Goal: Information Seeking & Learning: Compare options

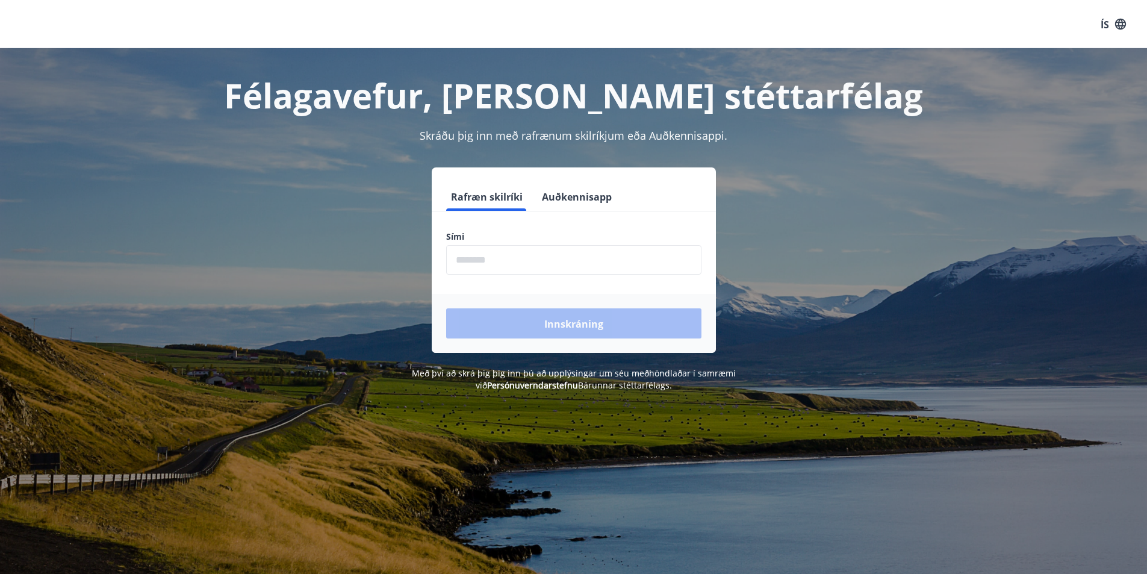
click at [490, 258] on input "phone" at bounding box center [573, 260] width 255 height 30
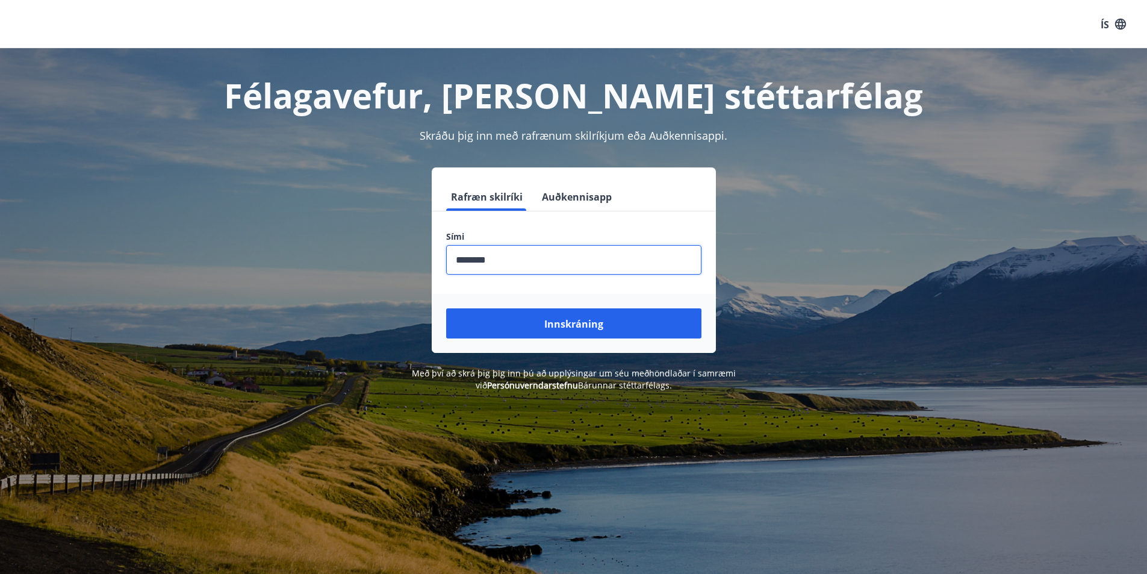
type input "********"
click at [446, 308] on button "Innskráning" at bounding box center [573, 323] width 255 height 30
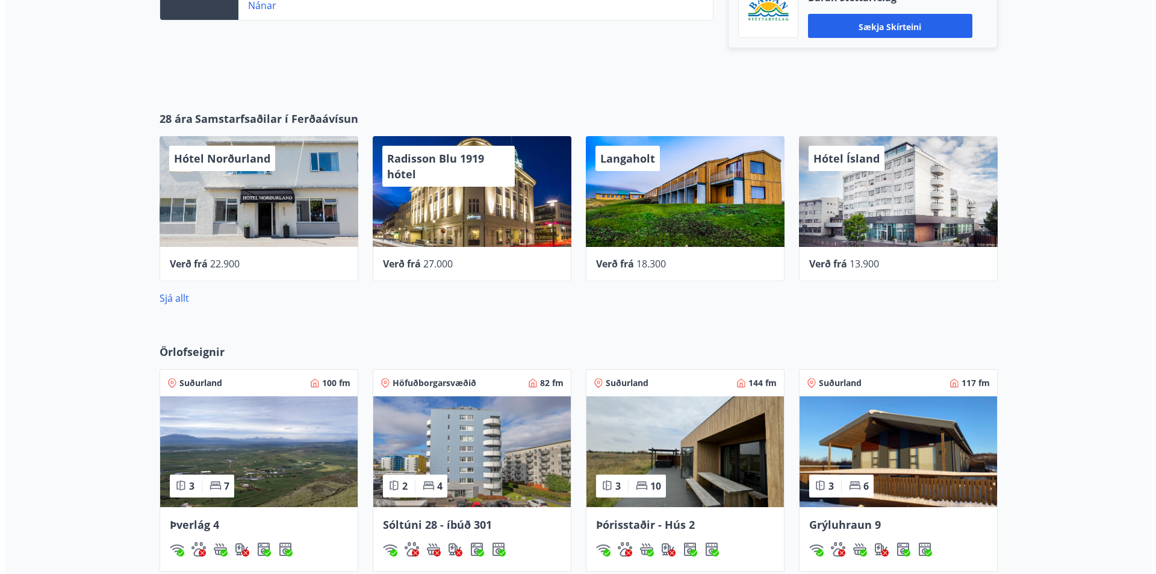
scroll to position [436, 0]
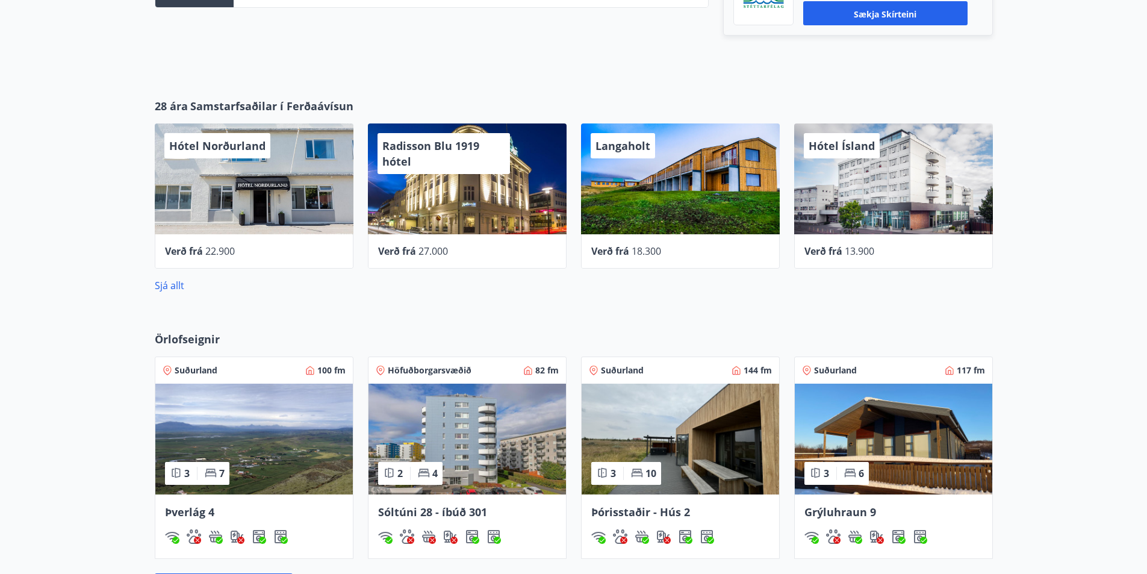
click at [627, 146] on font "Langaholt" at bounding box center [623, 146] width 55 height 14
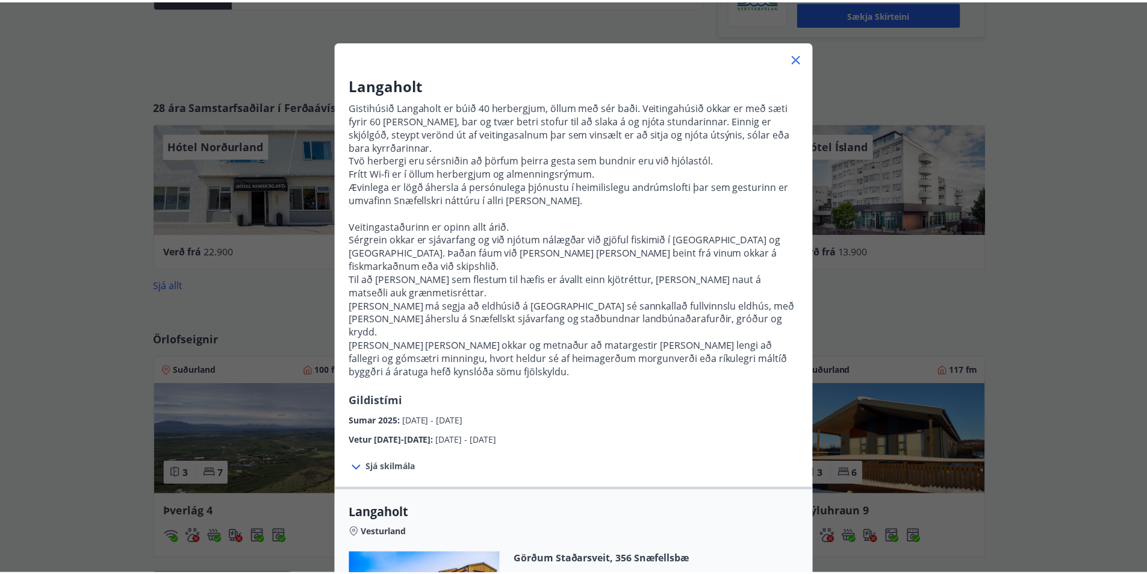
scroll to position [0, 0]
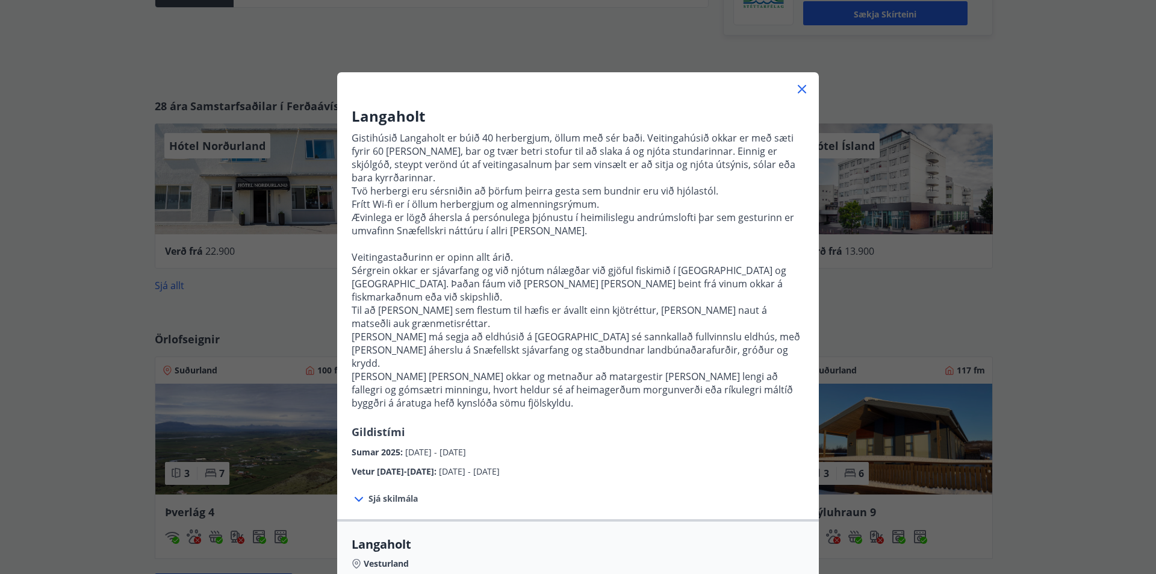
click at [803, 89] on icon at bounding box center [802, 89] width 14 height 14
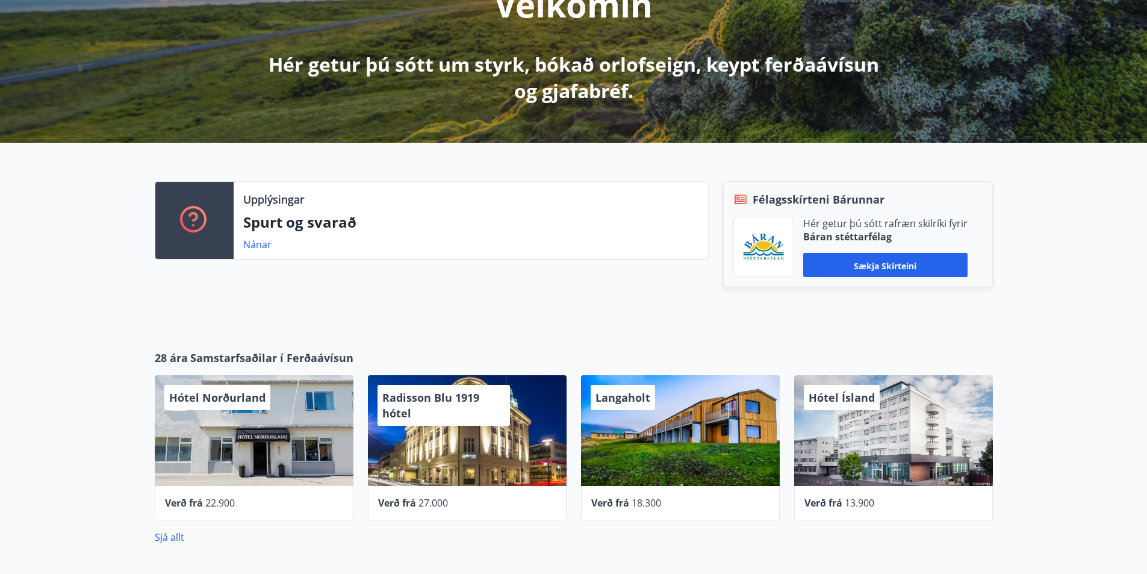
scroll to position [35, 0]
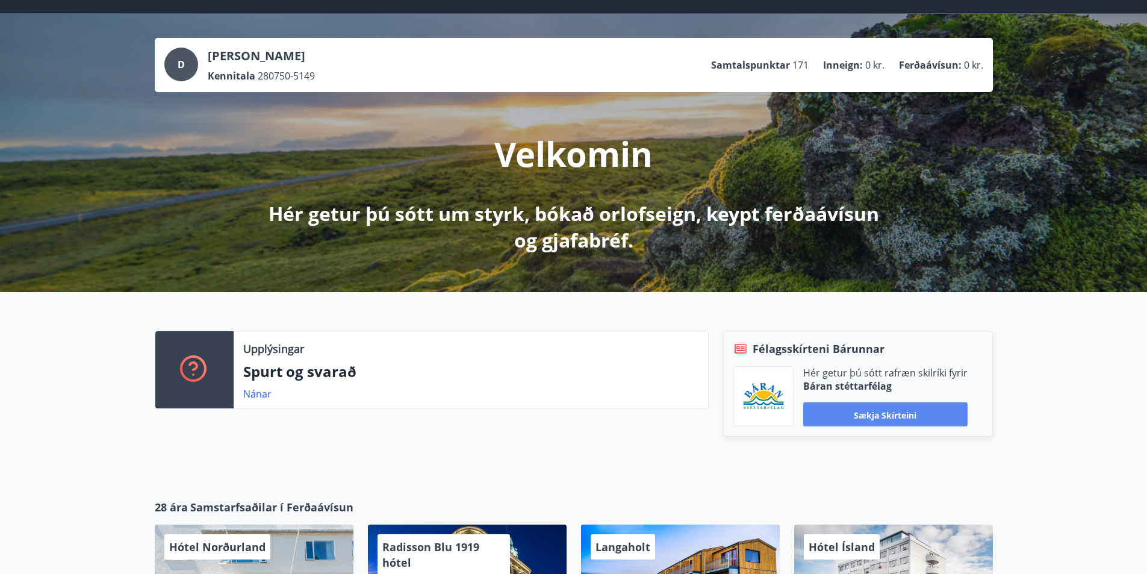
click at [882, 422] on button "Sækja skírteini" at bounding box center [885, 414] width 164 height 24
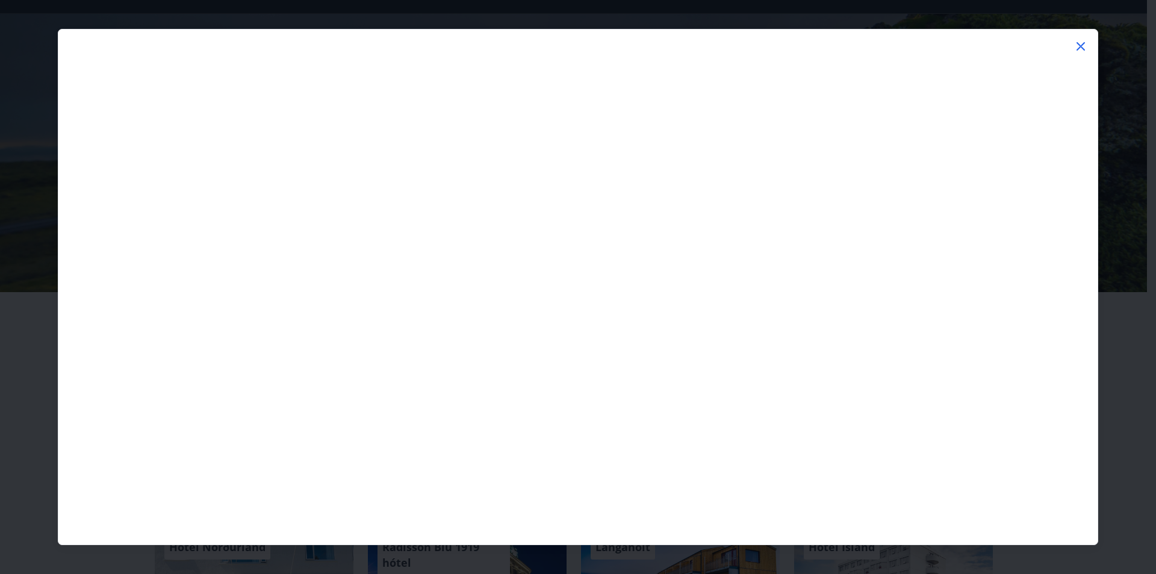
click at [1083, 44] on icon at bounding box center [1081, 46] width 8 height 8
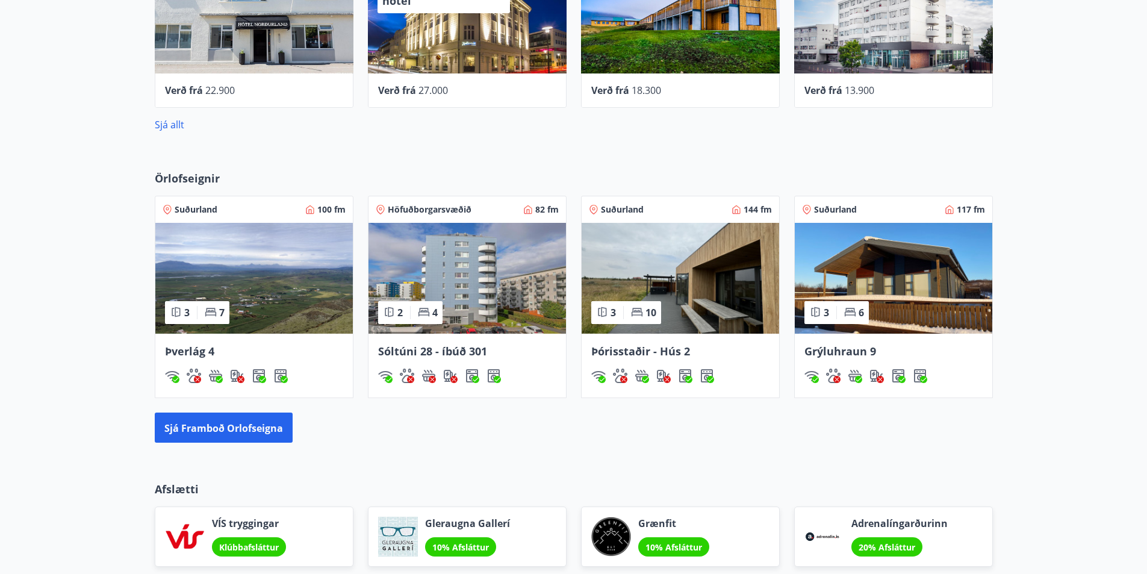
scroll to position [677, 0]
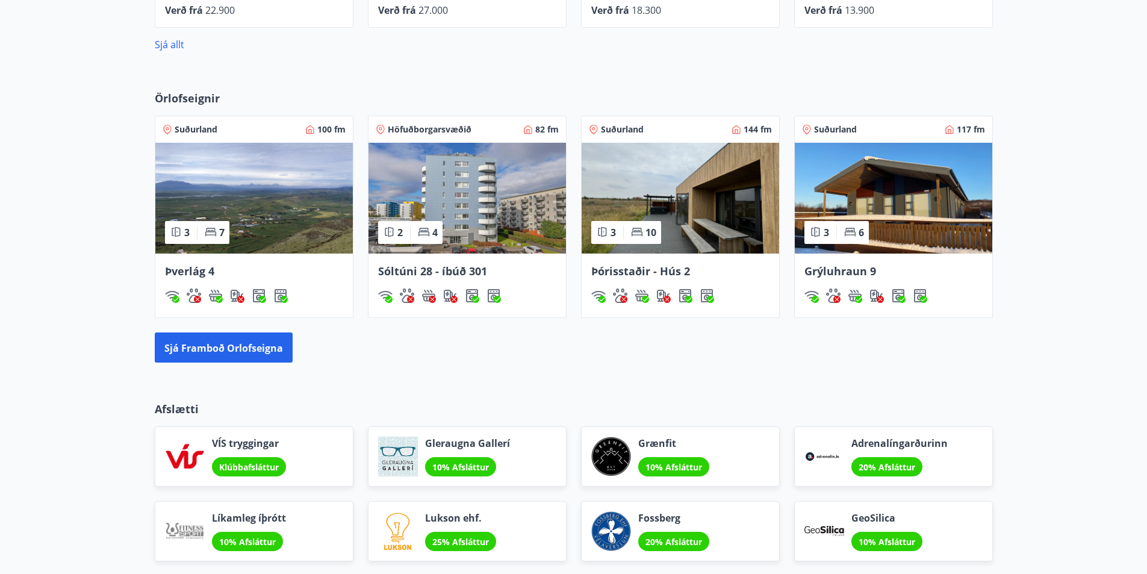
click at [648, 273] on font "Þórisstaðir - Hús 2" at bounding box center [640, 271] width 99 height 14
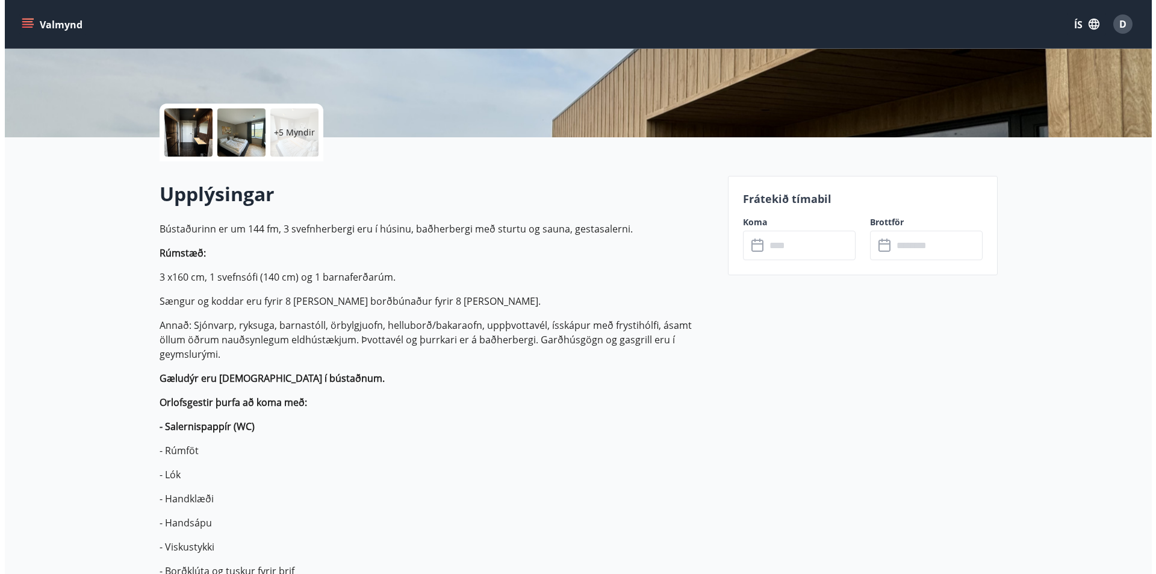
scroll to position [109, 0]
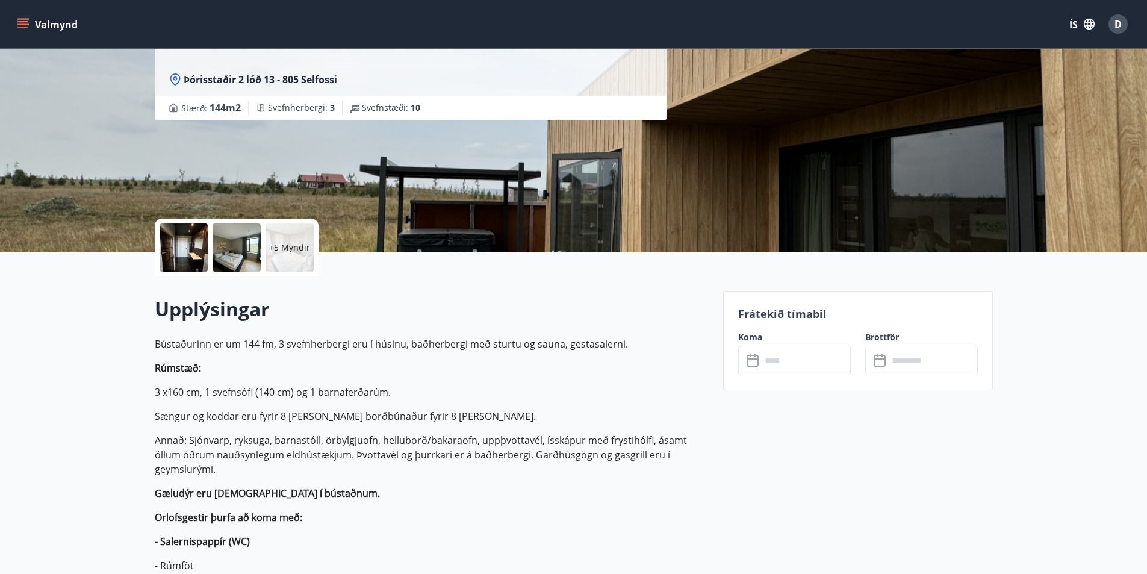
click at [193, 247] on div at bounding box center [184, 247] width 48 height 48
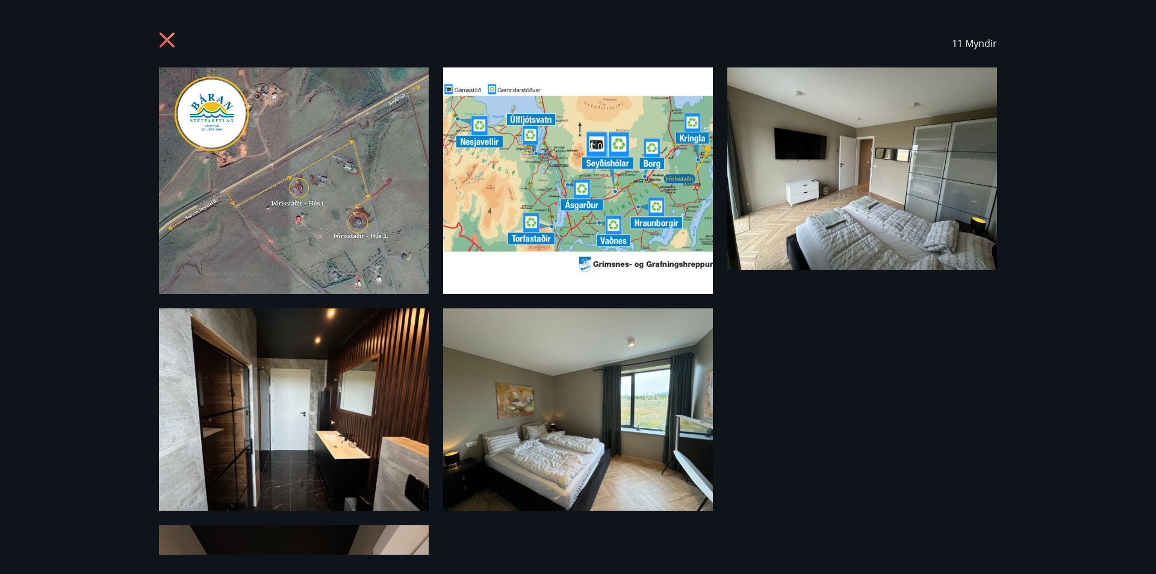
click at [865, 158] on img at bounding box center [862, 168] width 270 height 202
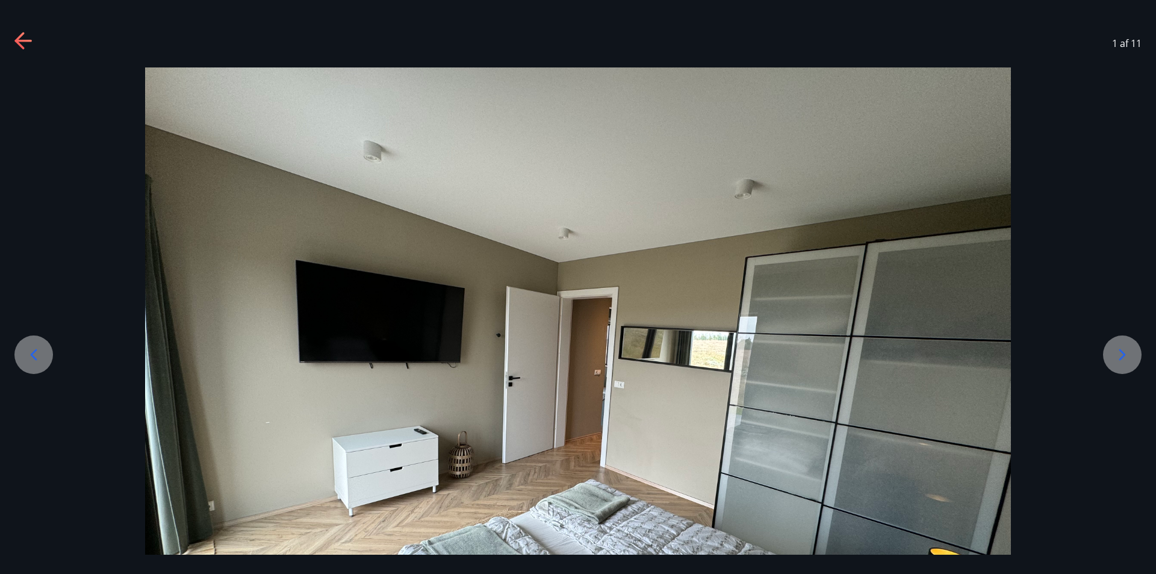
scroll to position [163, 0]
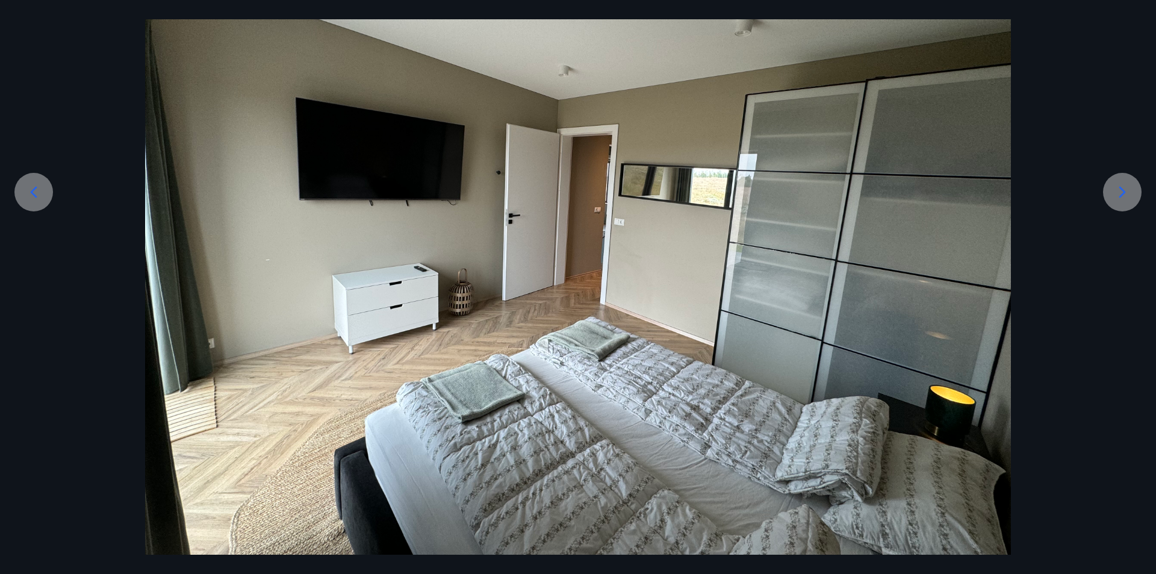
click at [1121, 196] on icon at bounding box center [1122, 191] width 7 height 11
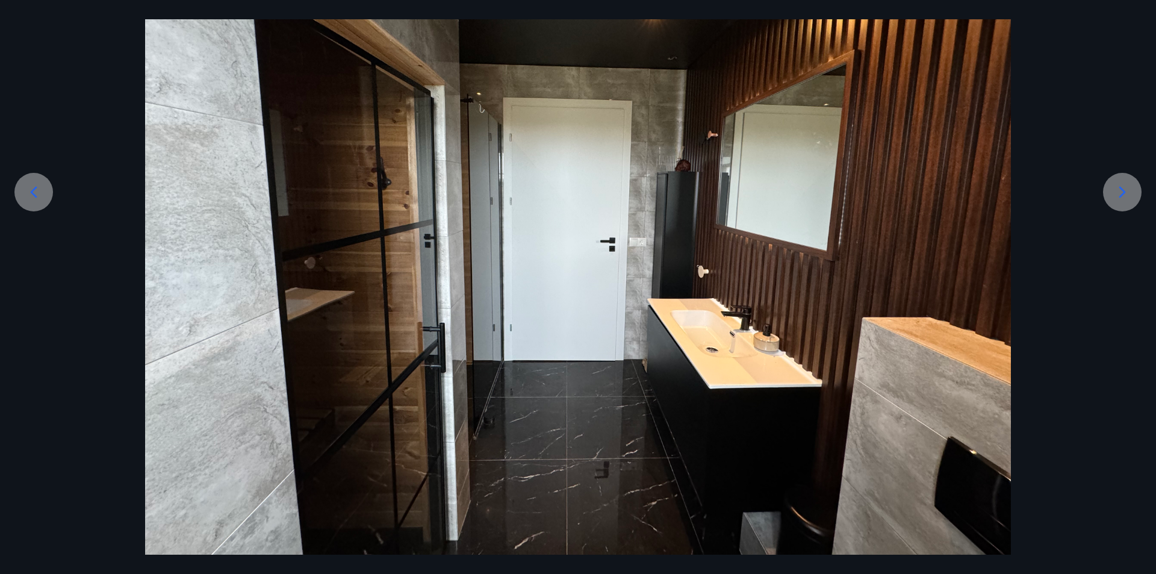
click at [1121, 196] on icon at bounding box center [1122, 191] width 7 height 11
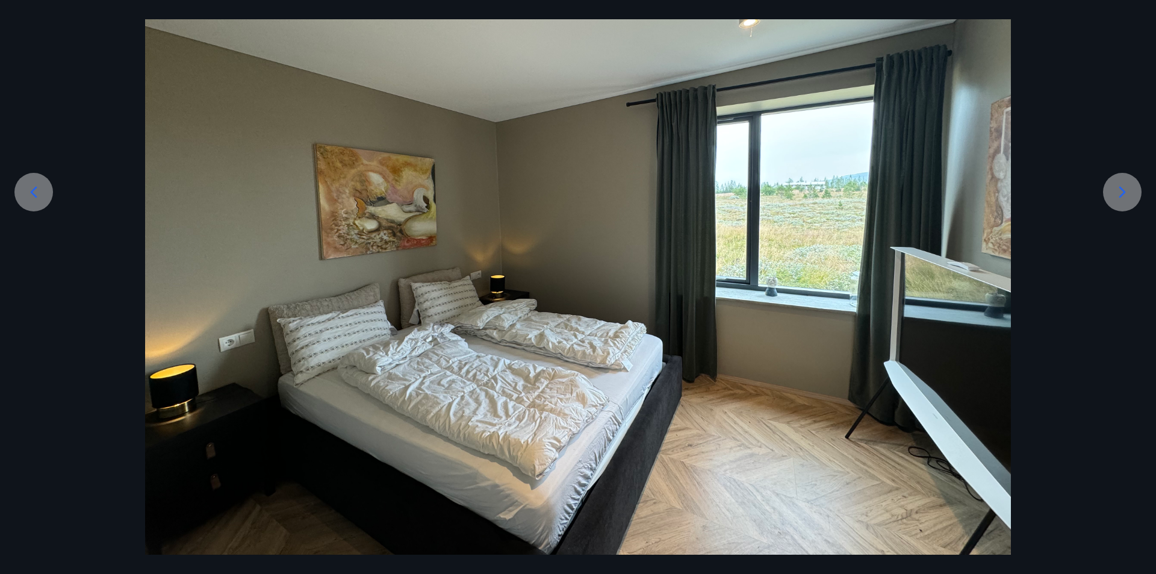
click at [1121, 196] on icon at bounding box center [1122, 191] width 7 height 11
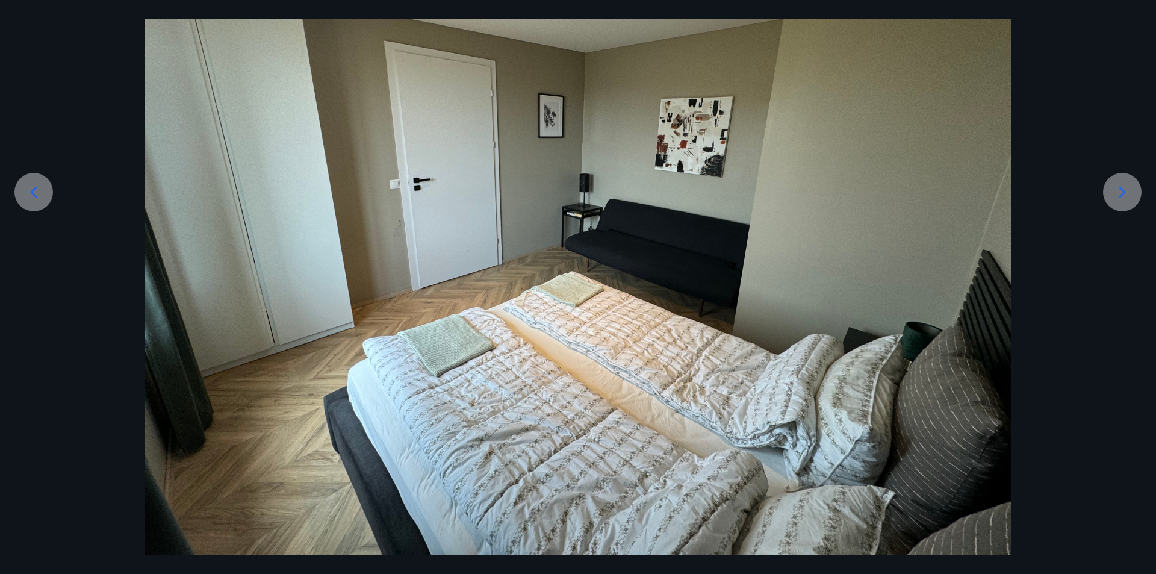
click at [1121, 196] on icon at bounding box center [1122, 191] width 7 height 11
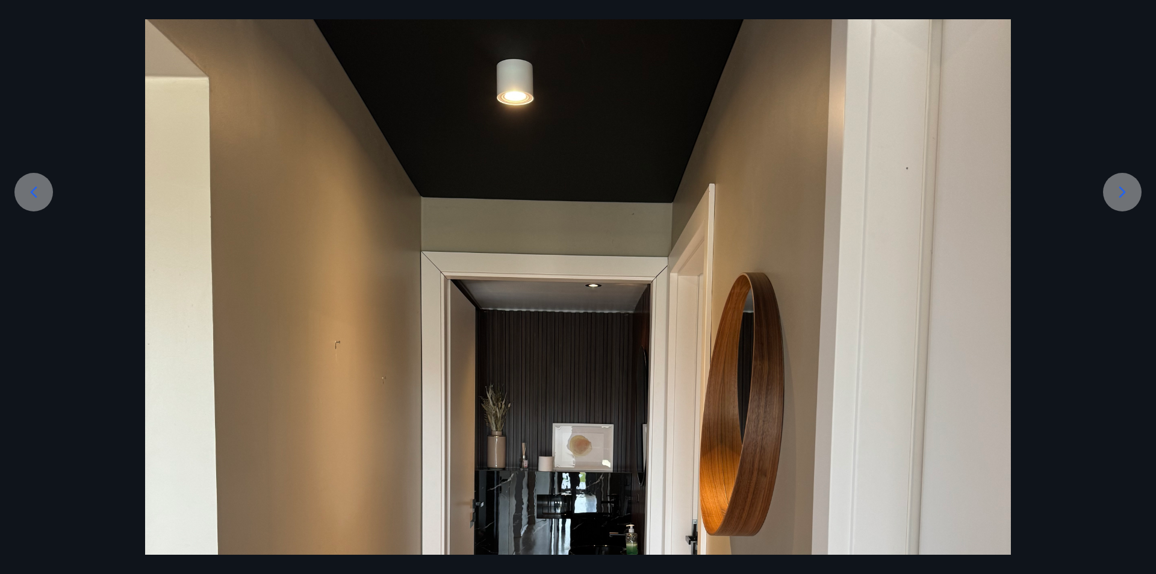
click at [1121, 196] on icon at bounding box center [1122, 191] width 7 height 11
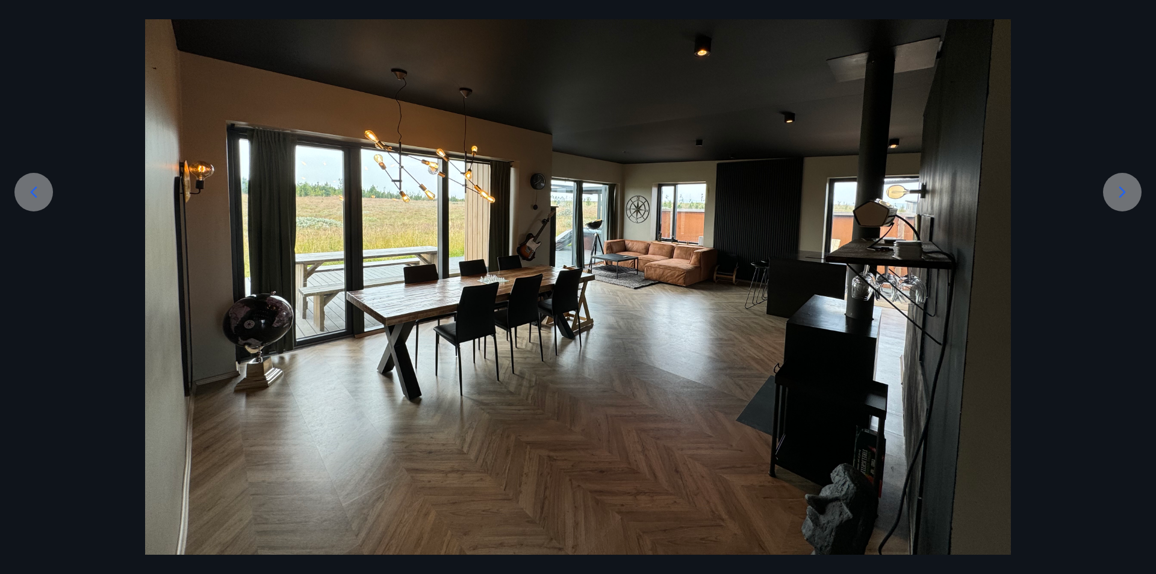
click at [1121, 196] on icon at bounding box center [1122, 191] width 7 height 11
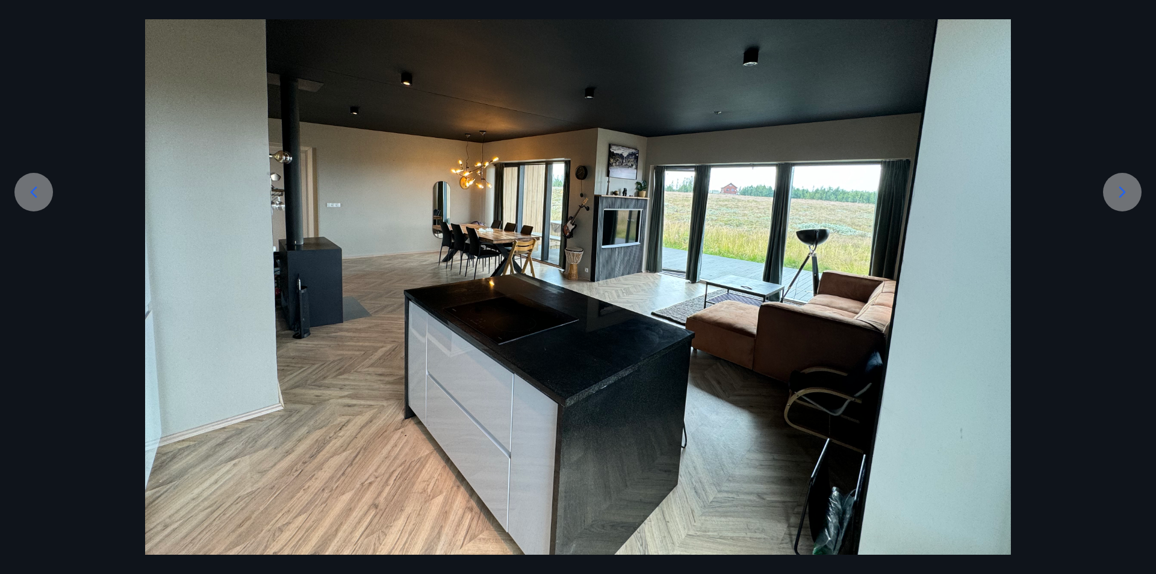
click at [1121, 196] on icon at bounding box center [1122, 191] width 7 height 11
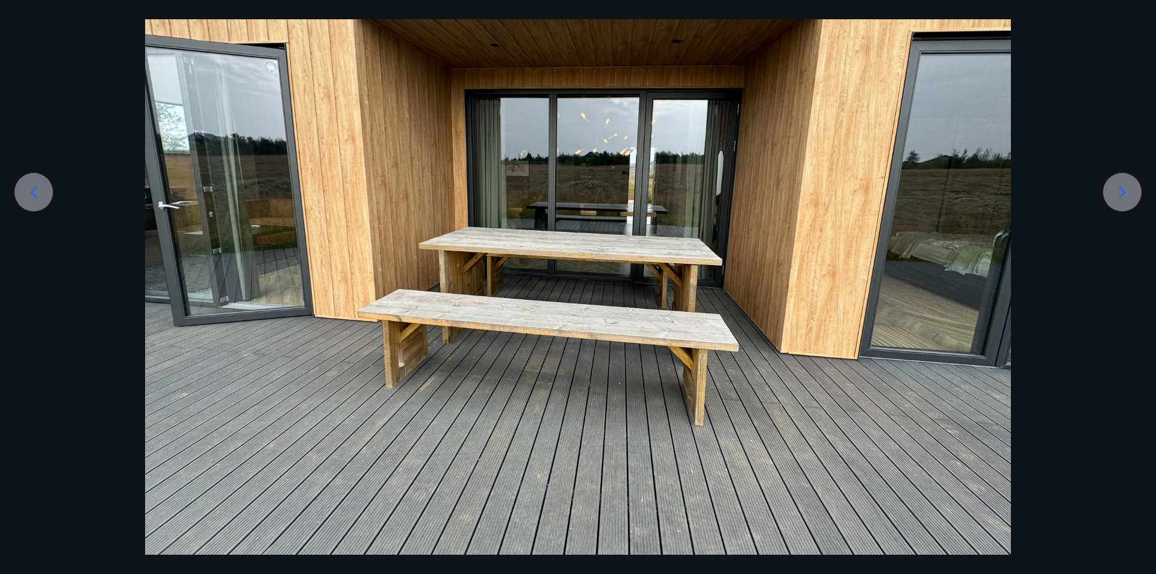
click at [1121, 196] on icon at bounding box center [1122, 191] width 7 height 11
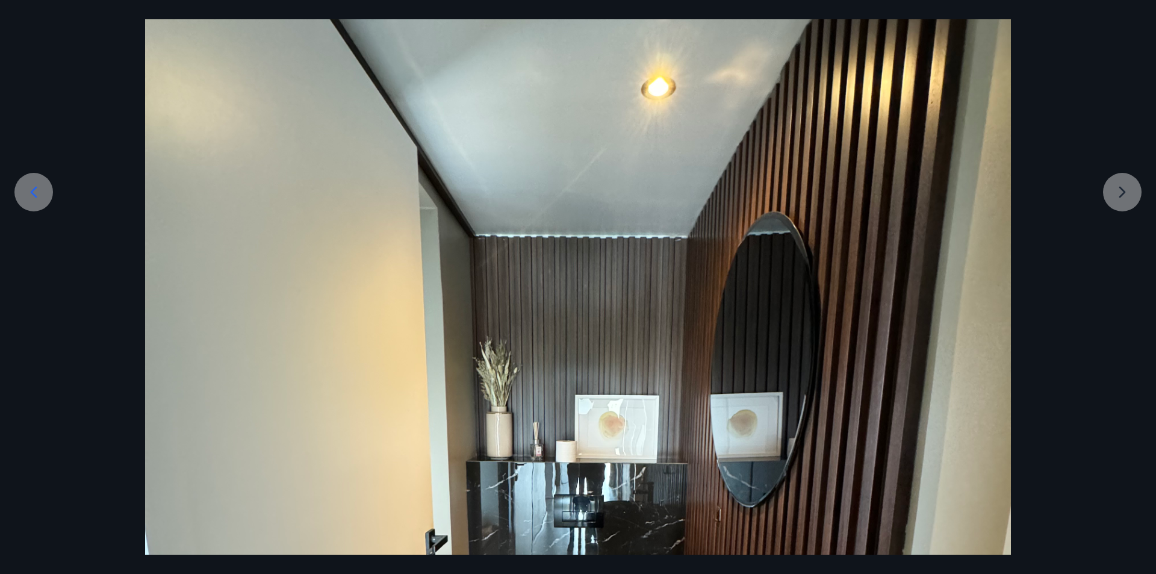
click at [1121, 196] on div at bounding box center [578, 482] width 1156 height 1154
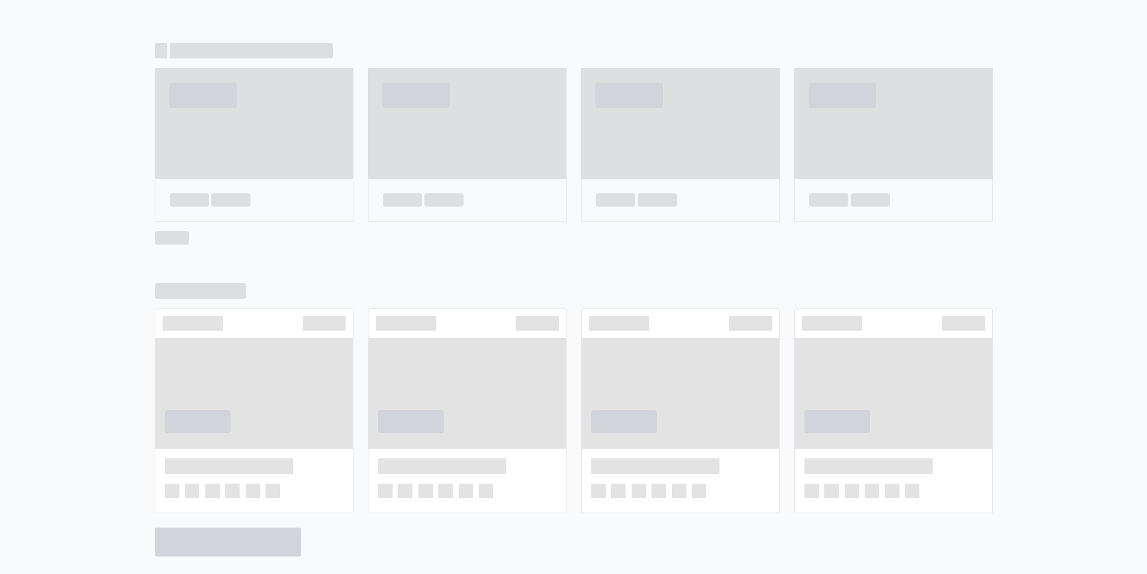
scroll to position [713, 0]
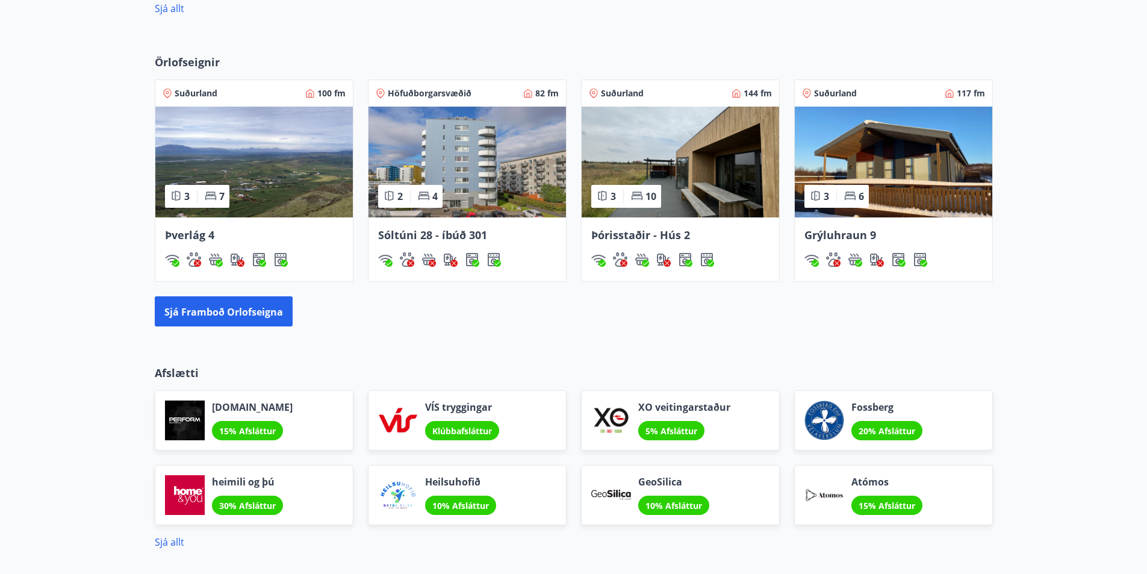
click at [835, 235] on font "Grýluhraun 9" at bounding box center [841, 235] width 72 height 14
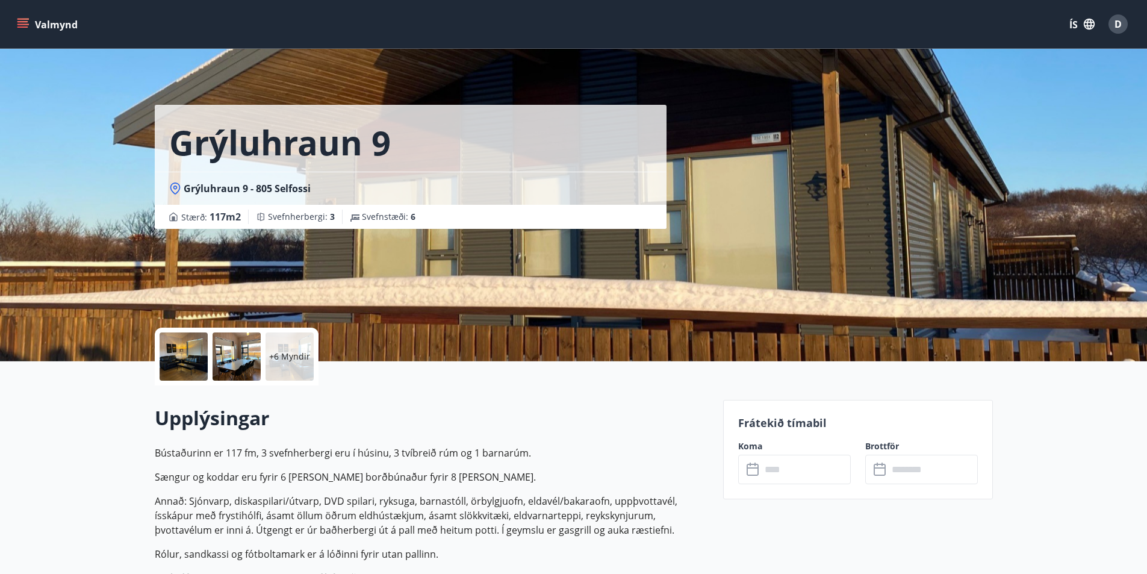
click at [190, 354] on div at bounding box center [184, 356] width 48 height 48
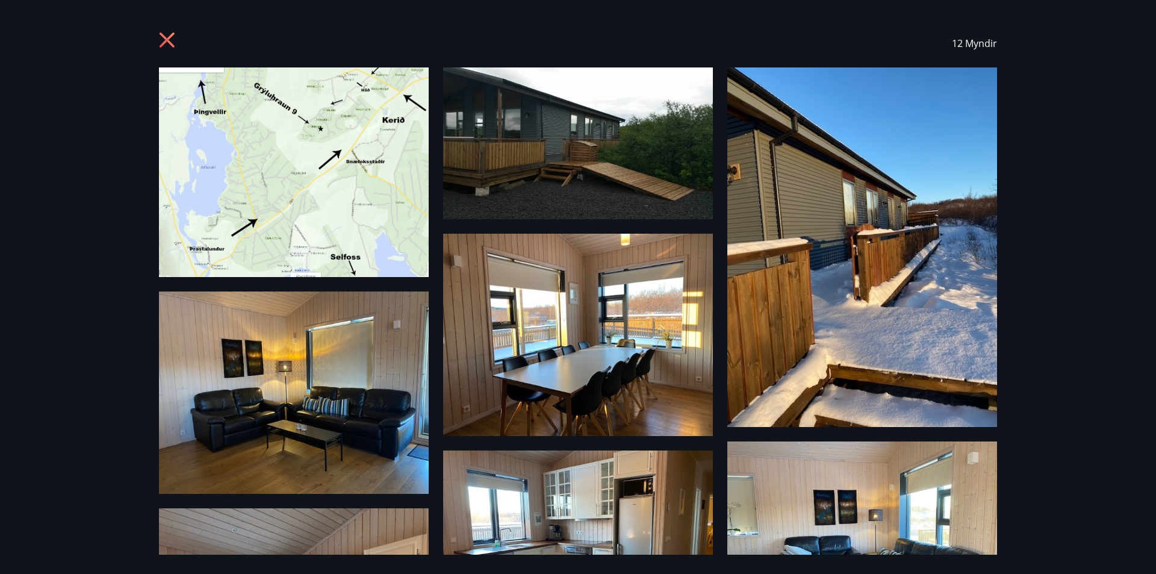
click at [640, 174] on img at bounding box center [578, 143] width 270 height 152
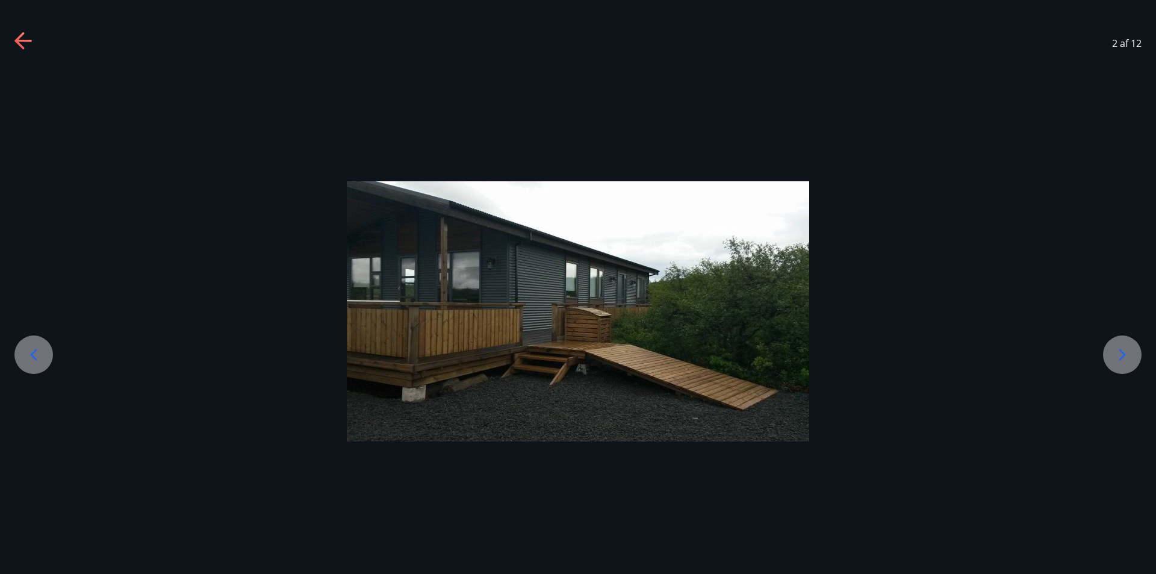
click at [1122, 358] on icon at bounding box center [1122, 354] width 7 height 11
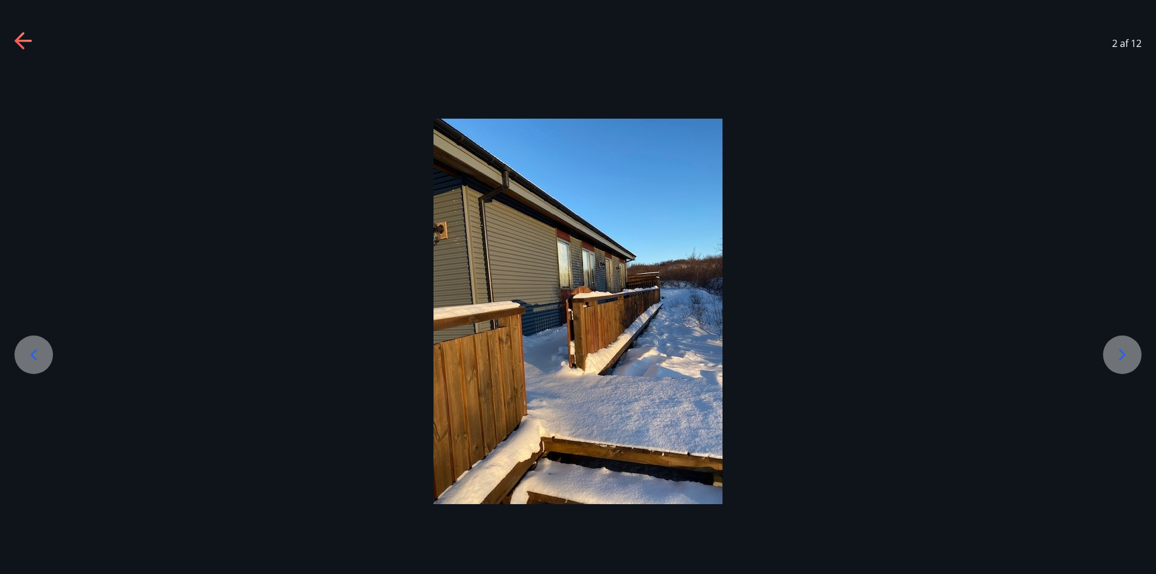
click at [1122, 358] on icon at bounding box center [1122, 354] width 7 height 11
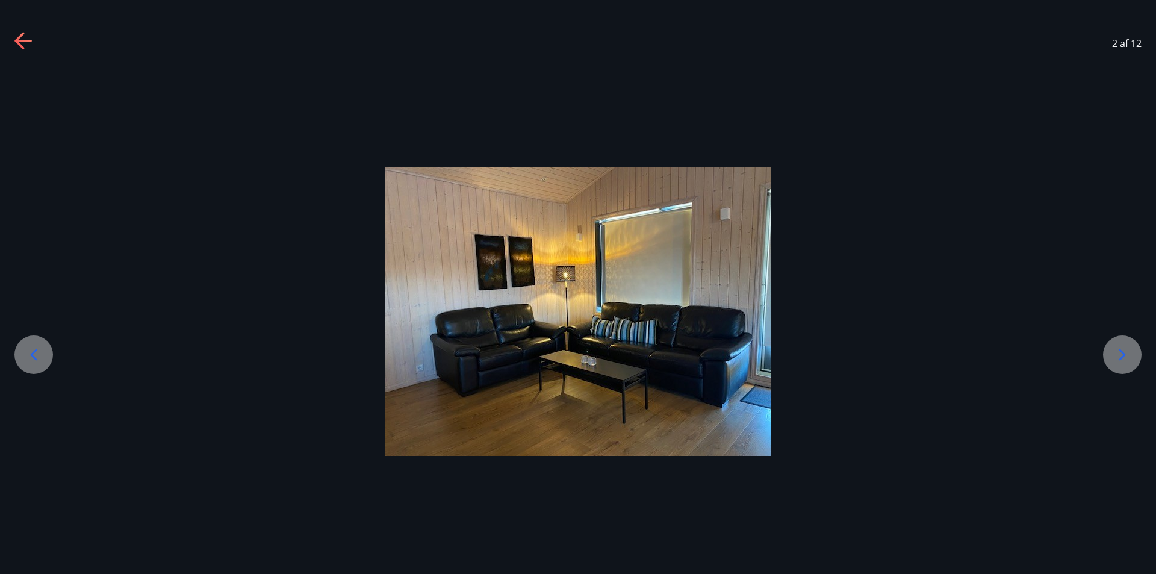
click at [1122, 358] on icon at bounding box center [1122, 354] width 7 height 11
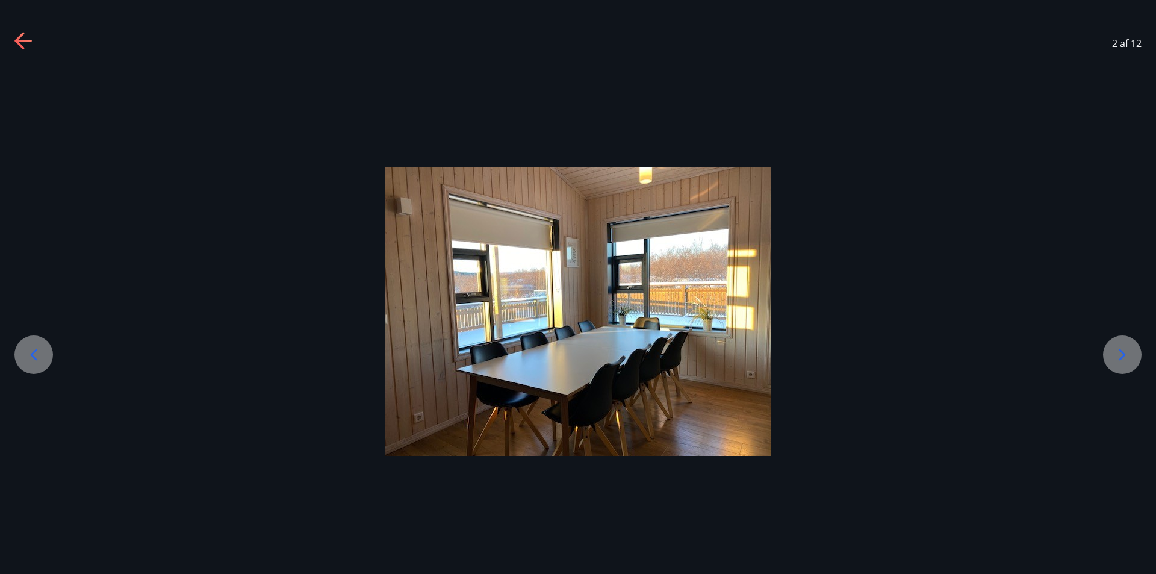
click at [1122, 358] on icon at bounding box center [1122, 354] width 7 height 11
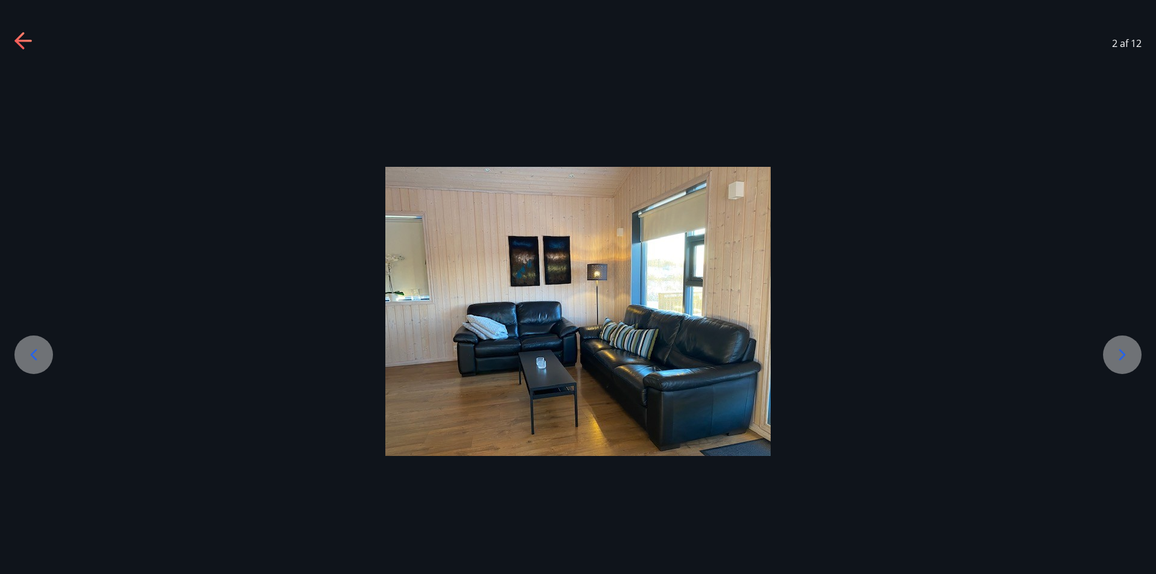
click at [1122, 358] on icon at bounding box center [1122, 354] width 7 height 11
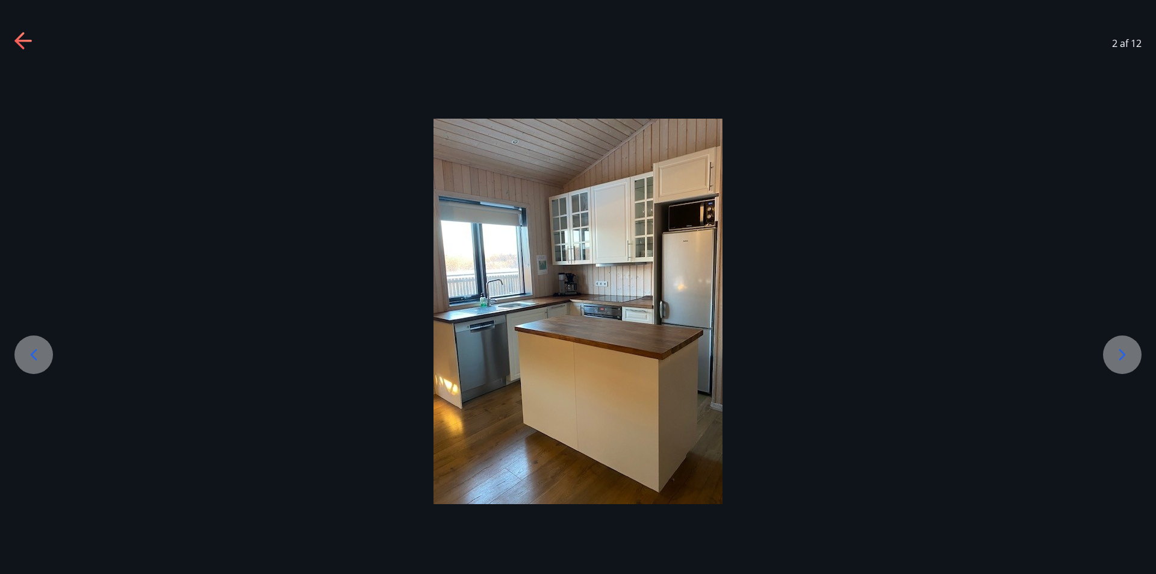
click at [1122, 358] on icon at bounding box center [1122, 354] width 7 height 11
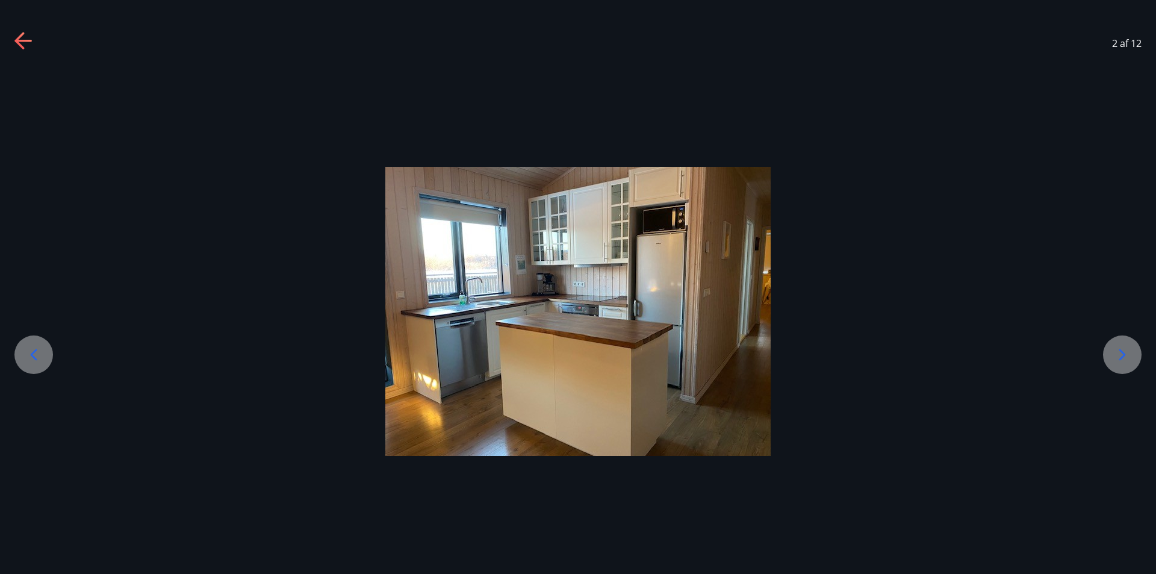
click at [1122, 358] on icon at bounding box center [1122, 354] width 7 height 11
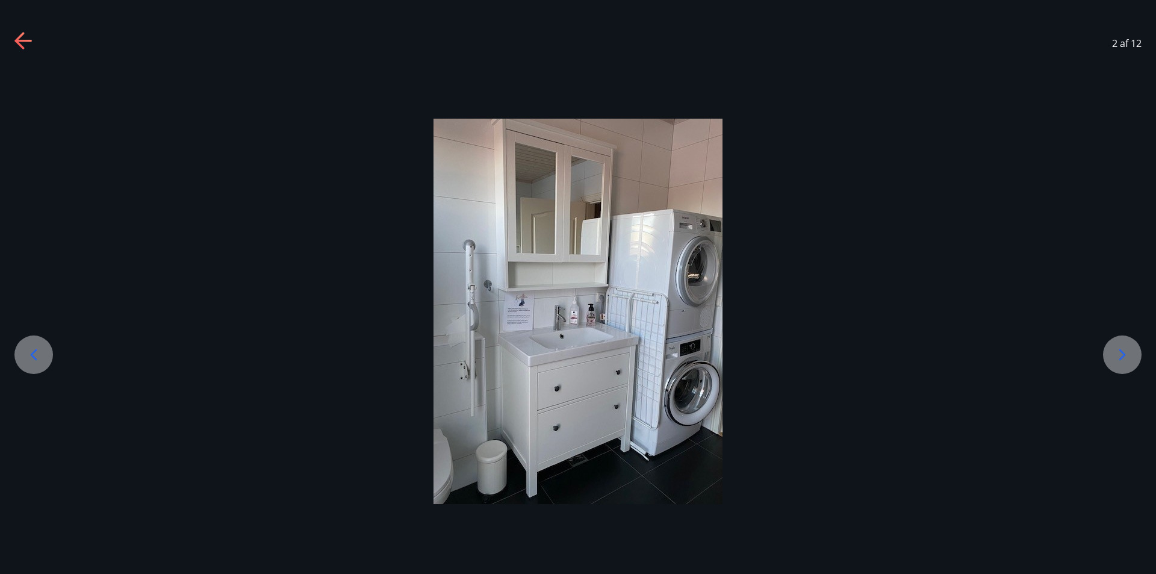
click at [1122, 358] on icon at bounding box center [1122, 354] width 7 height 11
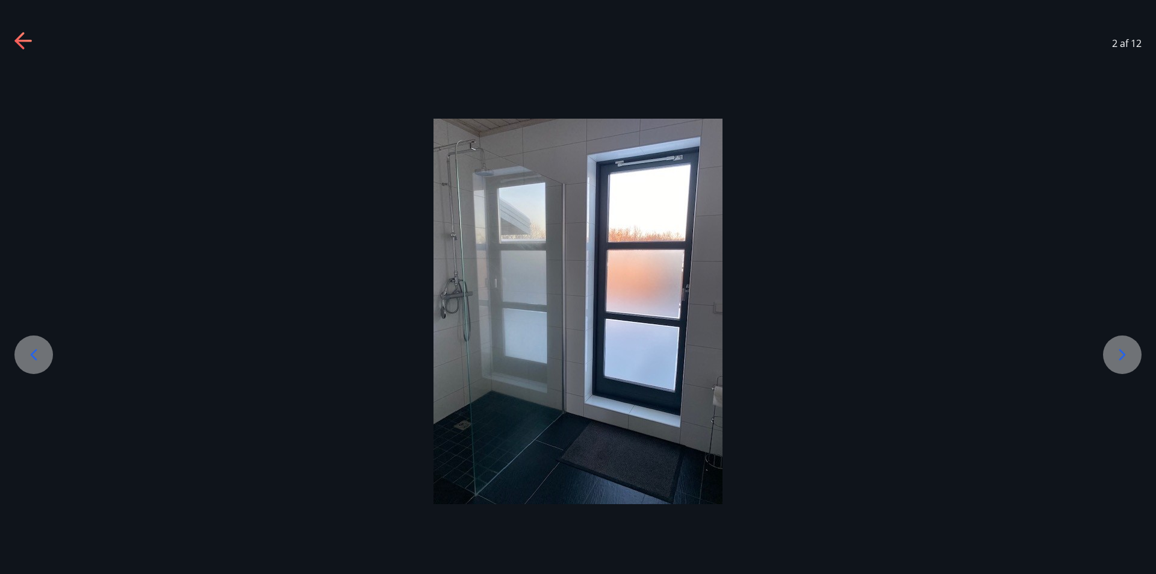
click at [1122, 358] on icon at bounding box center [1122, 354] width 7 height 11
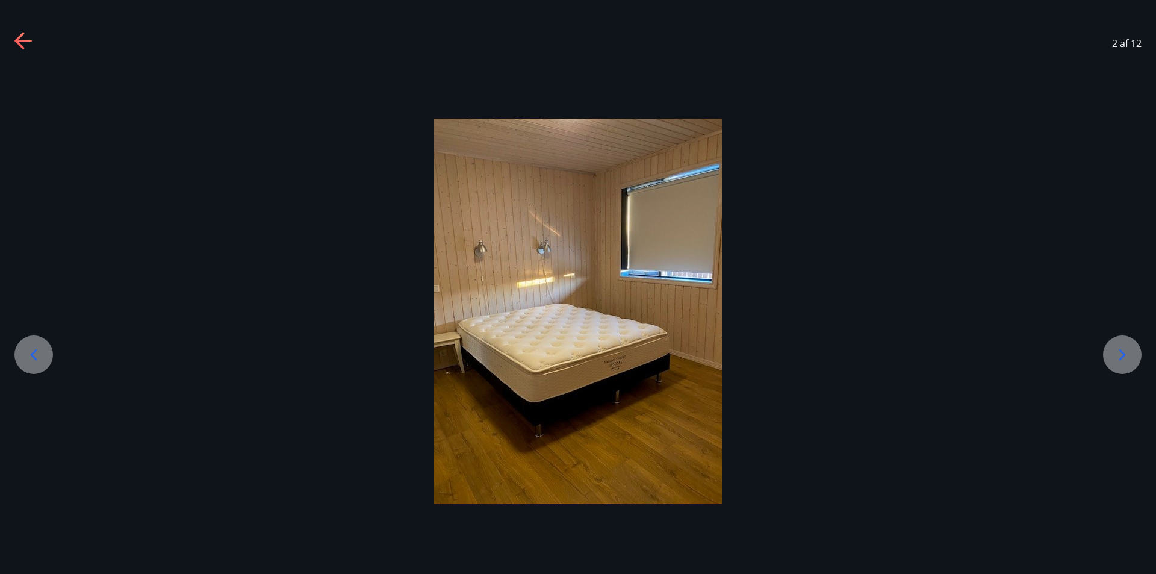
click at [1122, 358] on icon at bounding box center [1122, 354] width 7 height 11
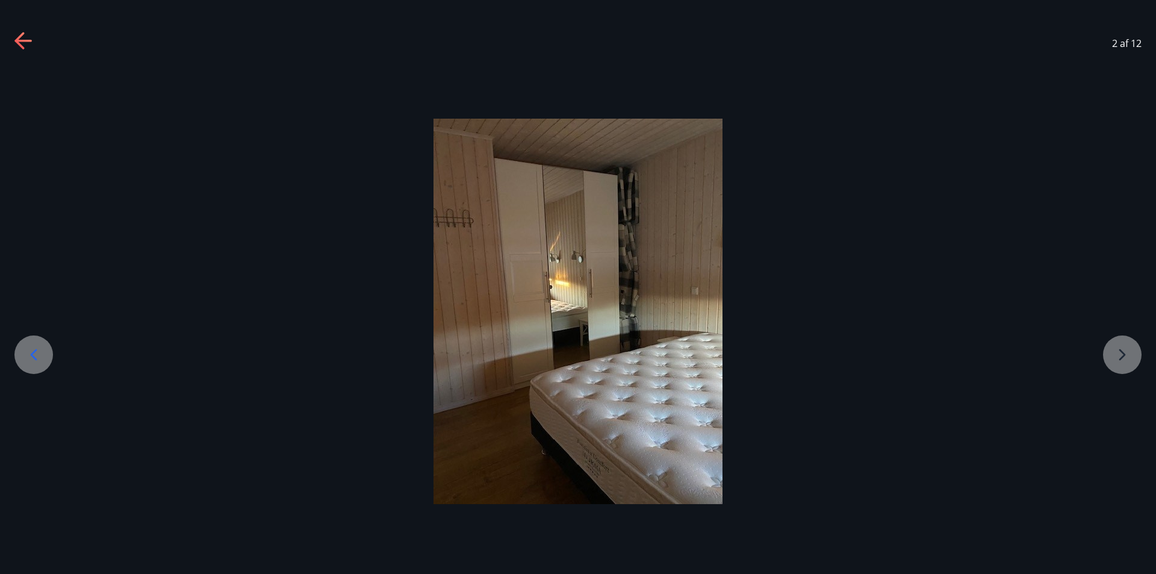
click at [1122, 358] on div at bounding box center [578, 311] width 1156 height 385
click at [1138, 359] on div at bounding box center [578, 311] width 1156 height 385
click at [30, 37] on icon at bounding box center [23, 41] width 19 height 19
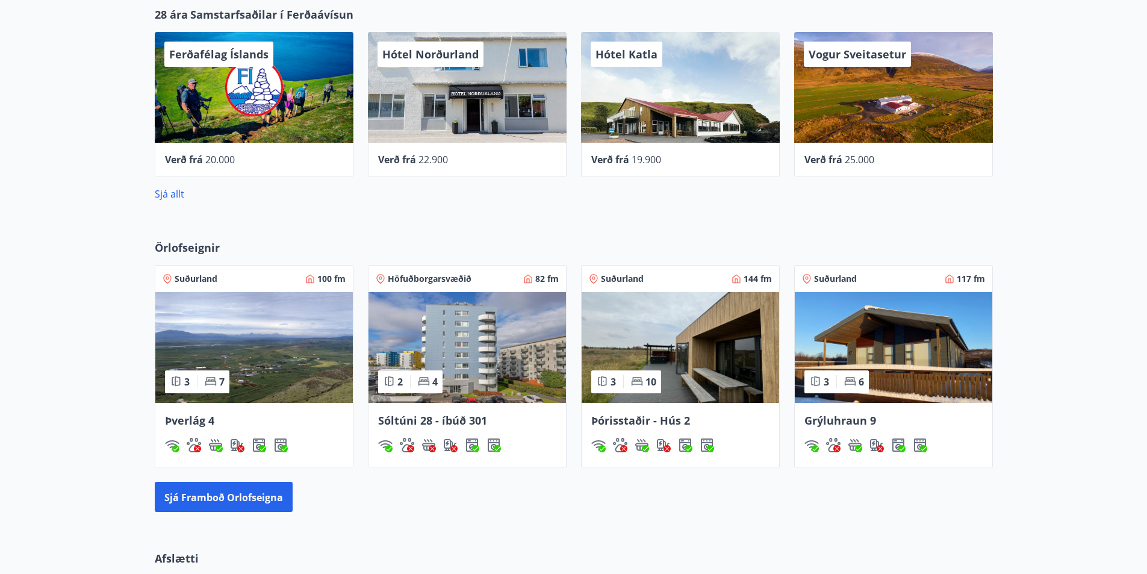
scroll to position [447, 0]
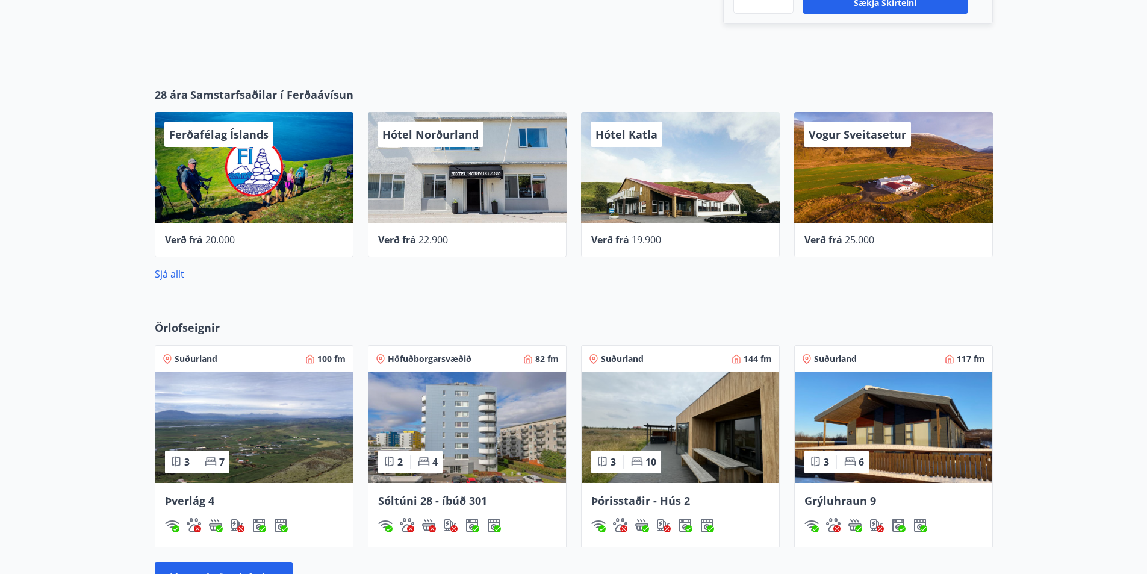
click at [419, 502] on font "Sóltúni 28 - íbúð 301" at bounding box center [432, 500] width 109 height 14
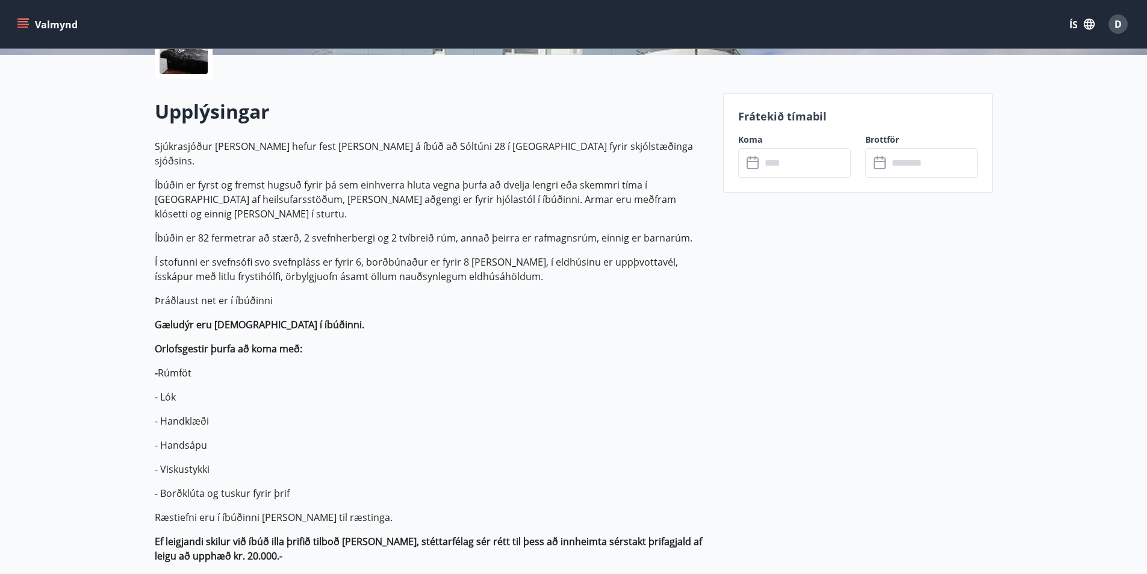
scroll to position [80, 0]
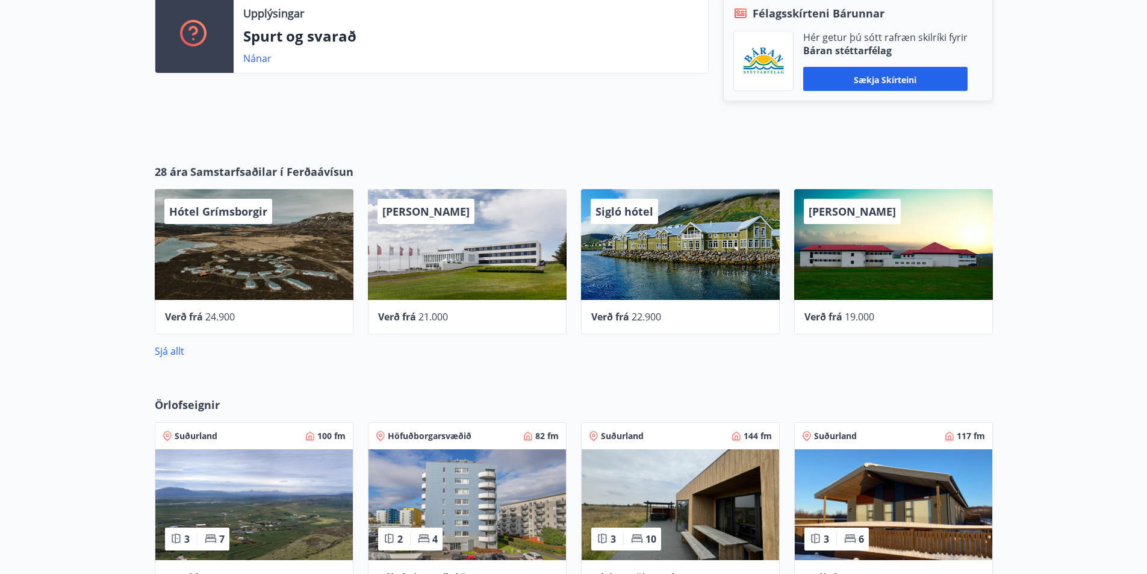
scroll to position [356, 0]
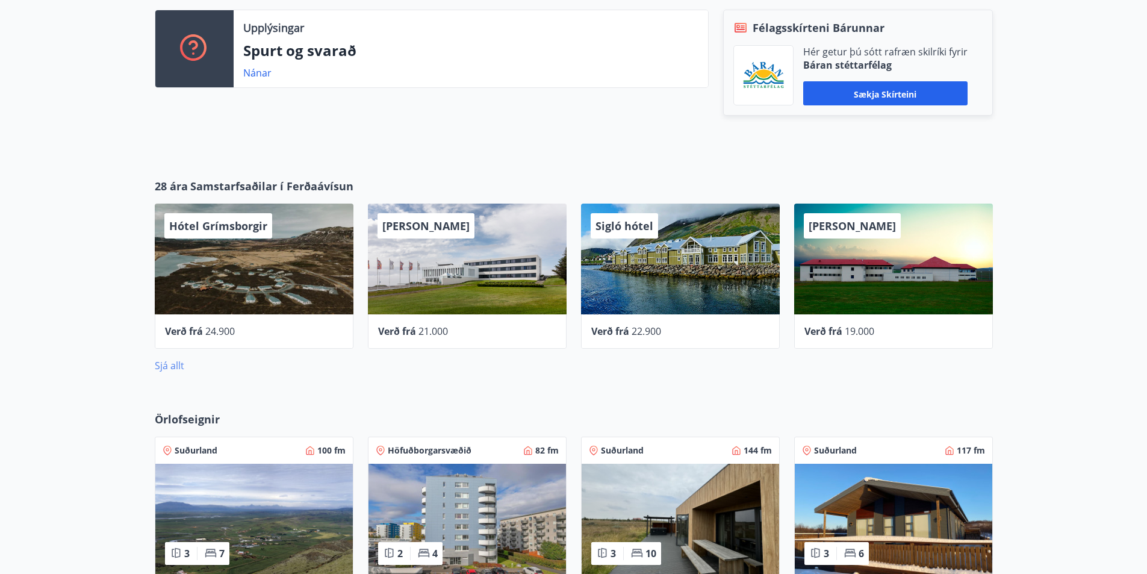
click at [178, 366] on font "Sjá allt" at bounding box center [170, 365] width 30 height 13
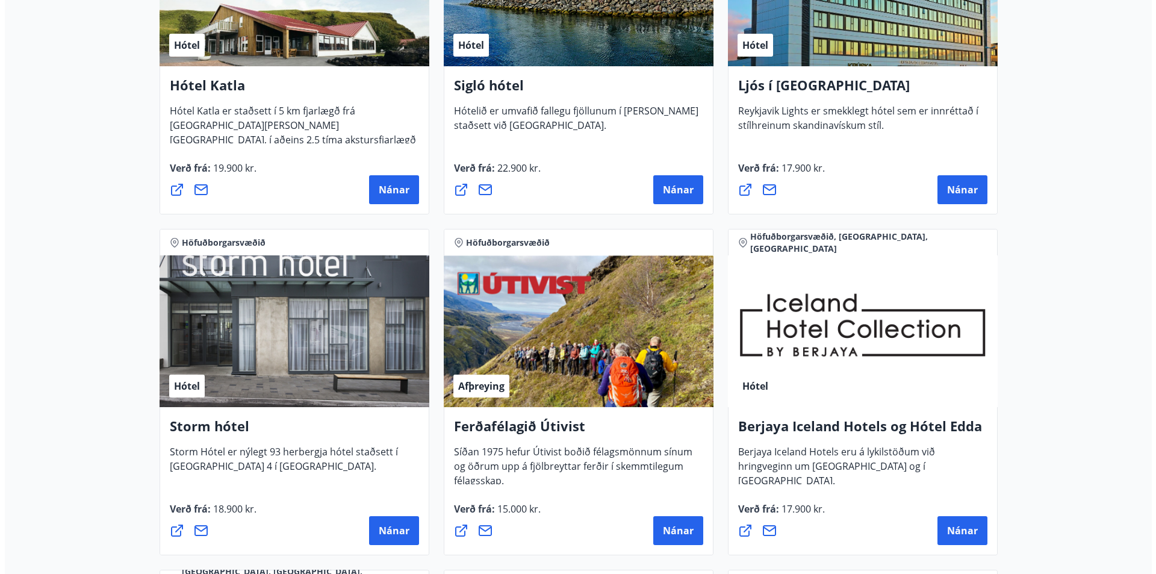
scroll to position [643, 0]
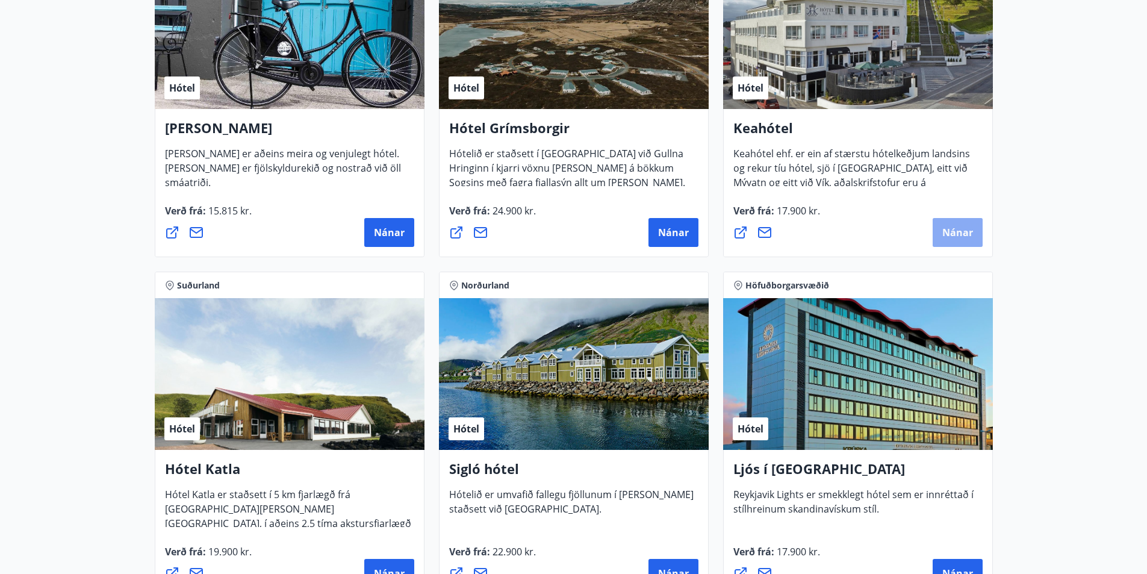
click at [960, 231] on font "Nánar" at bounding box center [957, 232] width 31 height 13
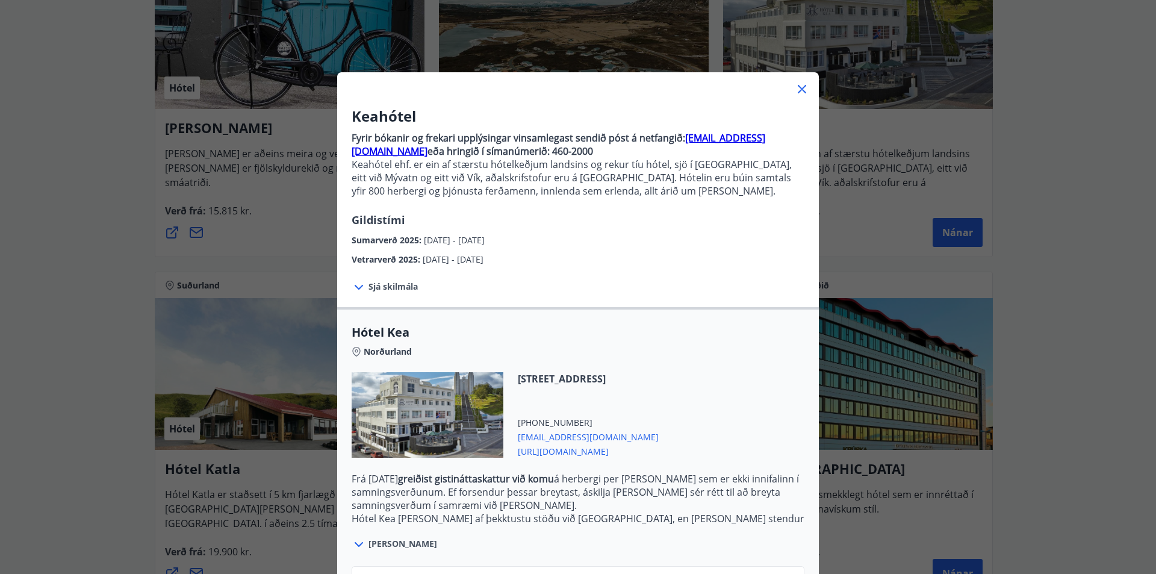
click at [355, 287] on icon at bounding box center [359, 287] width 8 height 5
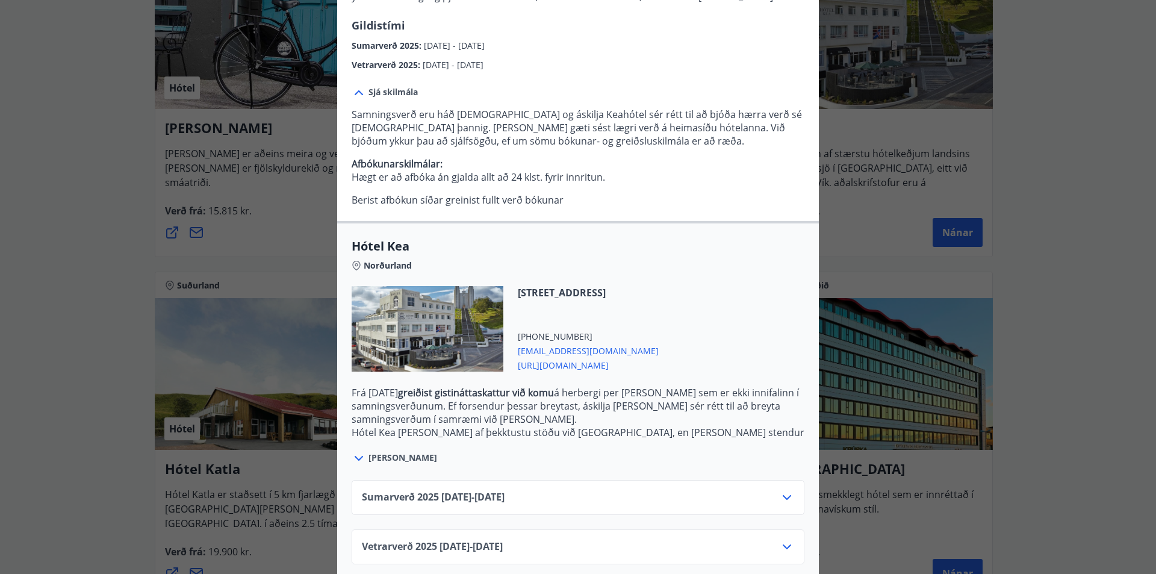
scroll to position [208, 0]
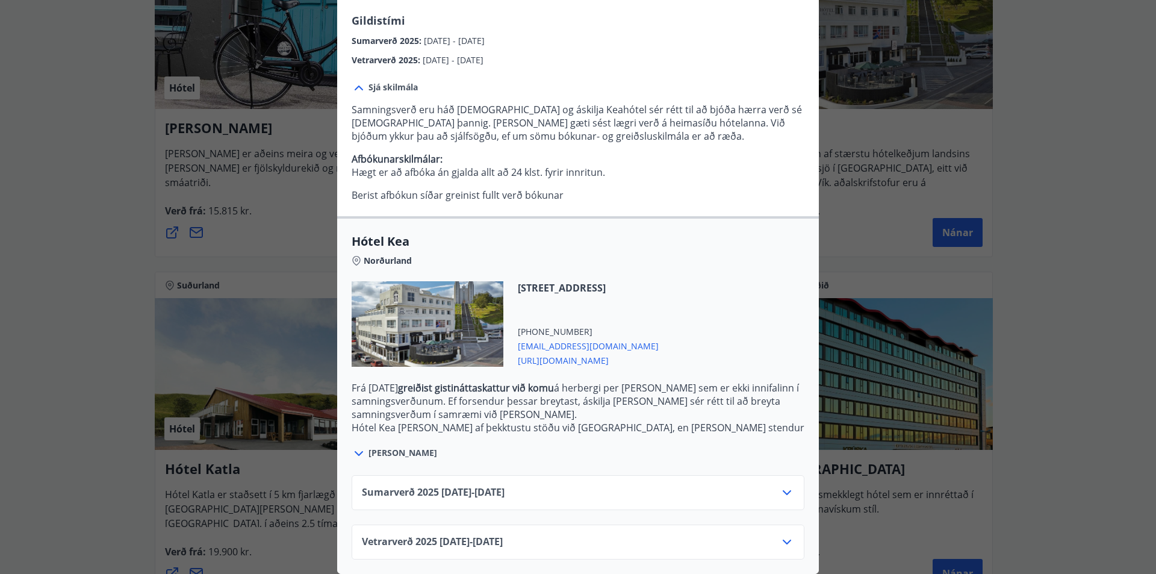
click at [782, 535] on icon at bounding box center [787, 542] width 14 height 14
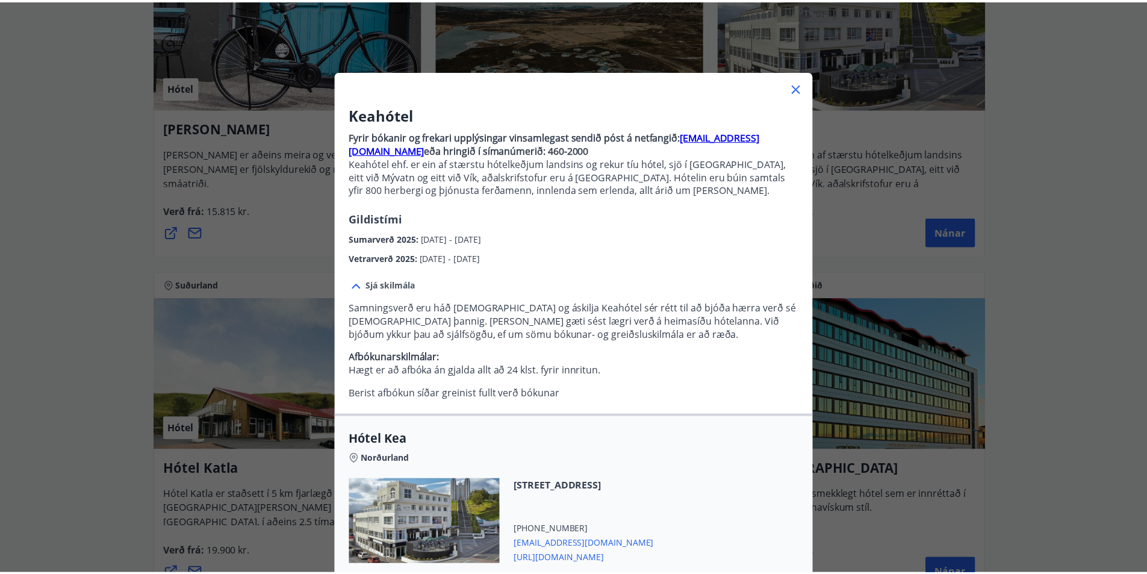
scroll to position [0, 0]
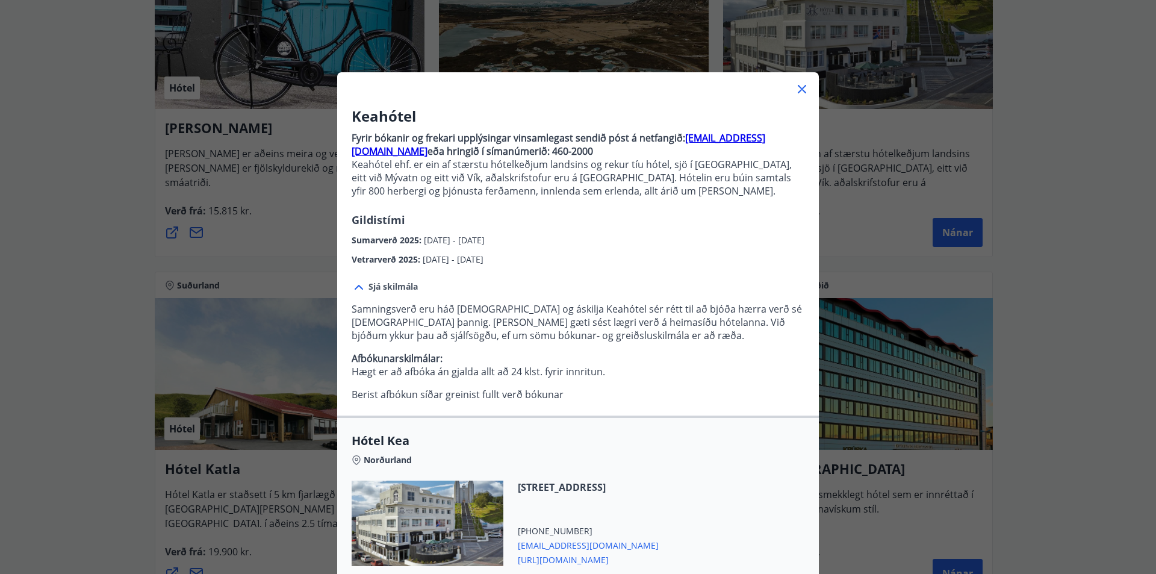
click at [795, 84] on icon at bounding box center [802, 89] width 14 height 14
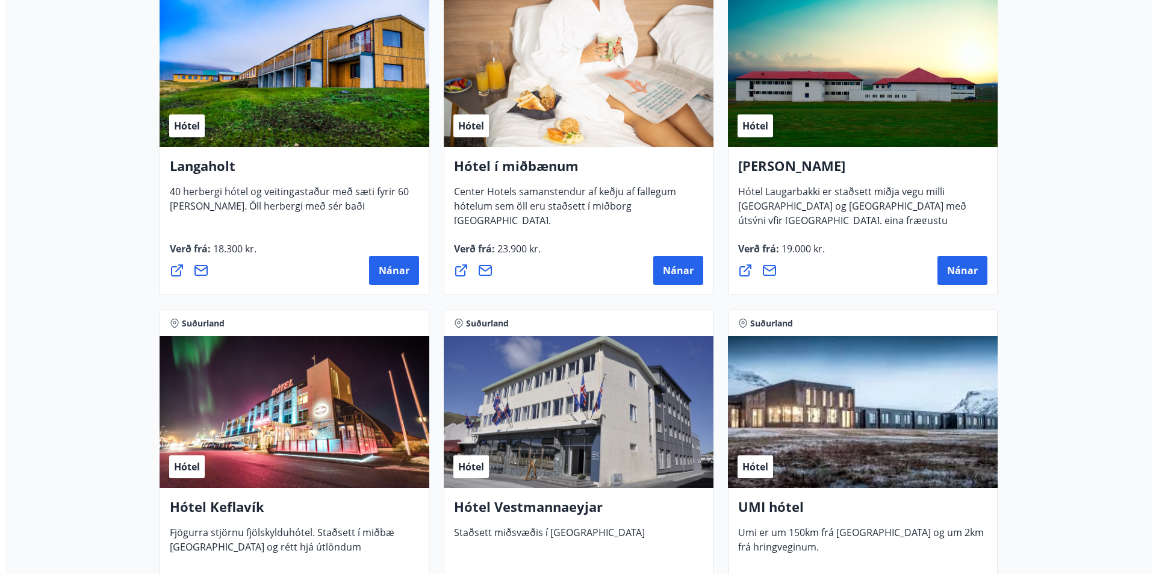
scroll to position [2730, 0]
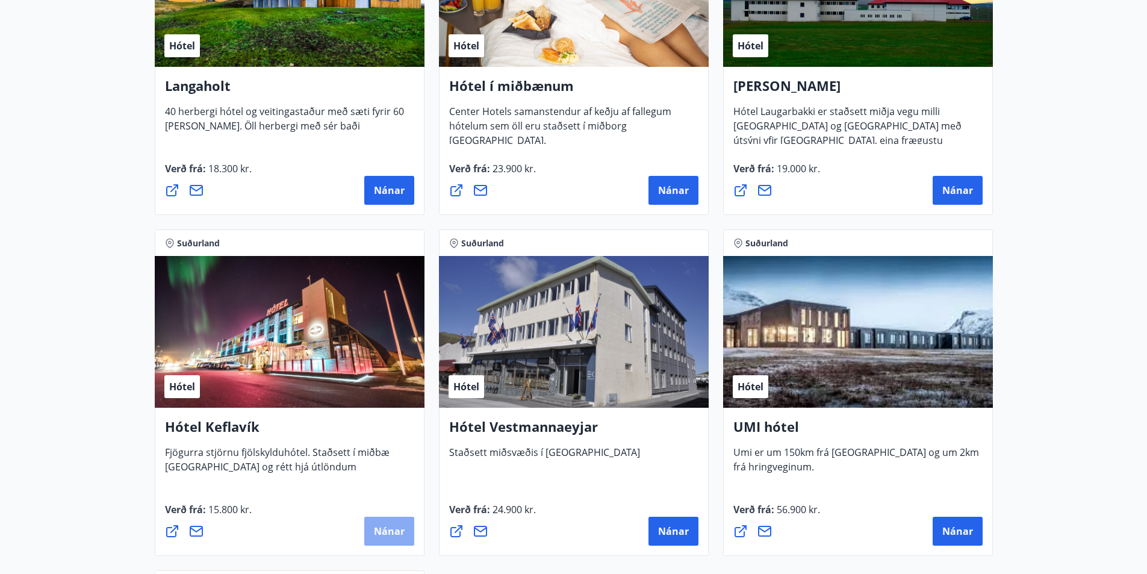
click at [385, 534] on font "Nánar" at bounding box center [389, 530] width 31 height 13
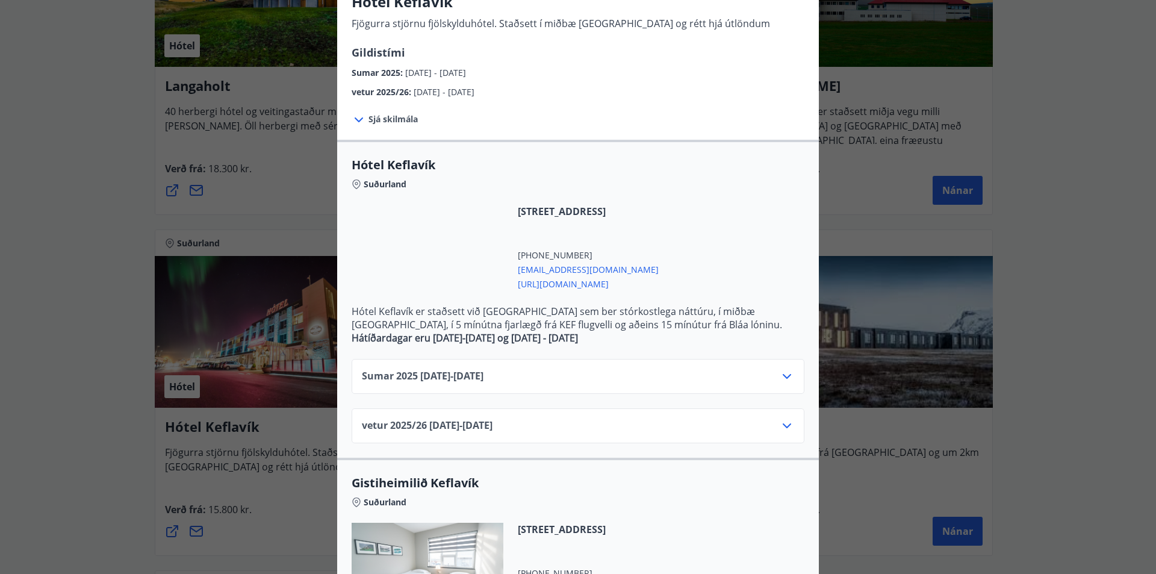
scroll to position [161, 0]
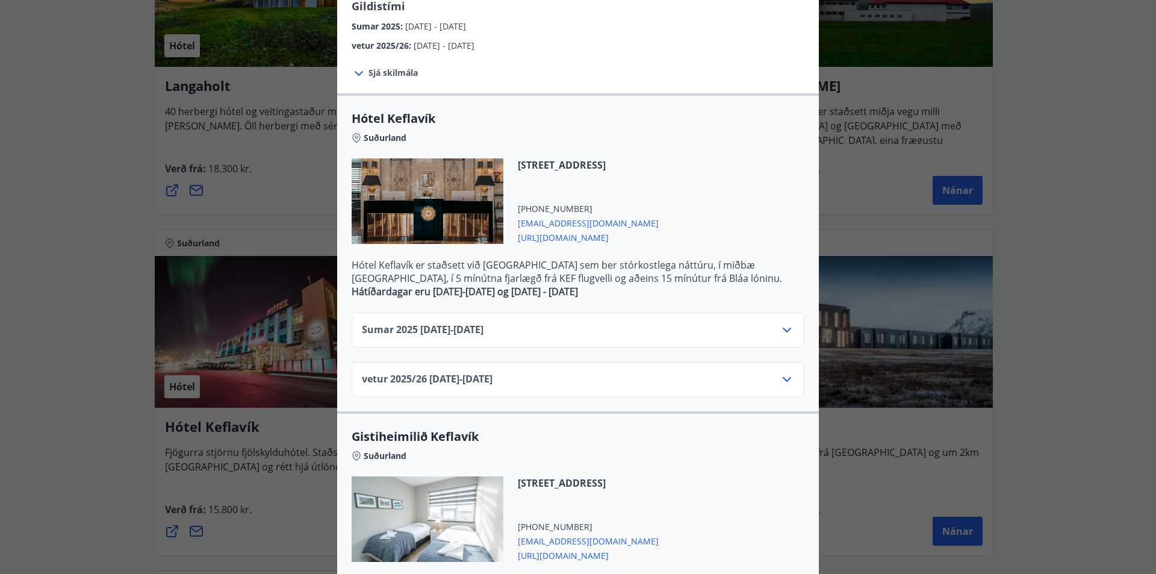
click at [783, 329] on icon at bounding box center [787, 330] width 14 height 14
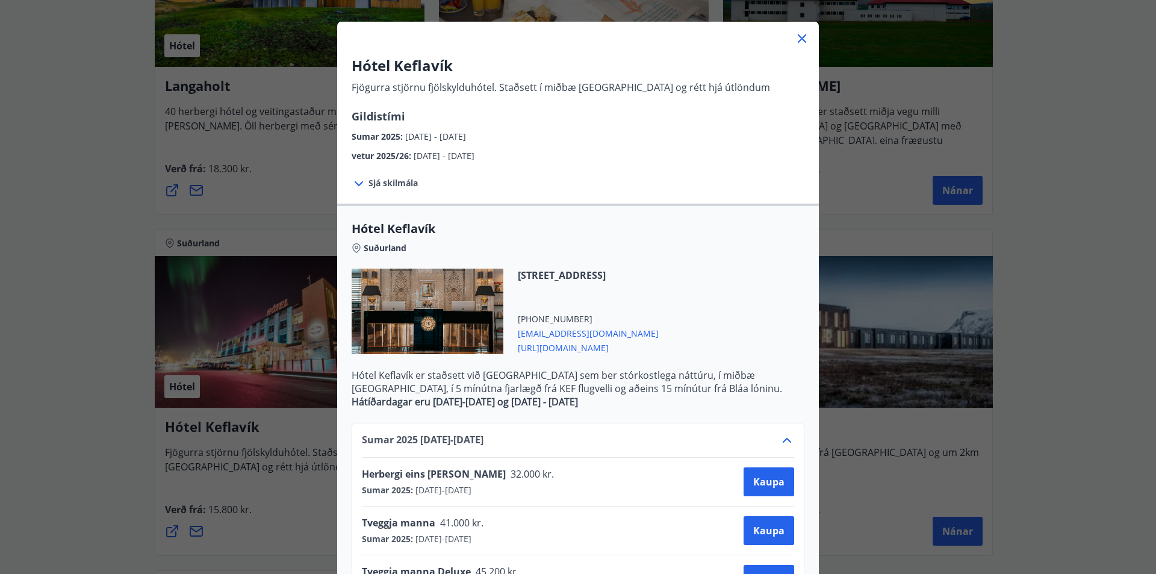
scroll to position [0, 0]
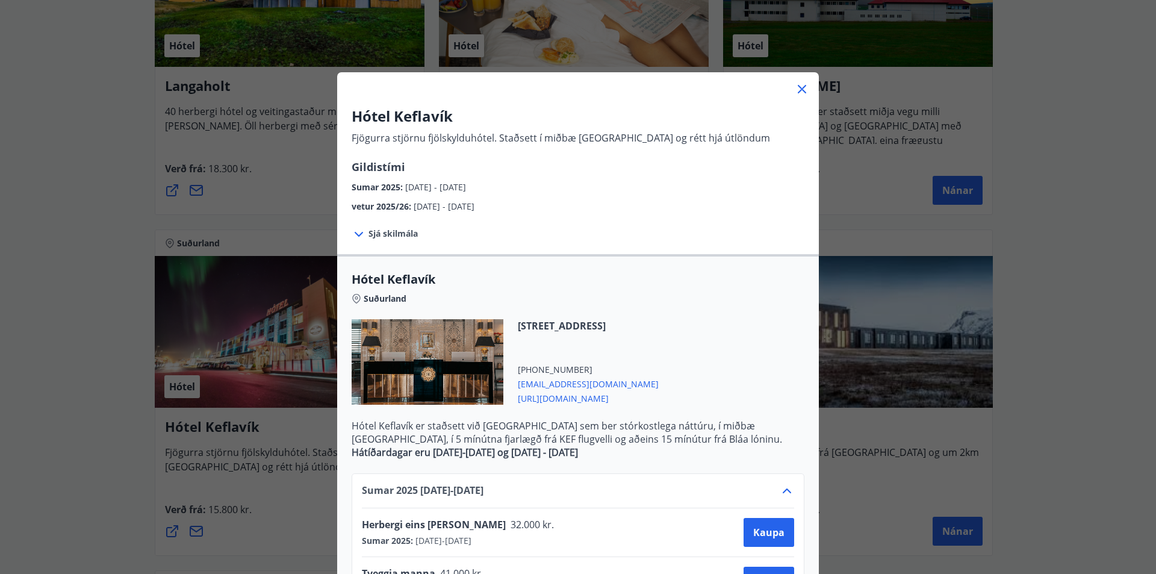
click at [785, 495] on icon at bounding box center [787, 491] width 14 height 14
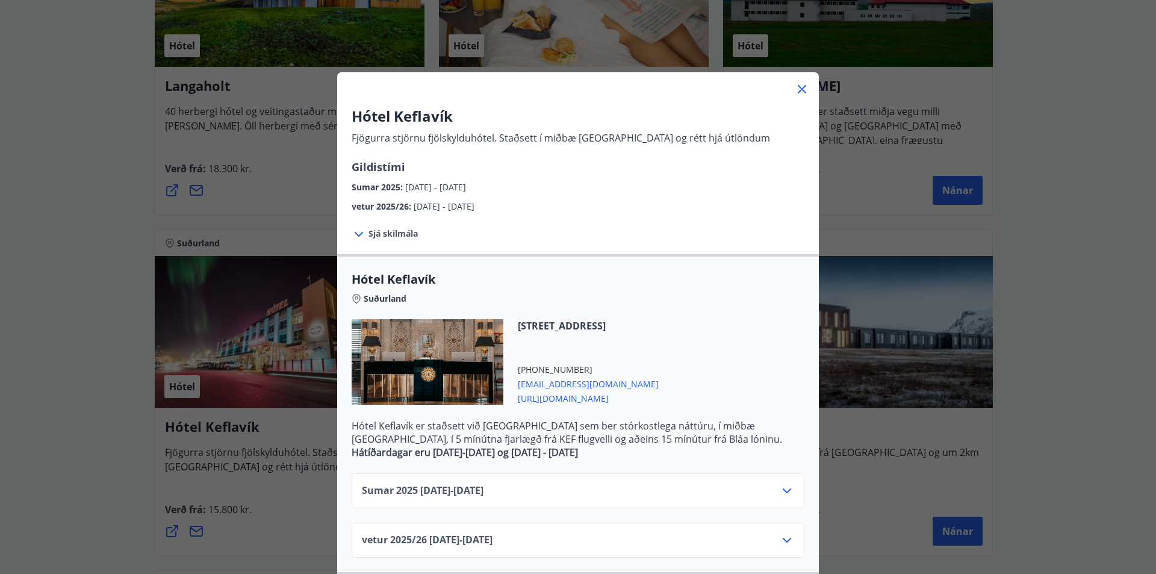
scroll to position [241, 0]
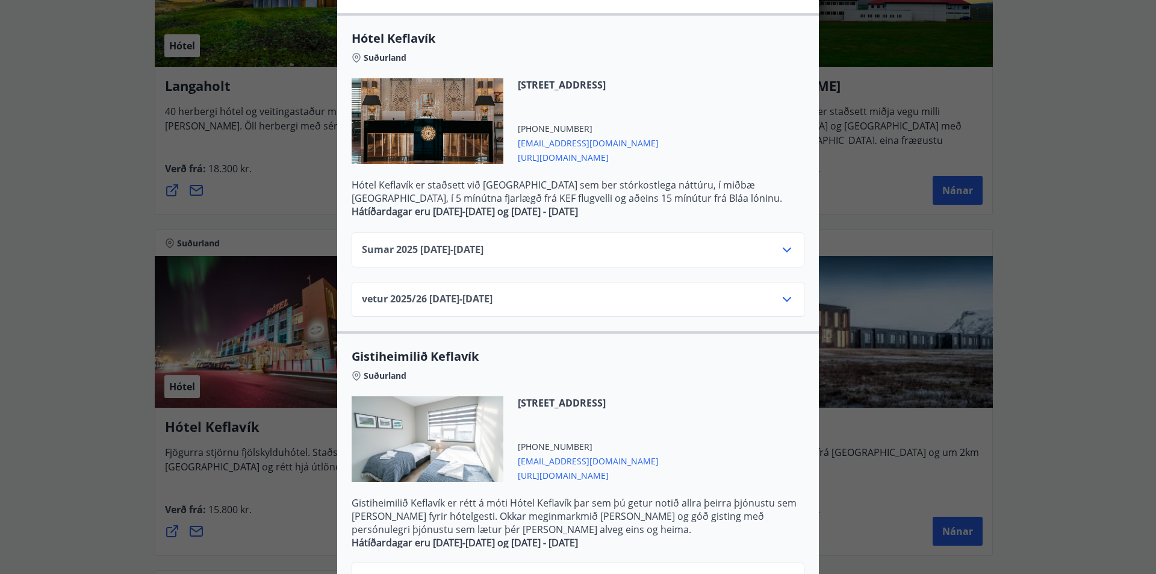
click at [784, 298] on icon at bounding box center [787, 299] width 14 height 14
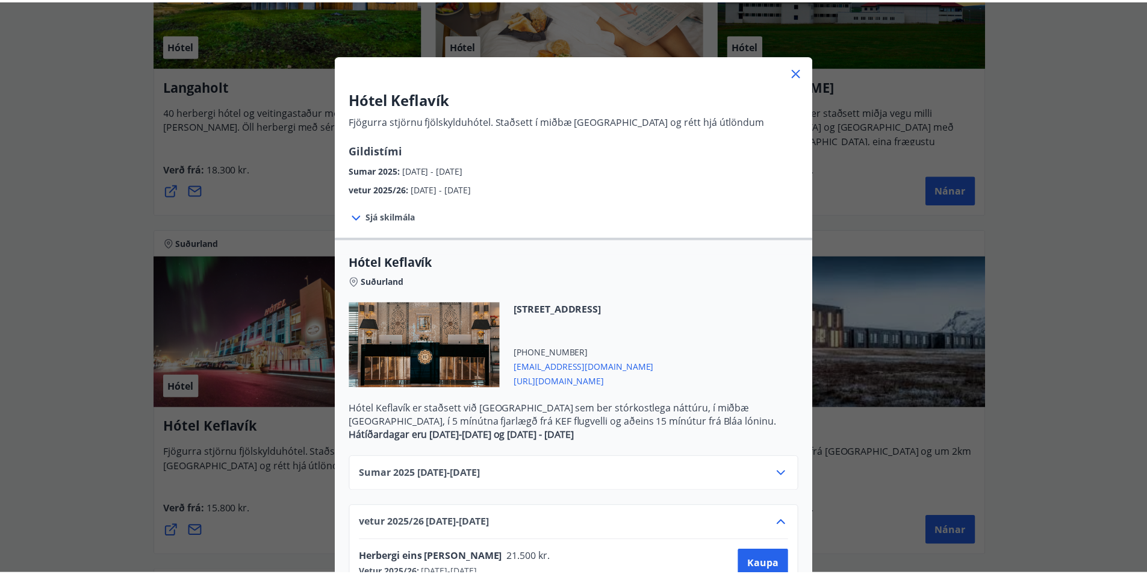
scroll to position [0, 0]
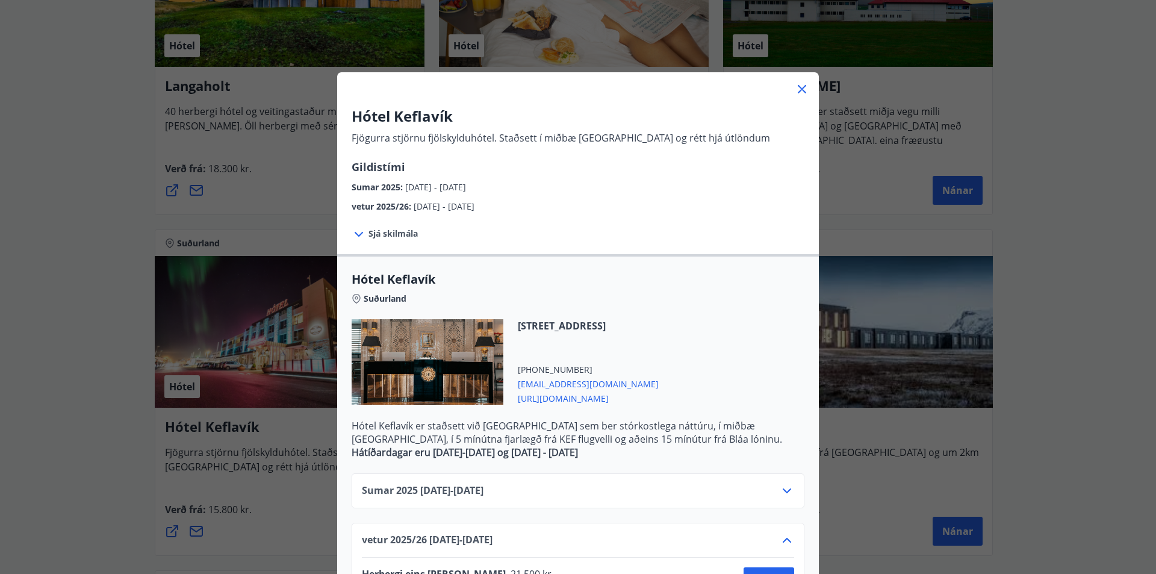
click at [800, 90] on icon at bounding box center [802, 89] width 14 height 14
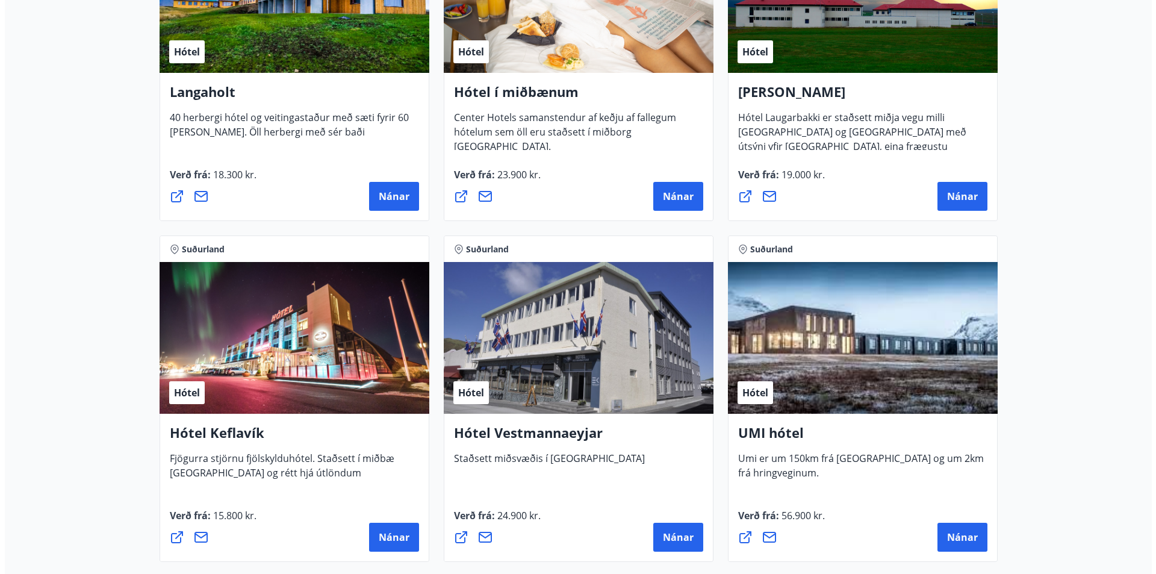
scroll to position [2730, 0]
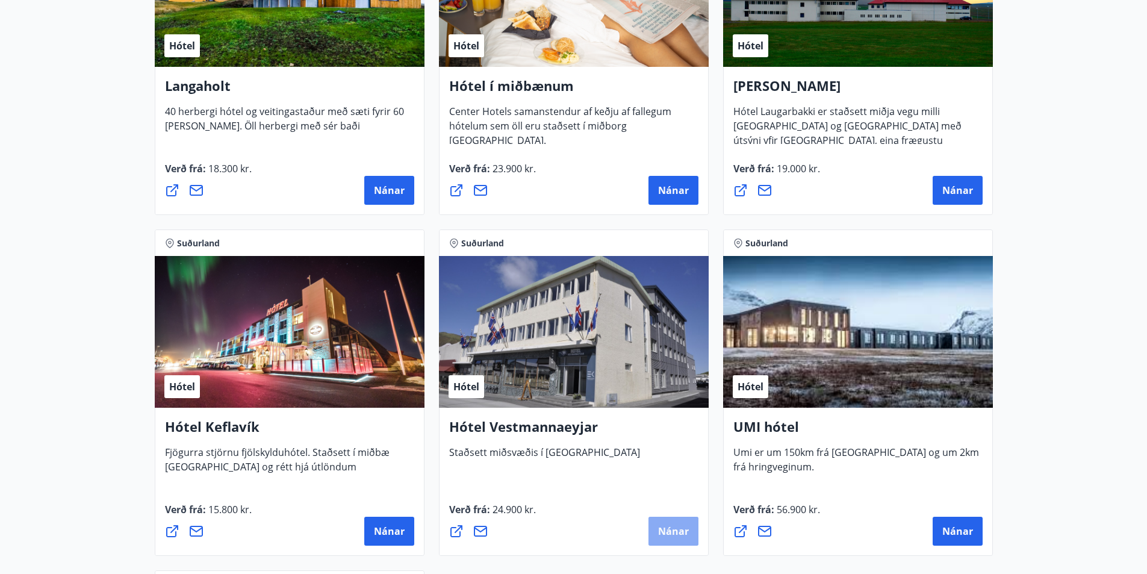
click at [684, 537] on font "Nánar" at bounding box center [673, 530] width 31 height 13
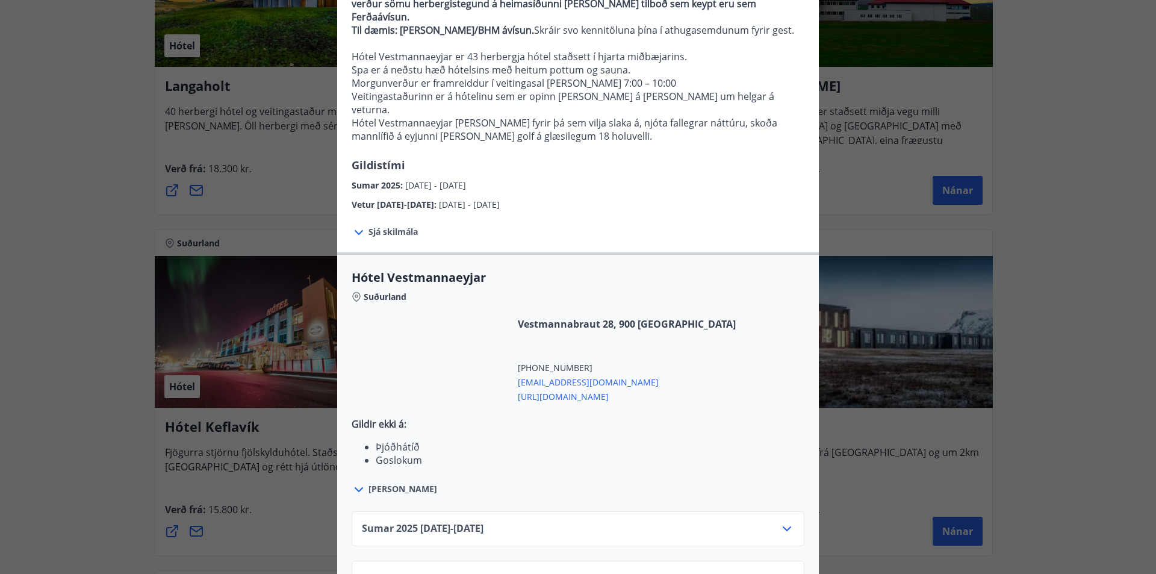
scroll to position [179, 0]
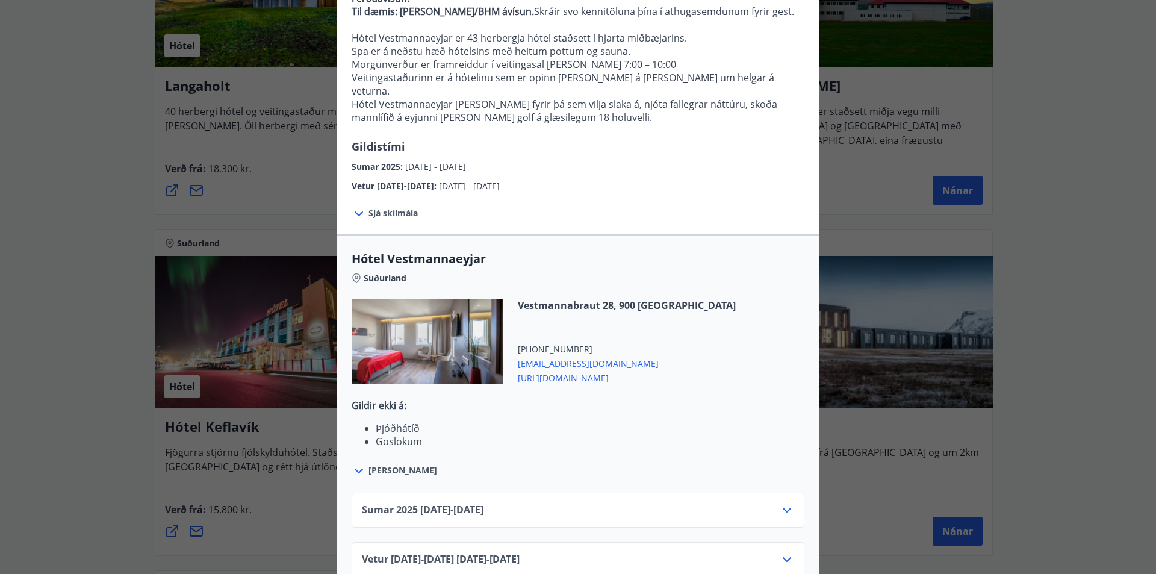
click at [784, 557] on icon at bounding box center [787, 559] width 8 height 5
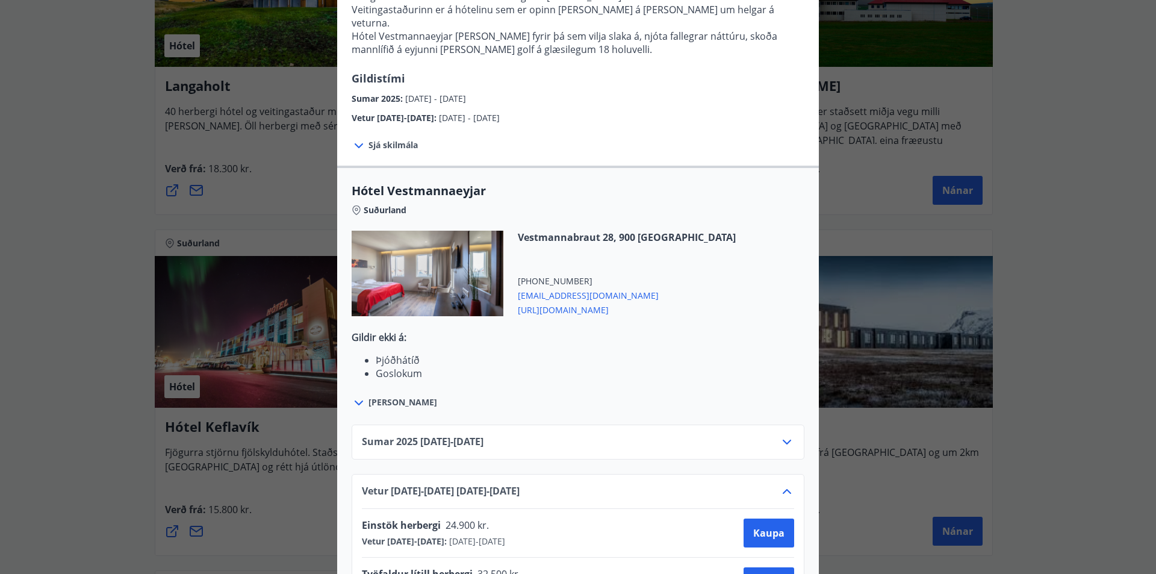
scroll to position [326, 0]
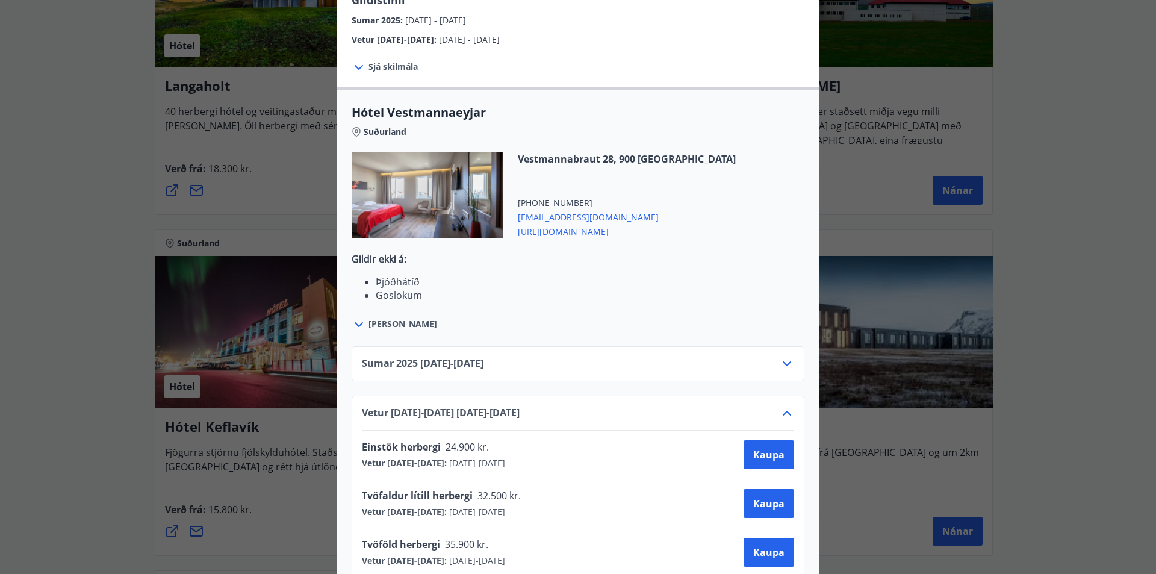
drag, startPoint x: 780, startPoint y: 388, endPoint x: 731, endPoint y: 380, distance: 50.0
click at [780, 406] on icon at bounding box center [787, 413] width 14 height 14
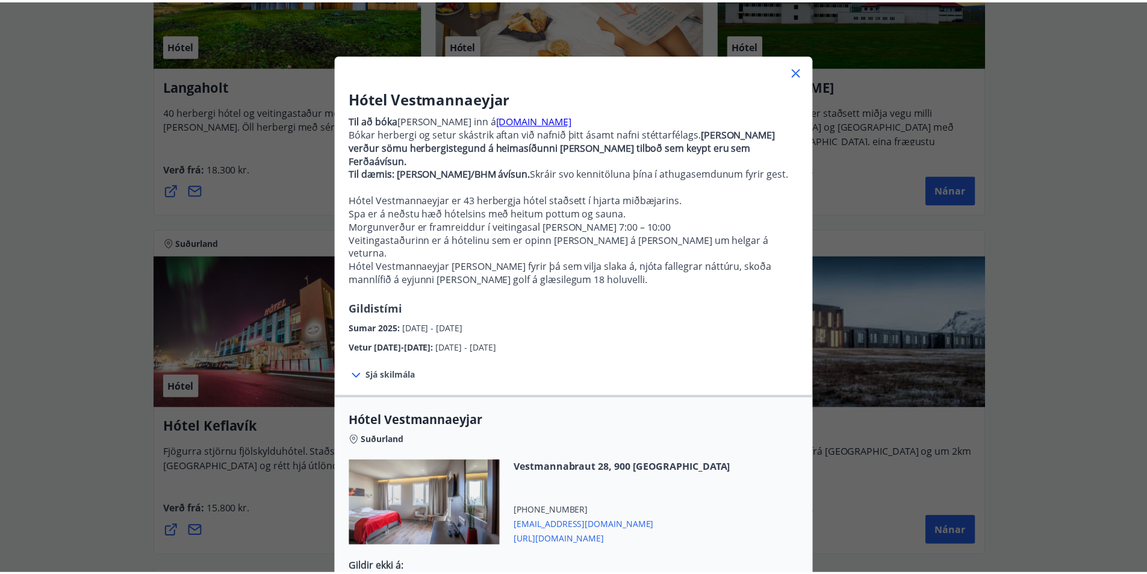
scroll to position [0, 0]
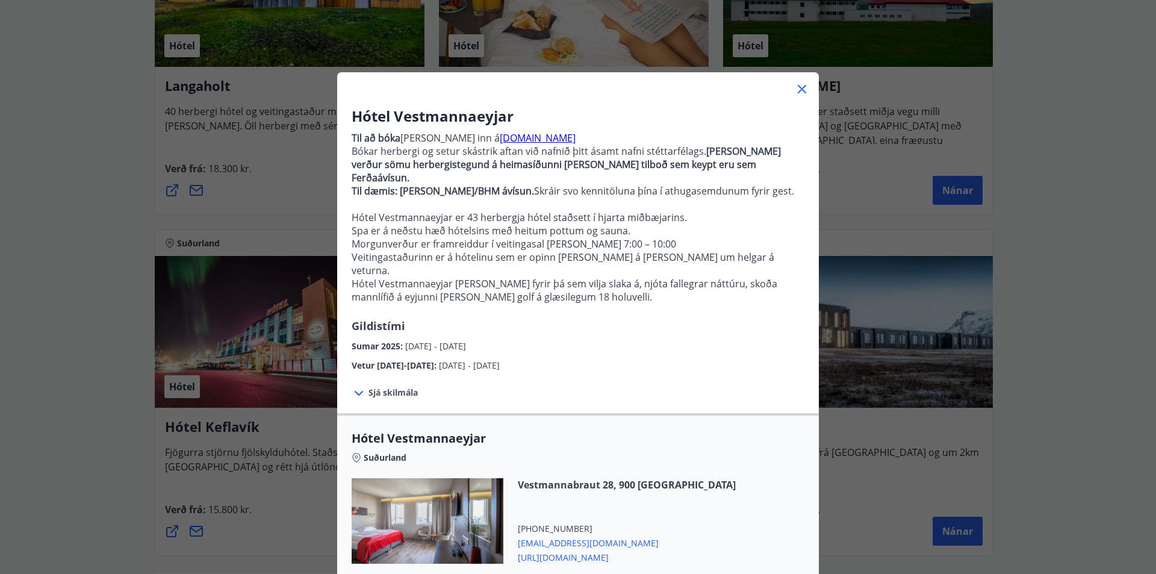
click at [803, 89] on icon at bounding box center [802, 89] width 14 height 14
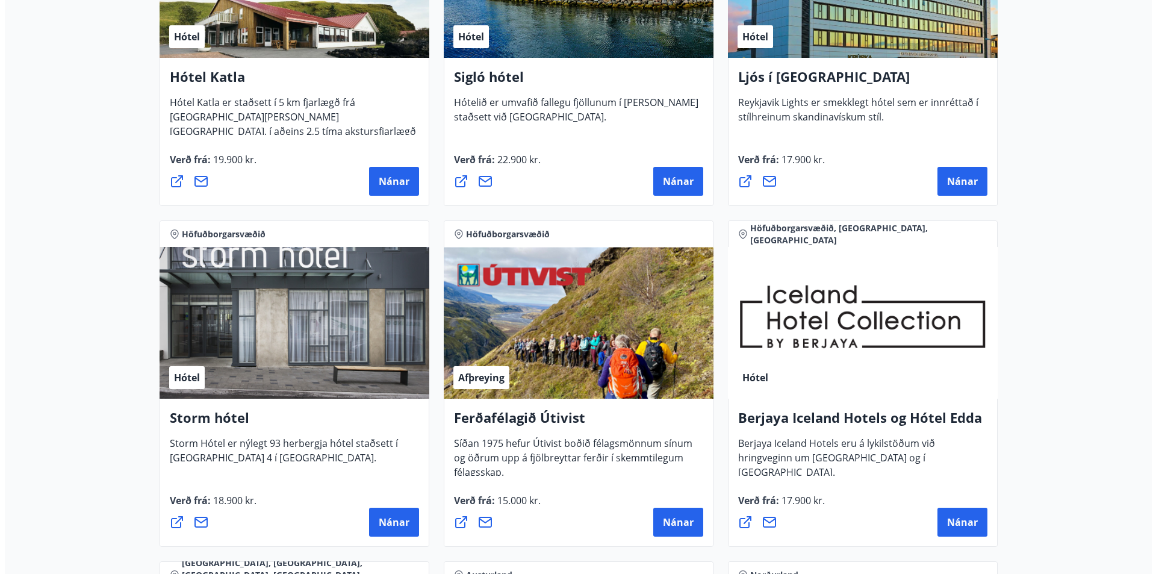
scroll to position [803, 0]
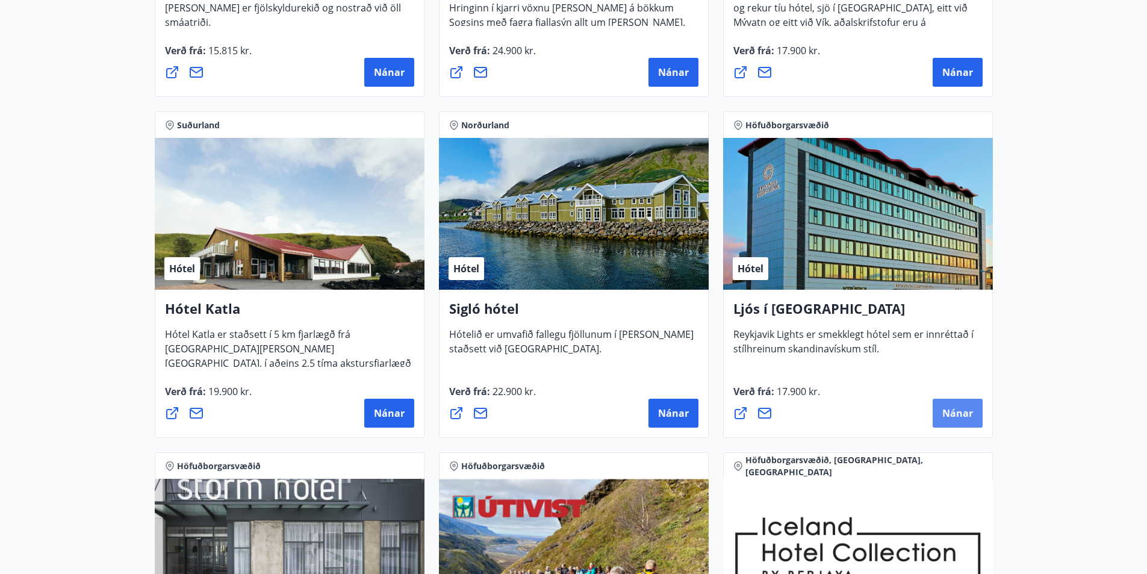
click at [953, 412] on font "Nánar" at bounding box center [957, 412] width 31 height 13
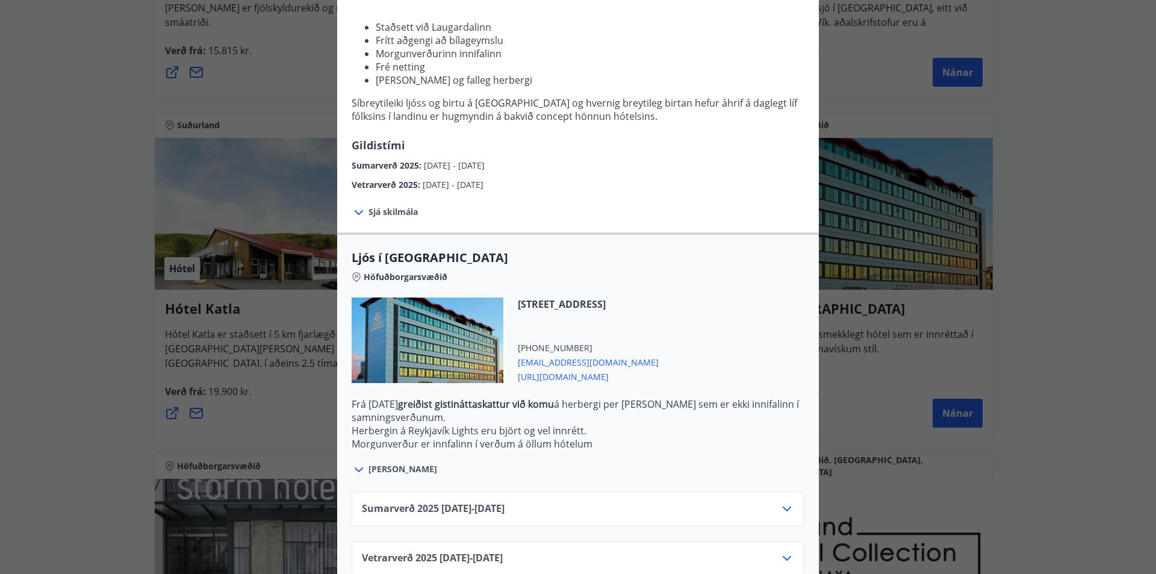
scroll to position [161, 0]
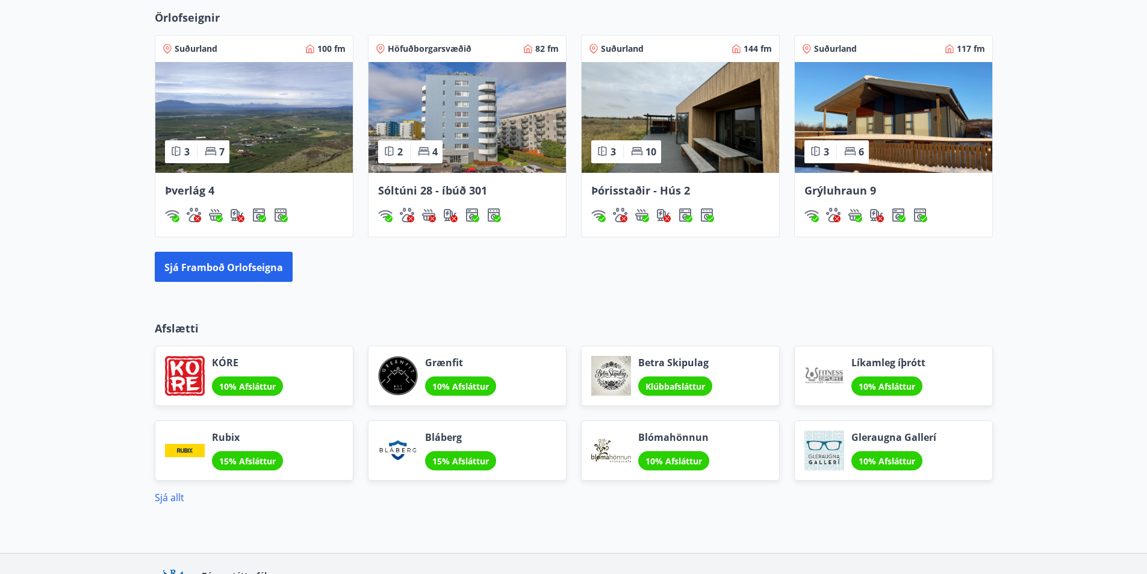
scroll to position [517, 0]
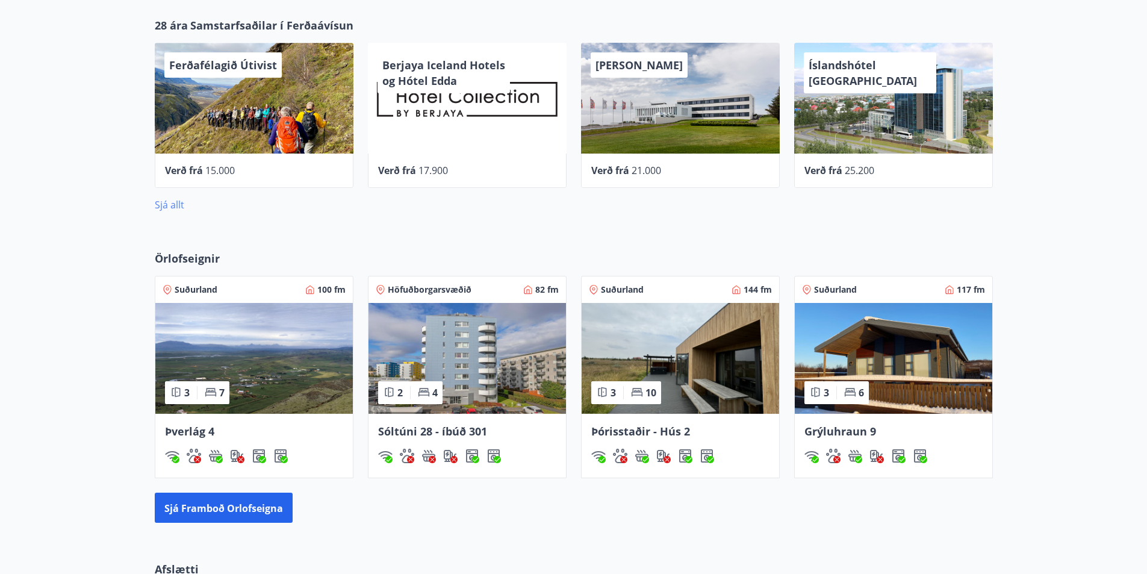
click at [164, 205] on font "Sjá allt" at bounding box center [170, 204] width 30 height 13
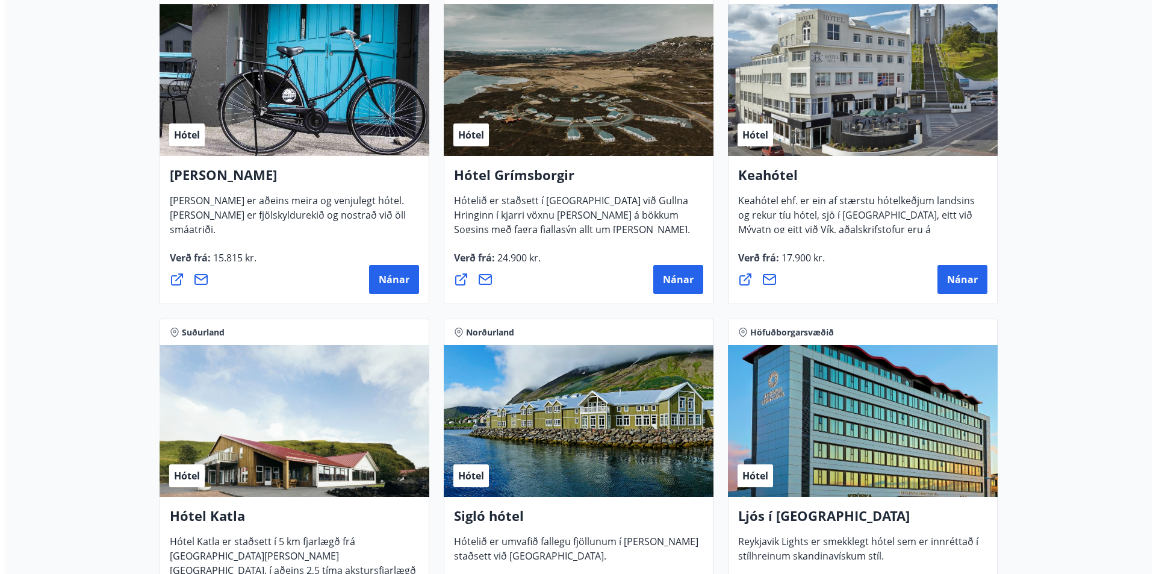
scroll to position [677, 0]
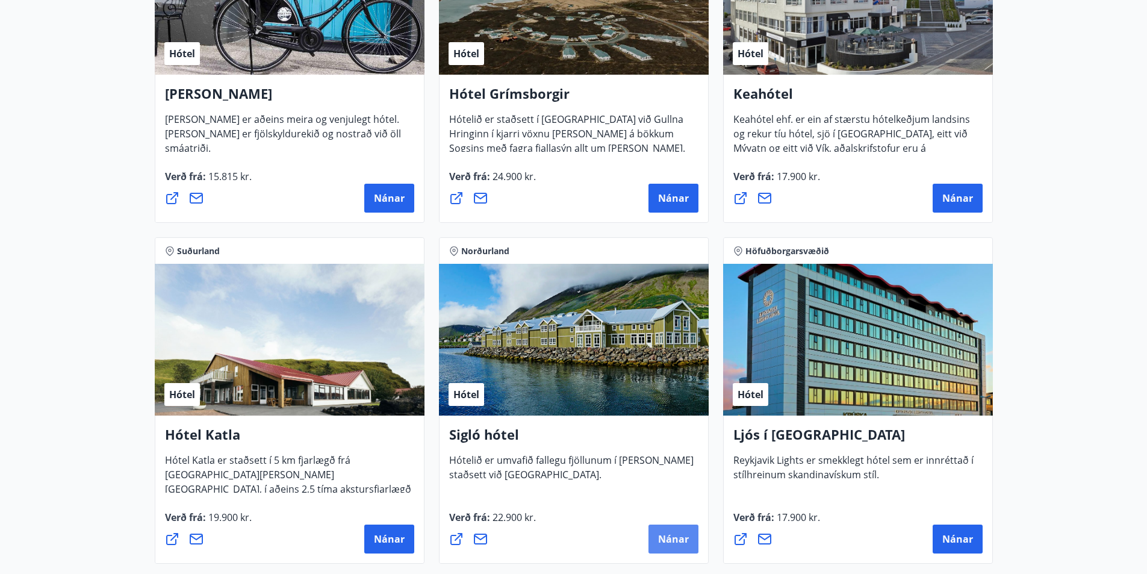
click at [680, 538] on font "Nánar" at bounding box center [673, 538] width 31 height 13
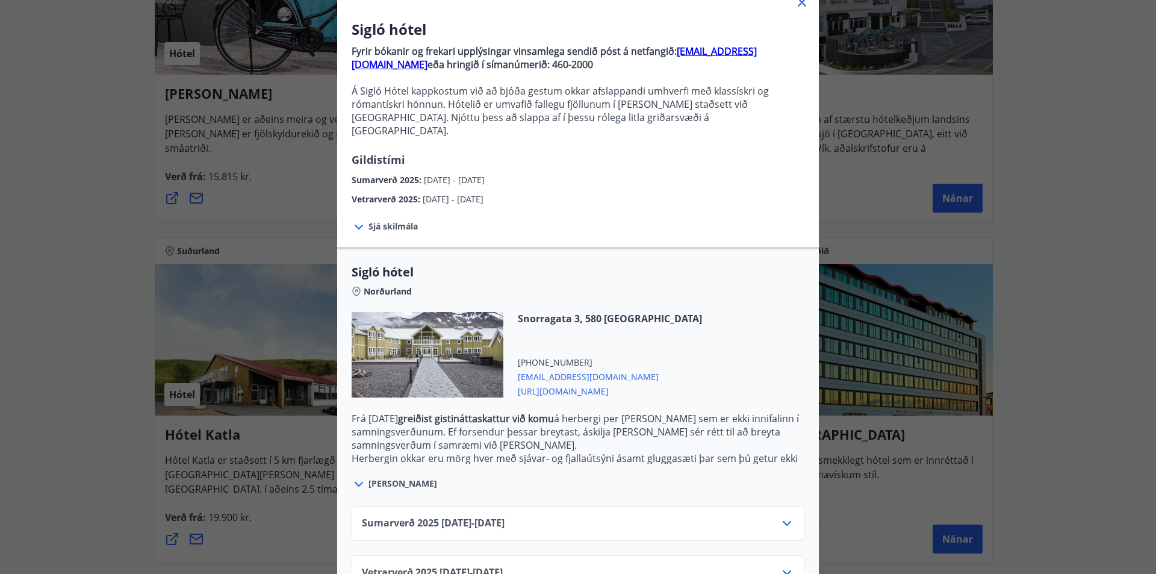
scroll to position [113, 0]
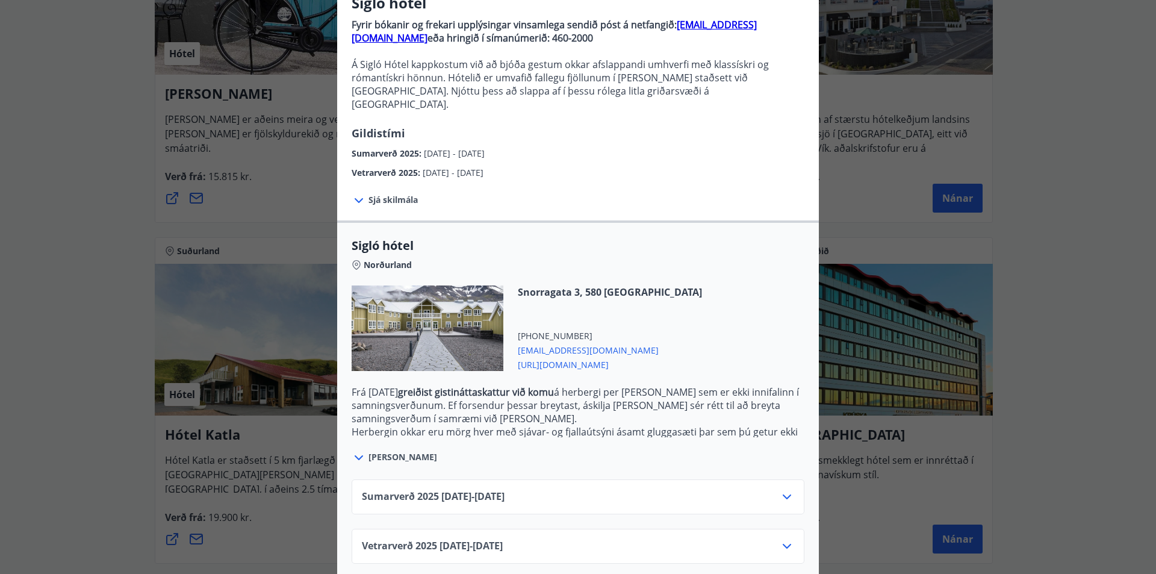
click at [783, 539] on icon at bounding box center [787, 546] width 14 height 14
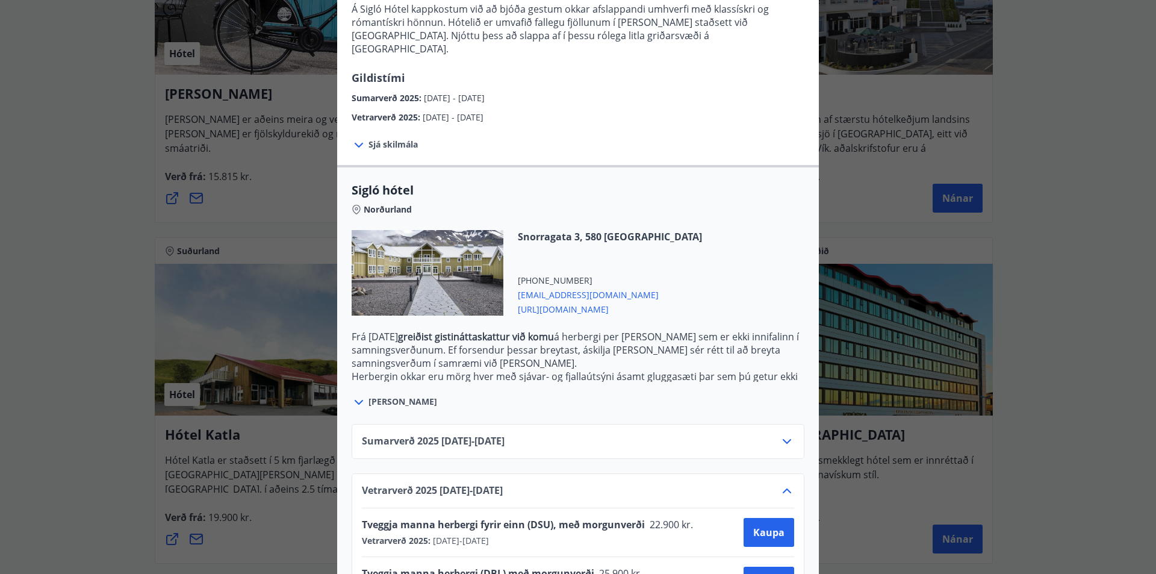
scroll to position [211, 0]
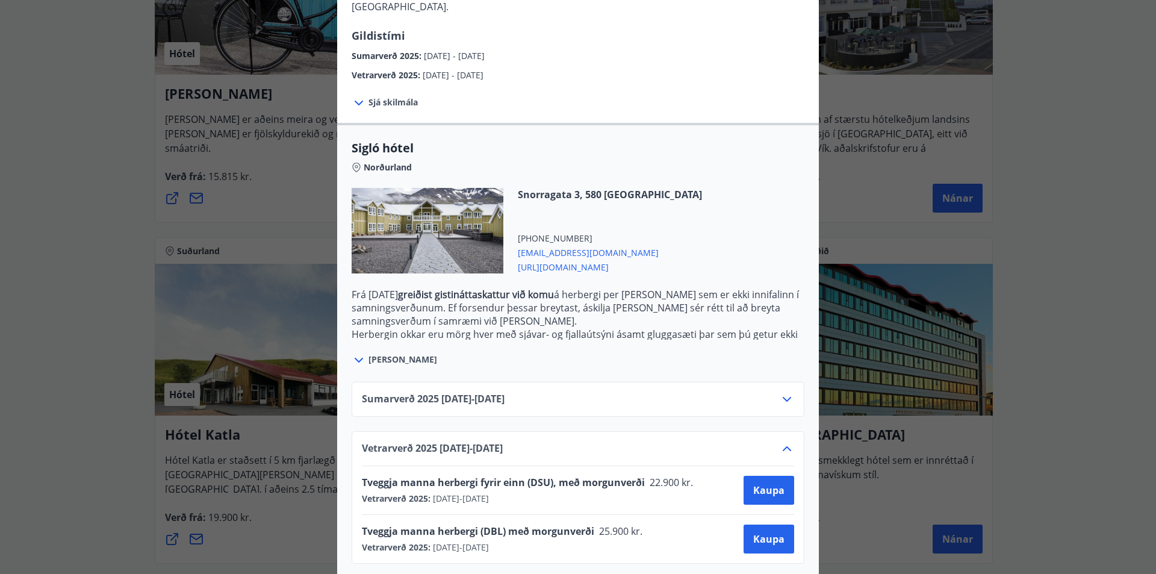
click at [783, 441] on icon at bounding box center [787, 448] width 14 height 14
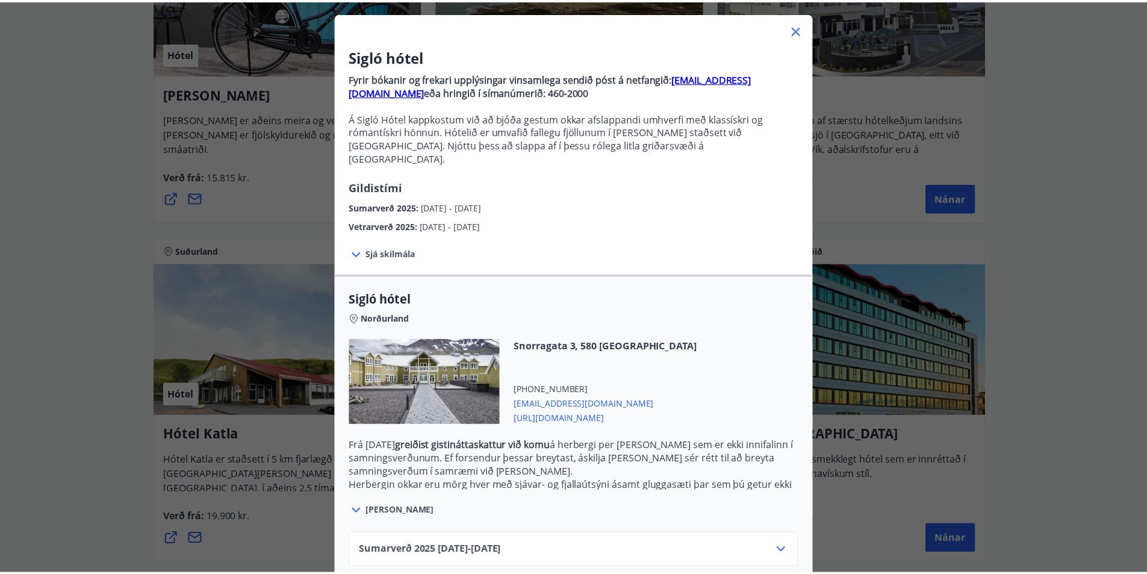
scroll to position [0, 0]
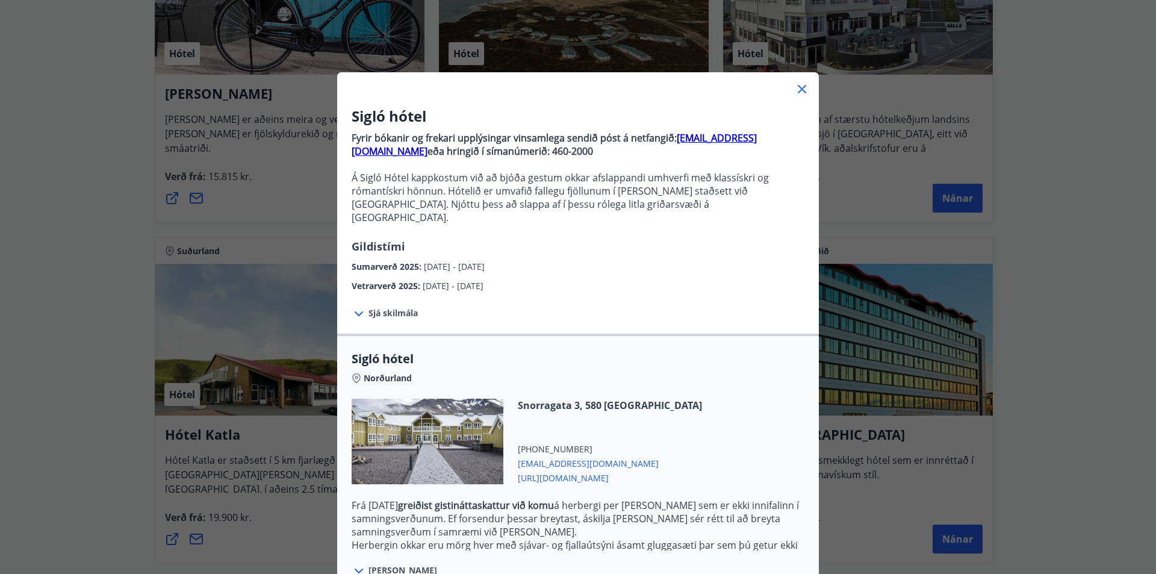
click at [795, 84] on icon at bounding box center [802, 89] width 14 height 14
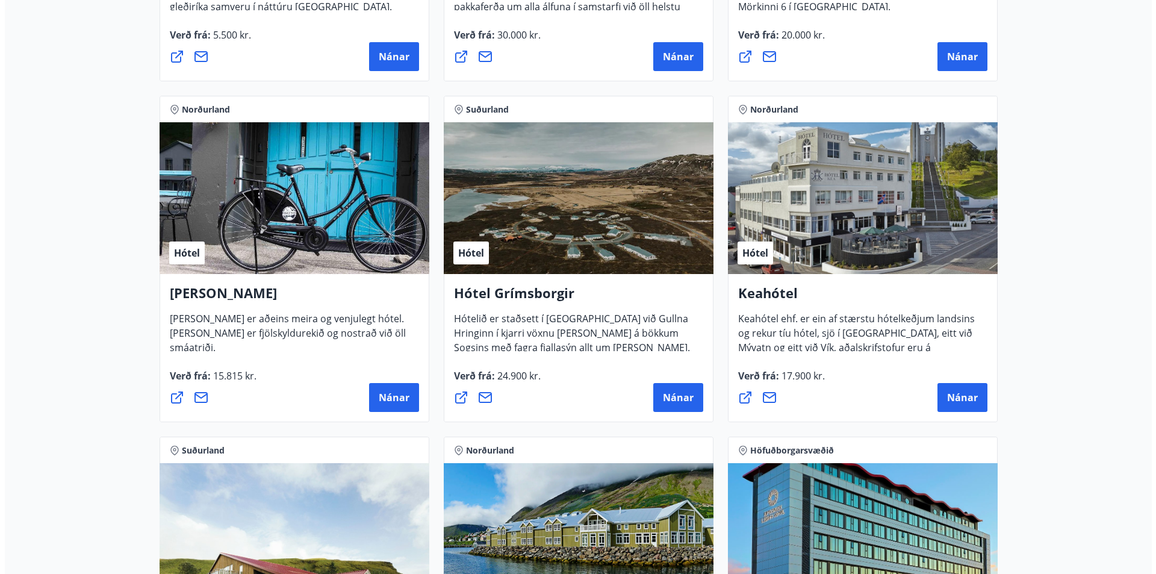
scroll to position [436, 0]
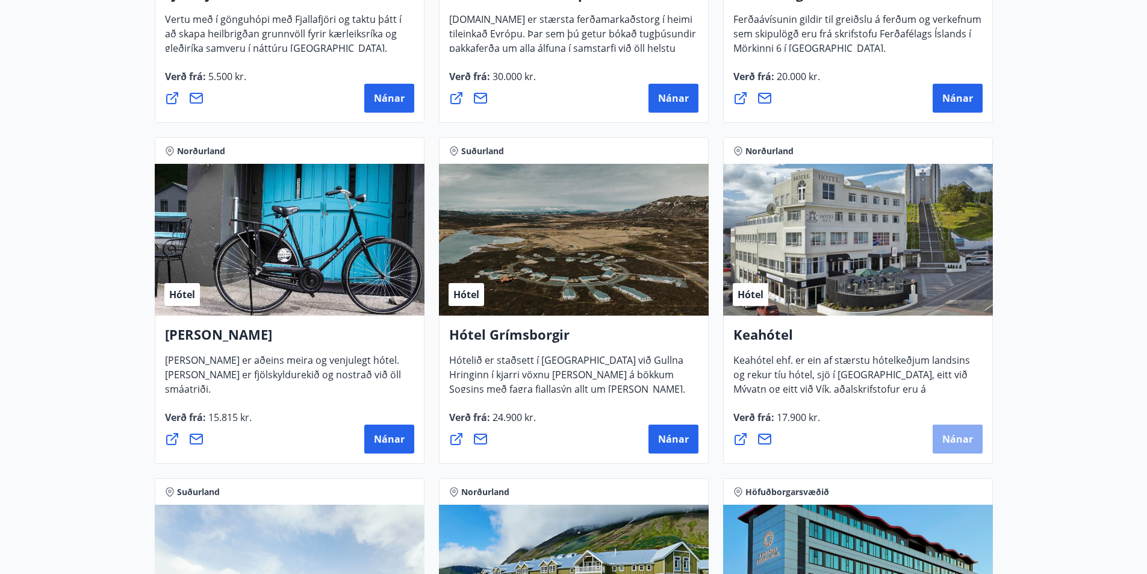
click at [976, 433] on button "Nánar" at bounding box center [958, 439] width 50 height 29
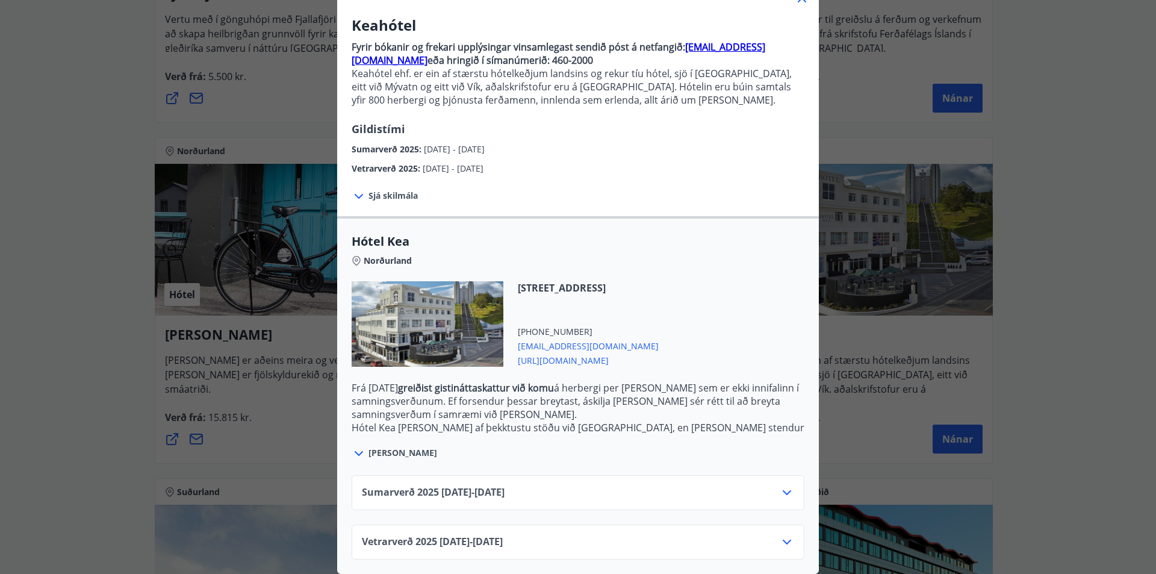
scroll to position [100, 0]
click at [788, 535] on icon at bounding box center [787, 542] width 14 height 14
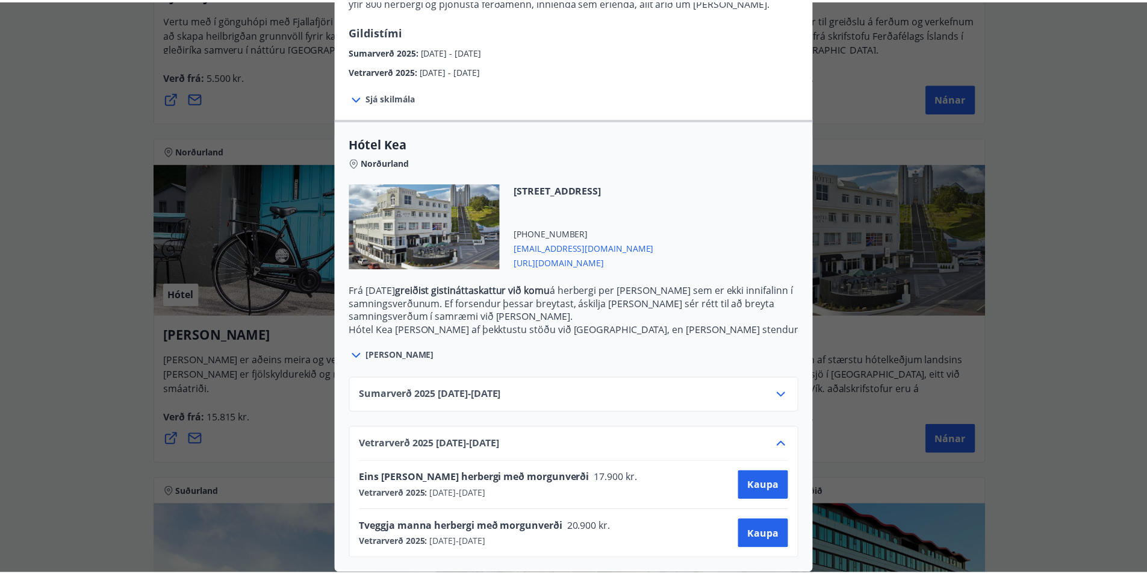
scroll to position [0, 0]
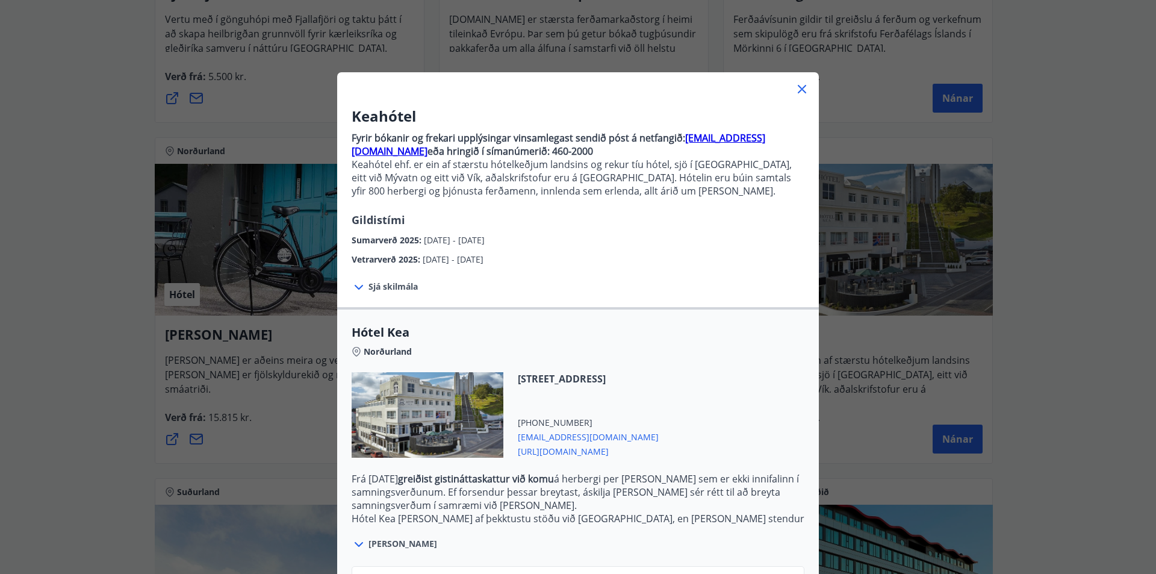
click at [798, 90] on icon at bounding box center [802, 89] width 8 height 8
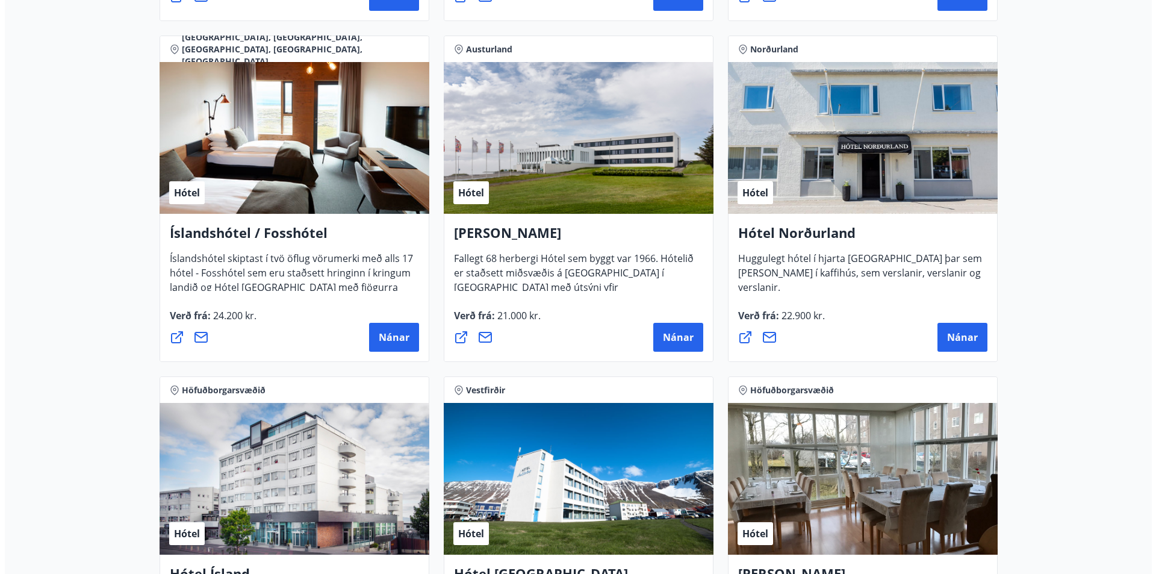
scroll to position [1721, 0]
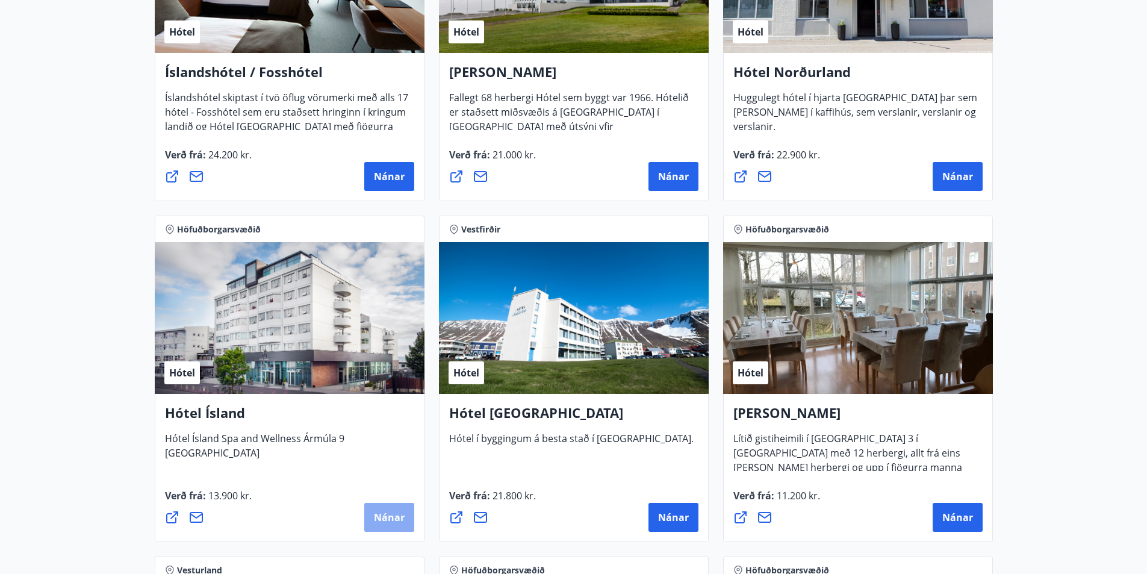
click at [401, 518] on font "Nánar" at bounding box center [389, 517] width 31 height 13
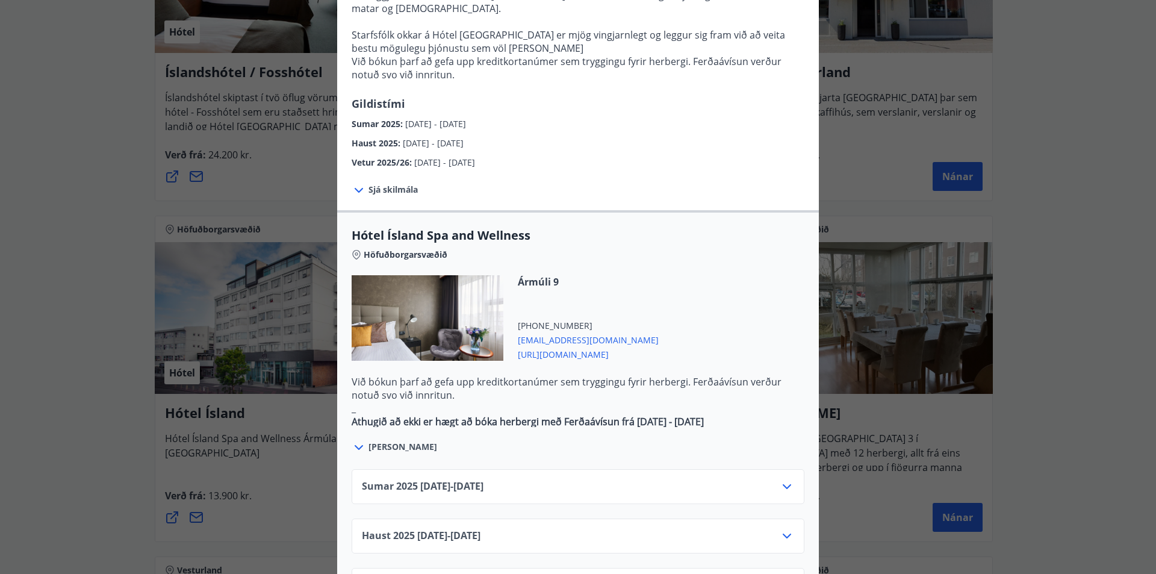
scroll to position [482, 0]
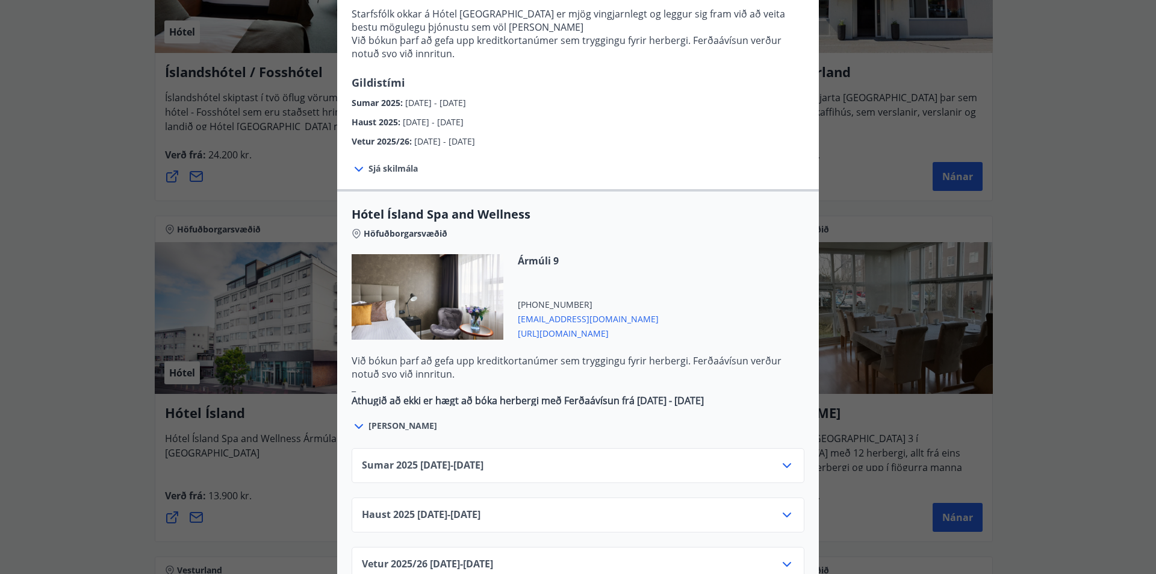
click at [781, 508] on icon at bounding box center [787, 515] width 14 height 14
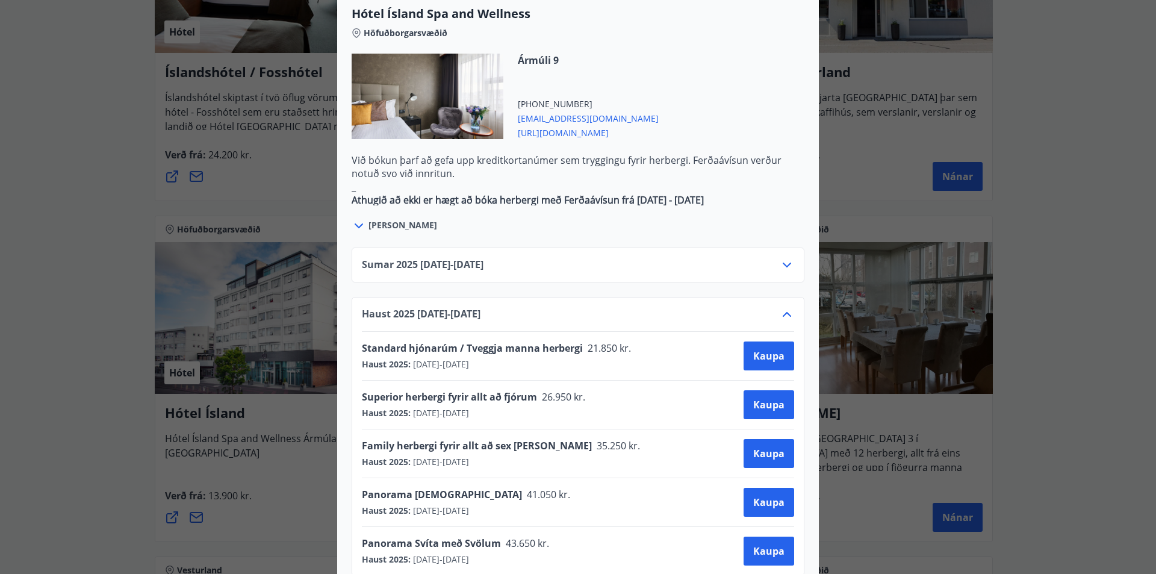
scroll to position [723, 0]
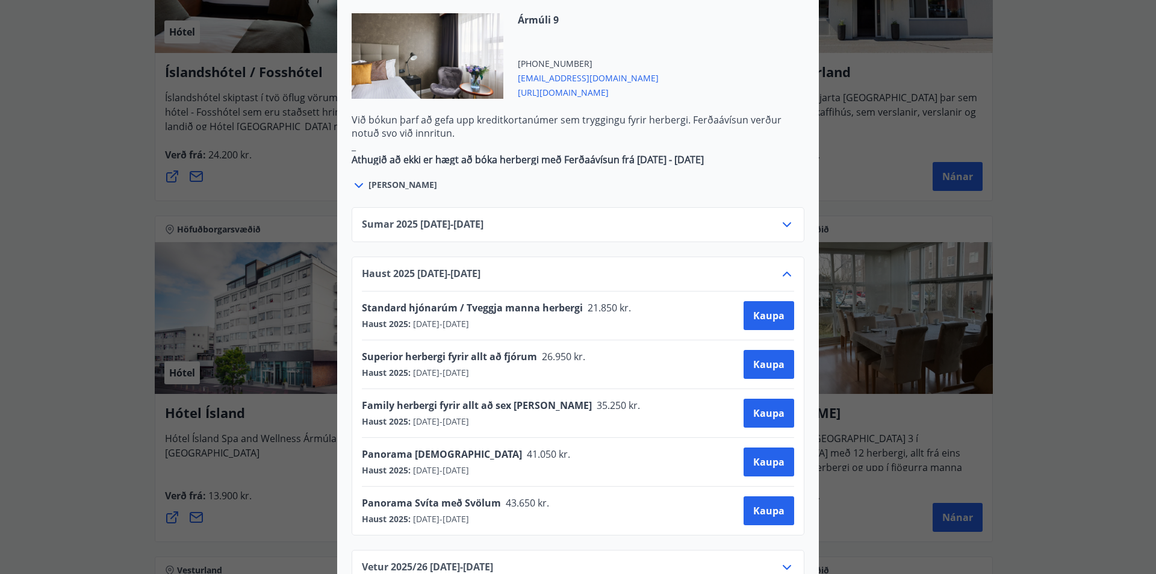
click at [783, 267] on icon at bounding box center [787, 274] width 14 height 14
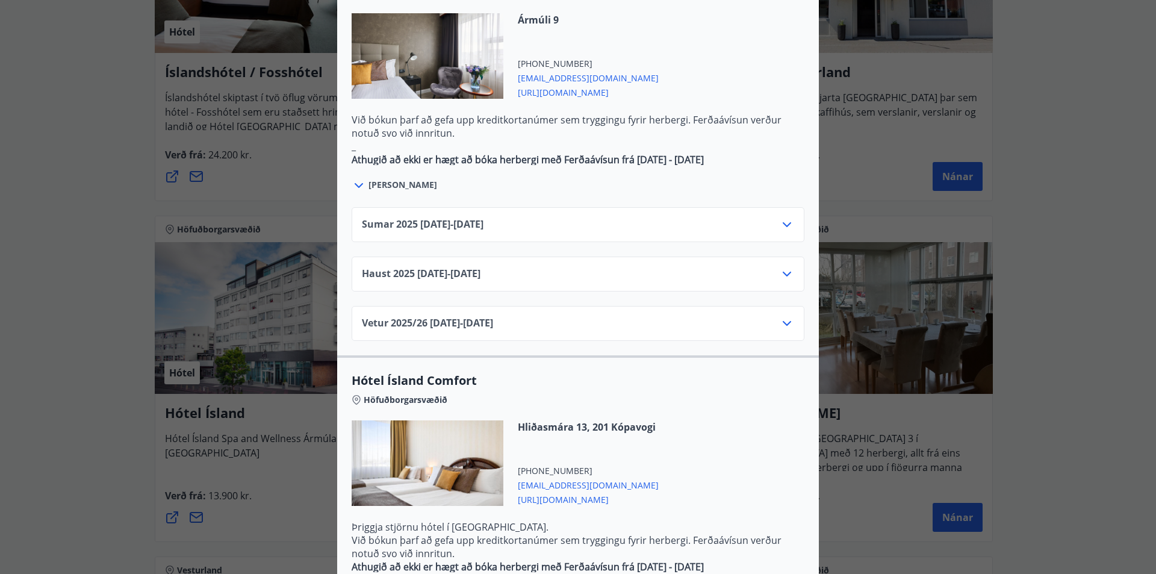
click at [785, 267] on icon at bounding box center [787, 274] width 14 height 14
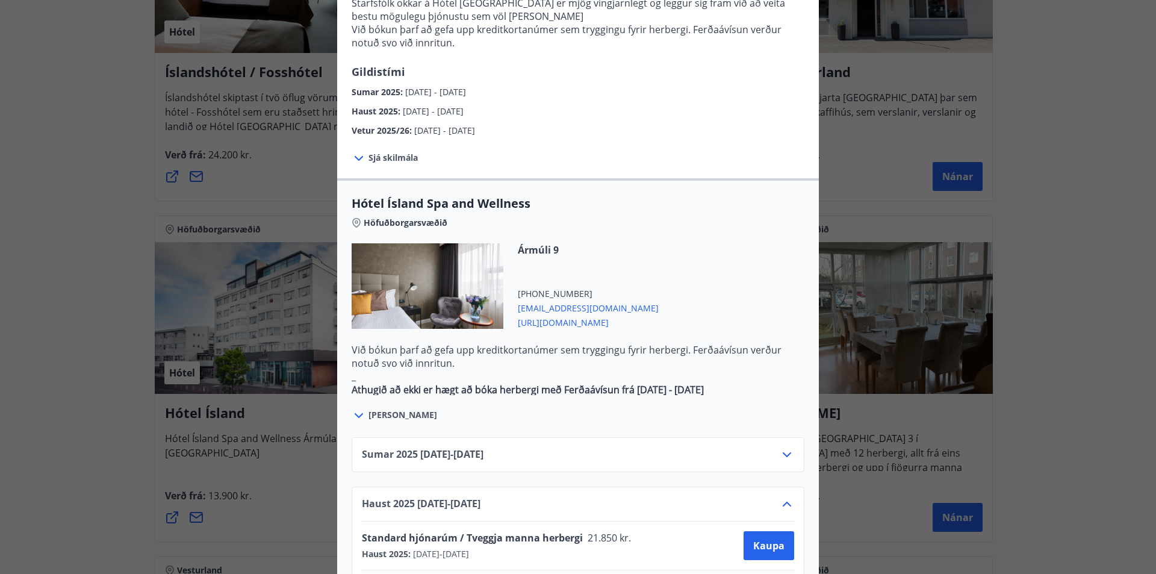
scroll to position [482, 0]
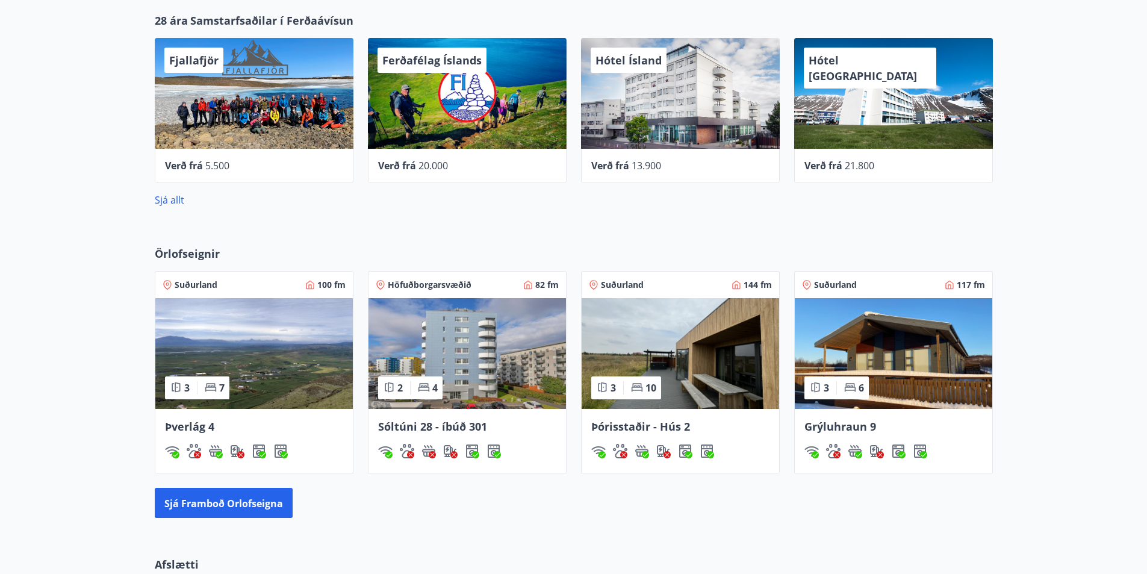
scroll to position [392, 0]
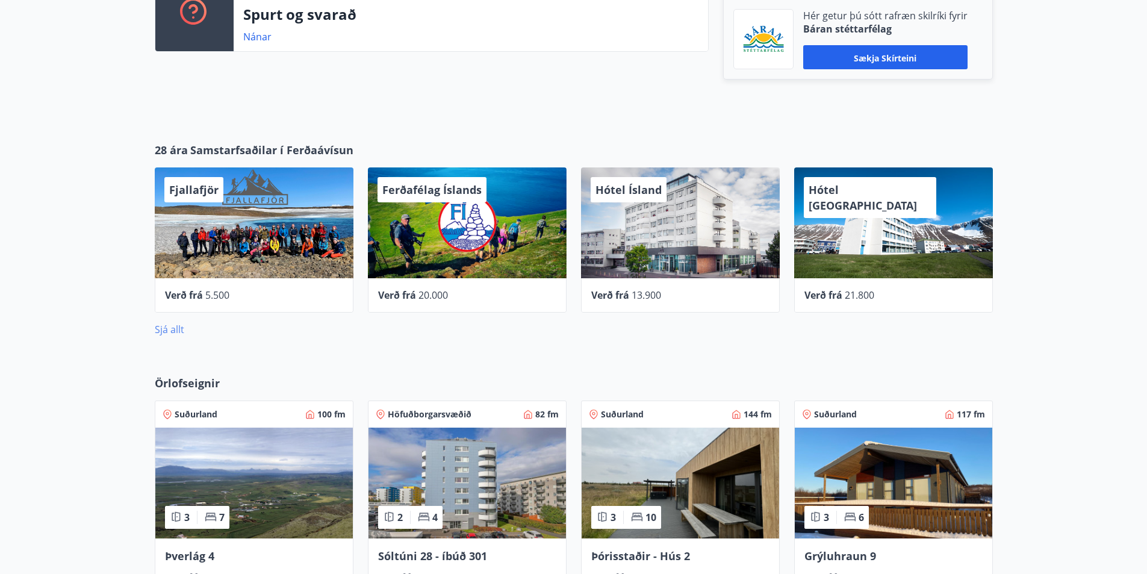
click at [170, 331] on font "Sjá allt" at bounding box center [170, 329] width 30 height 13
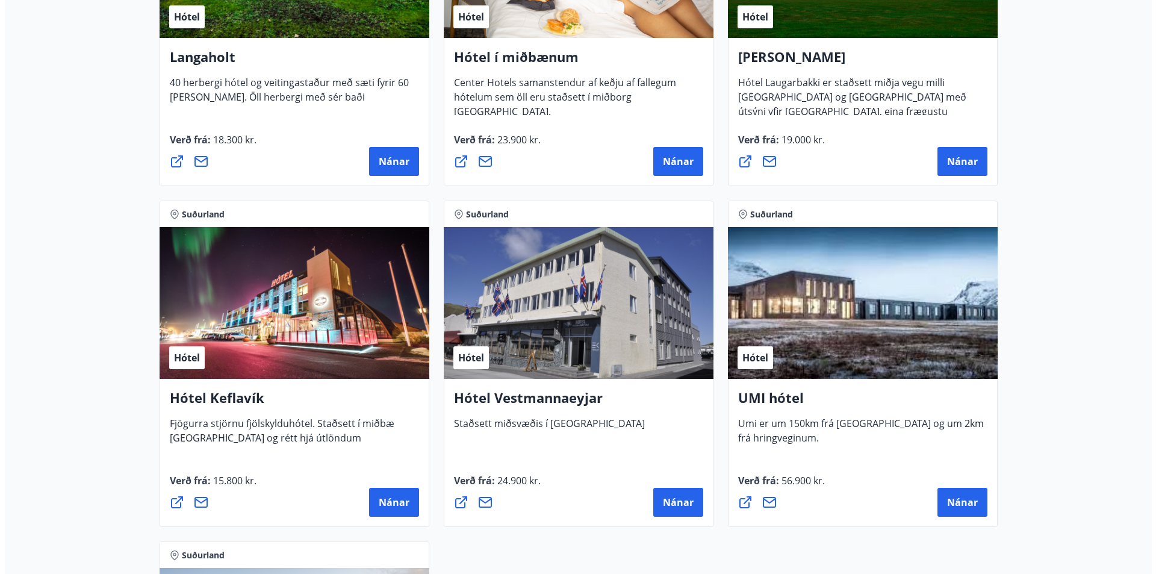
scroll to position [2801, 0]
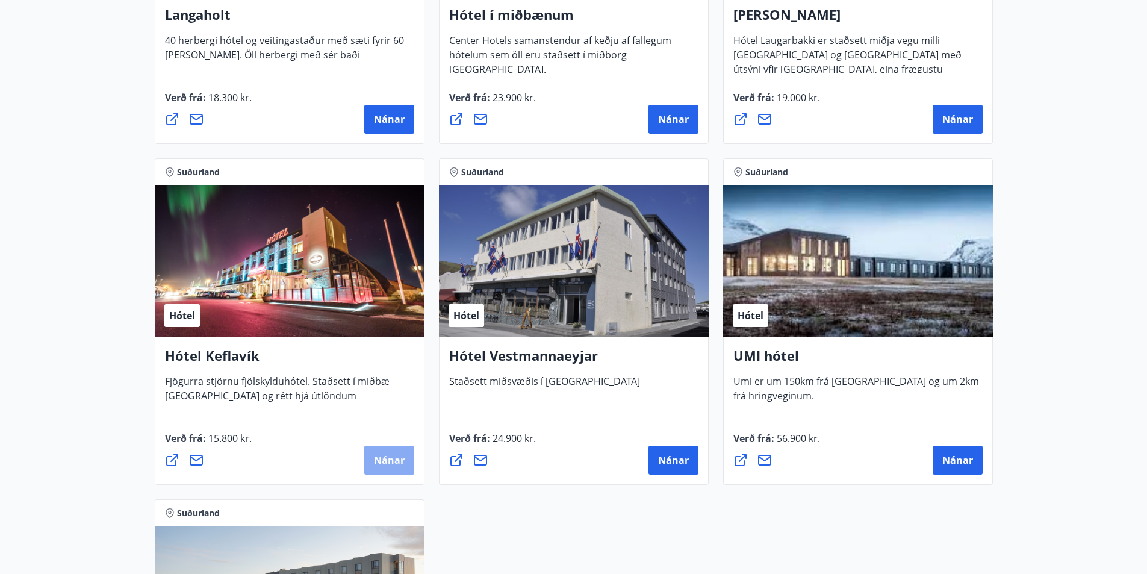
click at [390, 464] on font "Nánar" at bounding box center [389, 459] width 31 height 13
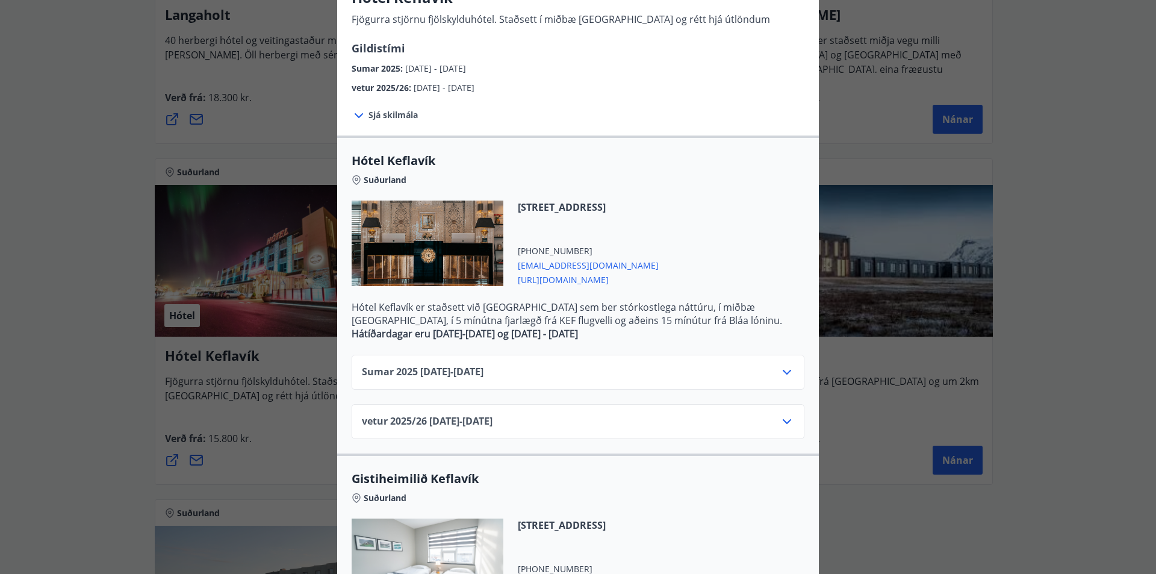
scroll to position [161, 0]
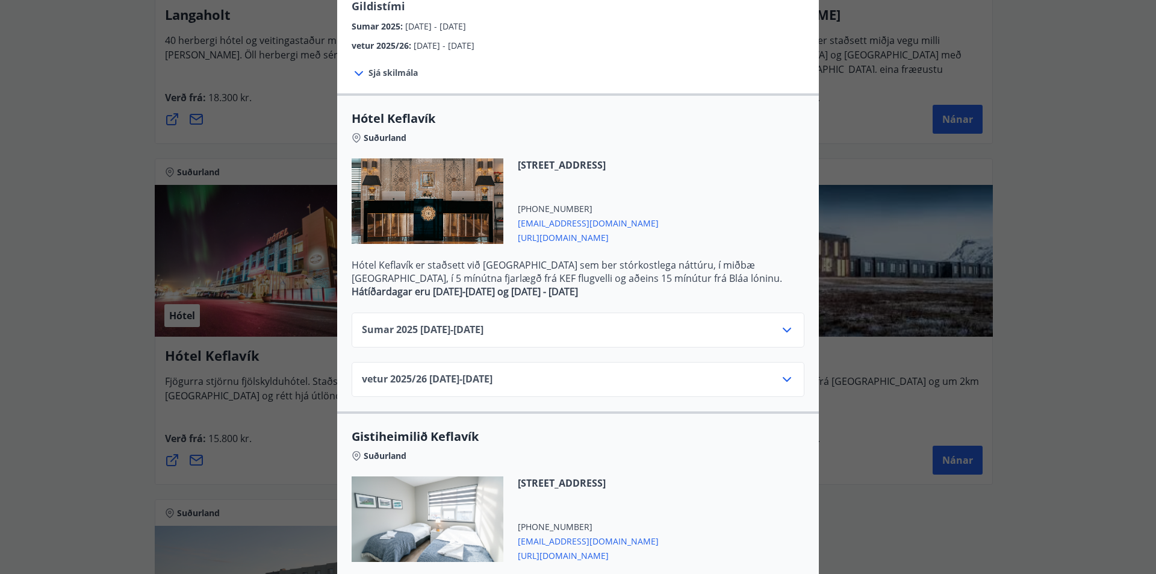
click at [783, 328] on icon at bounding box center [787, 330] width 14 height 14
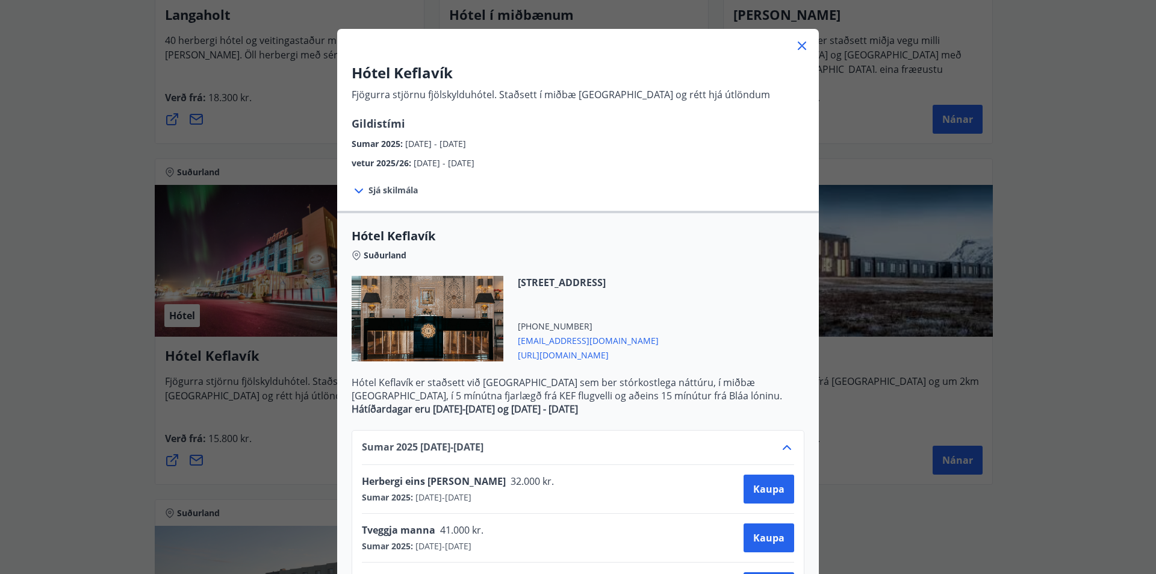
scroll to position [0, 0]
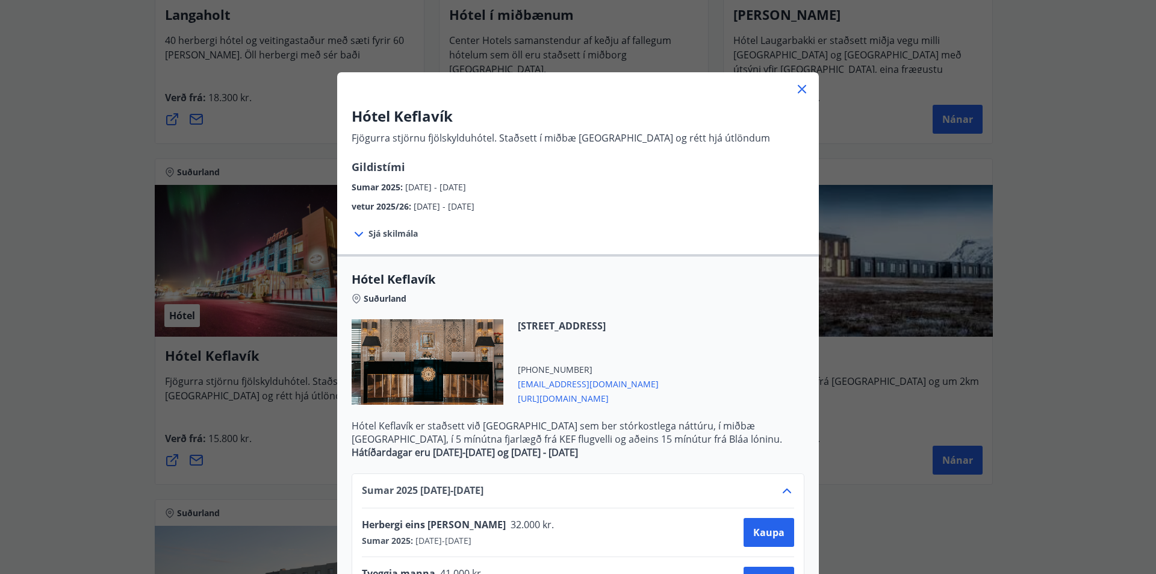
click at [796, 89] on icon at bounding box center [802, 89] width 14 height 14
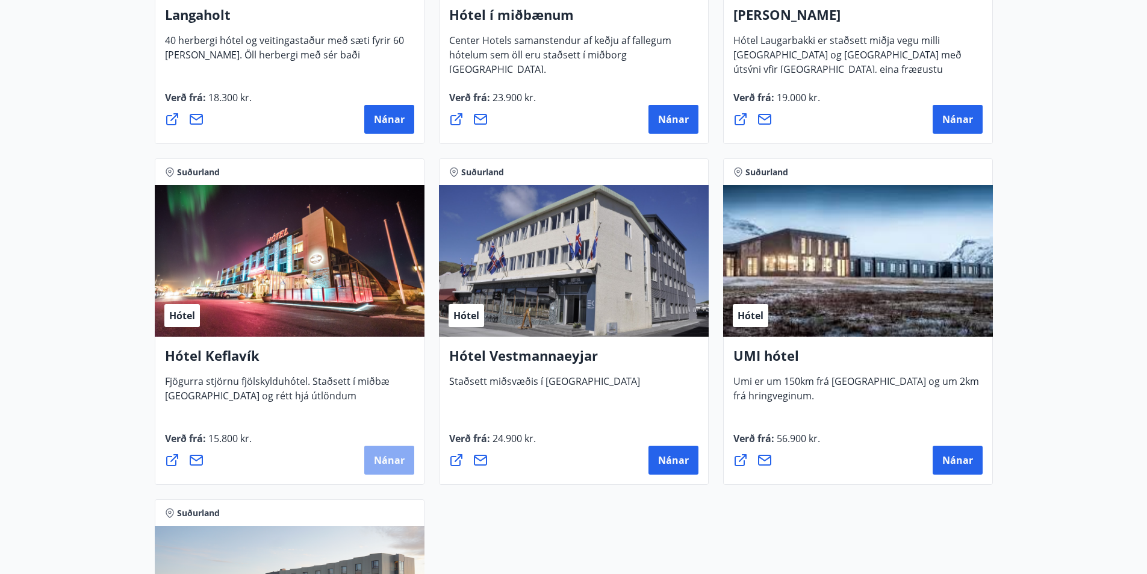
click at [394, 458] on font "Nánar" at bounding box center [389, 459] width 31 height 13
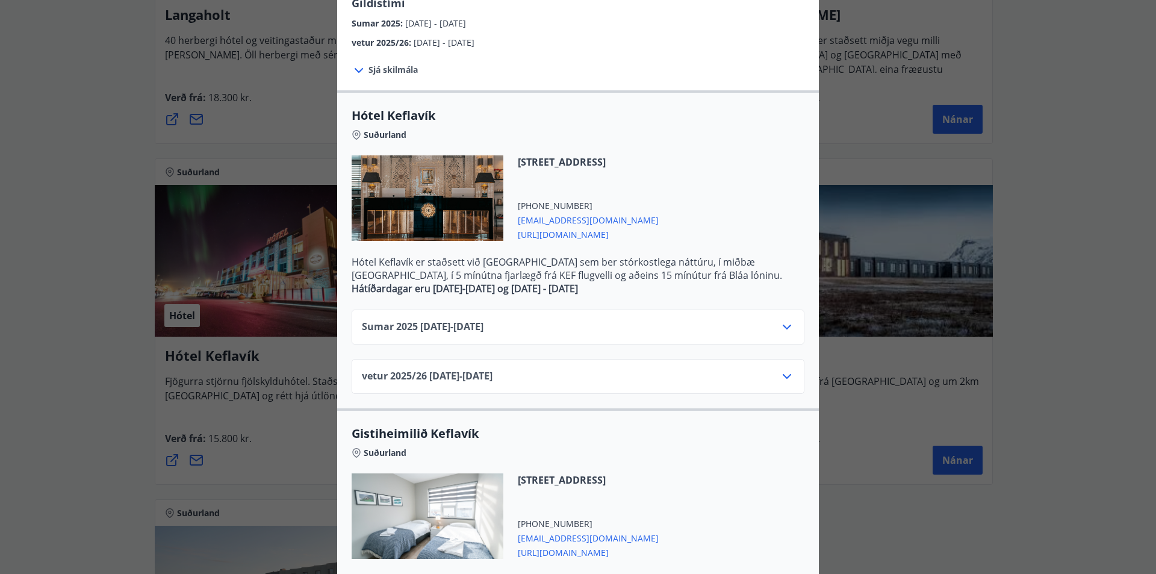
scroll to position [241, 0]
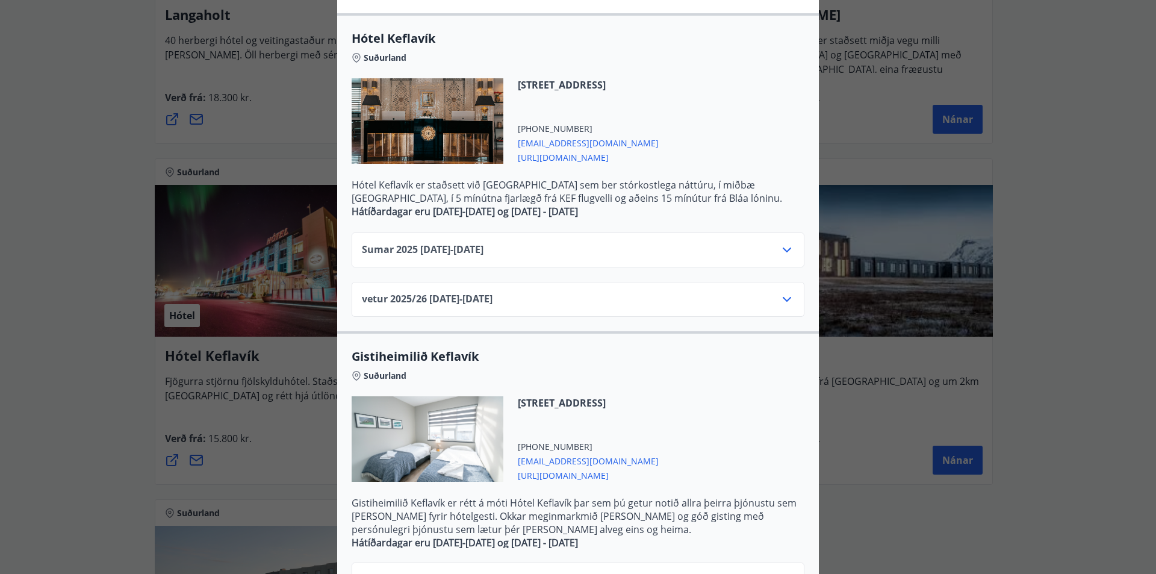
click at [783, 301] on icon at bounding box center [787, 299] width 8 height 5
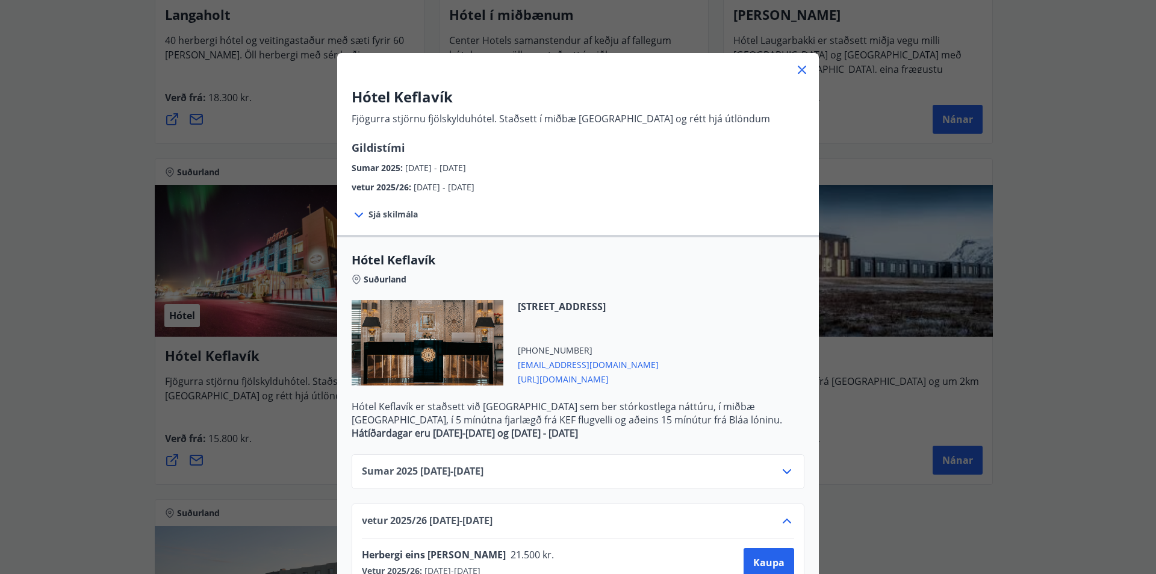
scroll to position [0, 0]
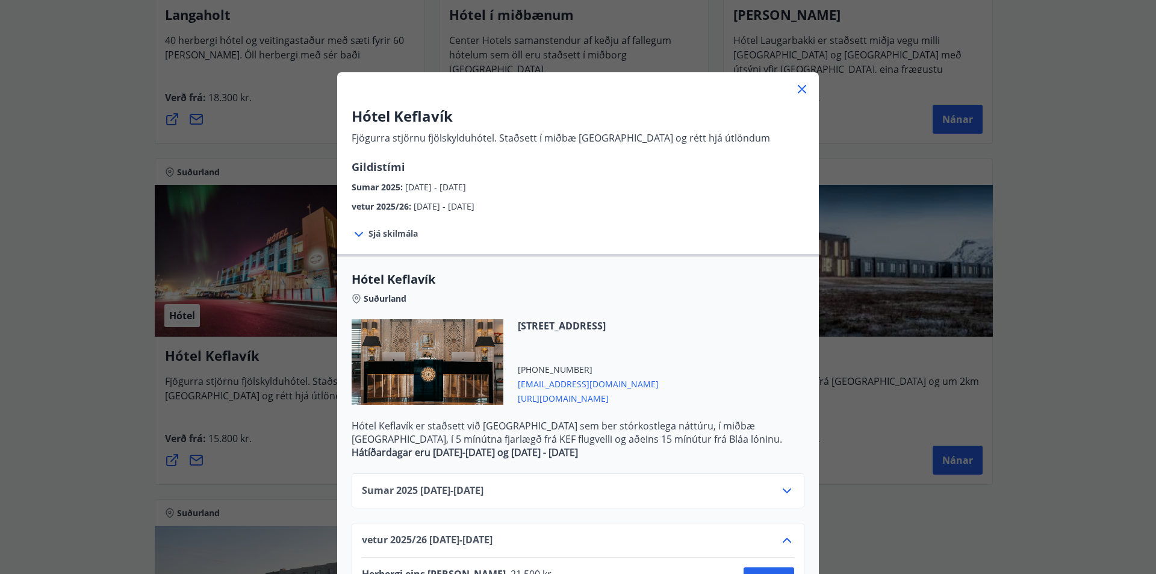
click at [795, 90] on icon at bounding box center [802, 89] width 14 height 14
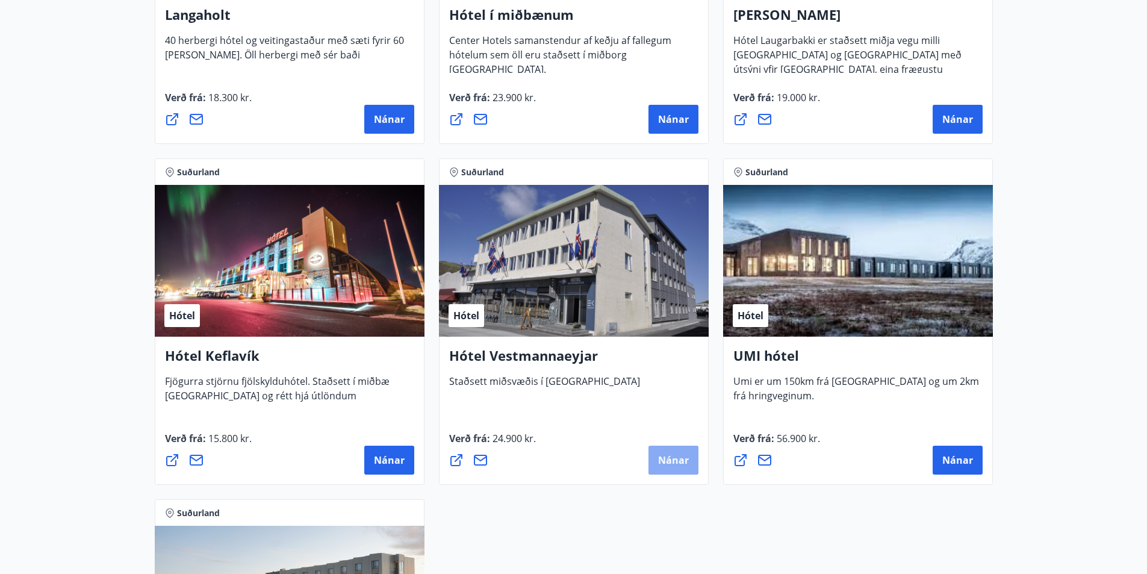
click at [671, 451] on button "Nánar" at bounding box center [674, 460] width 50 height 29
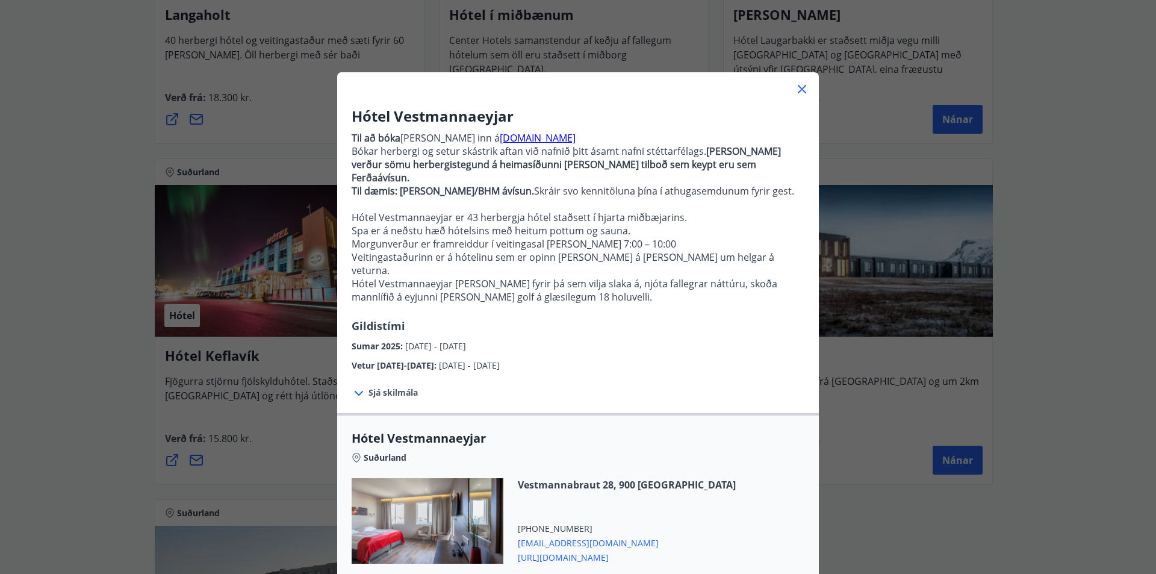
scroll to position [179, 0]
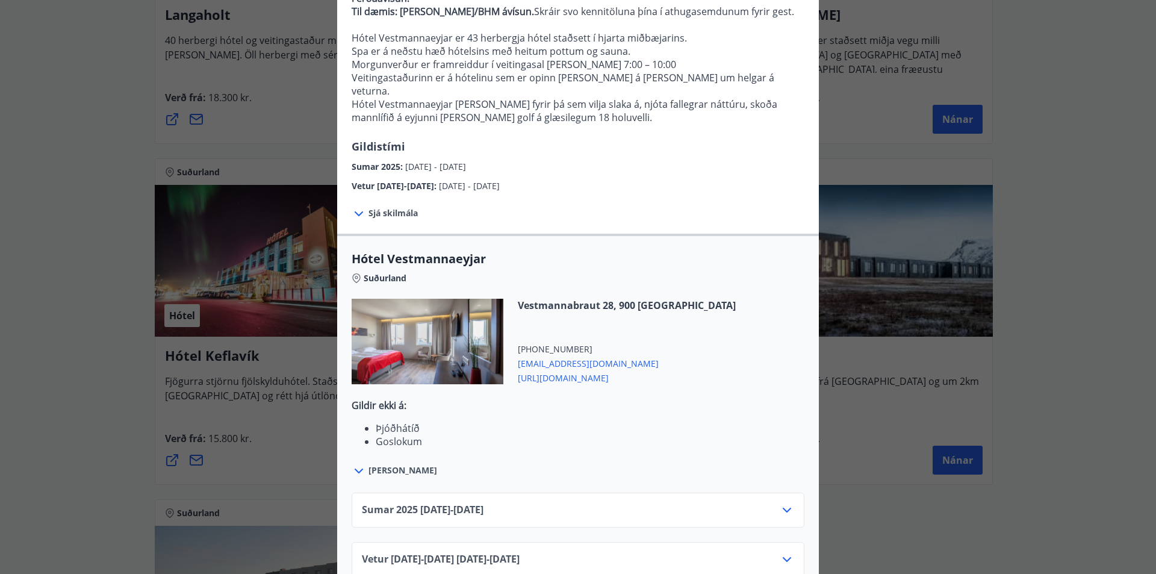
click at [783, 552] on icon at bounding box center [787, 559] width 14 height 14
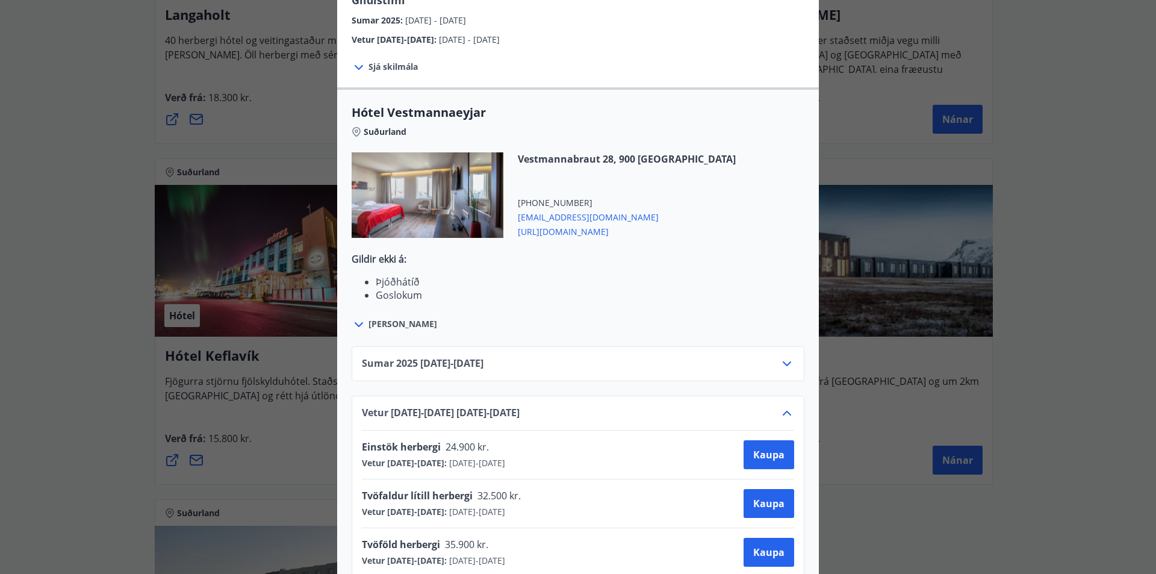
click at [783, 411] on icon at bounding box center [787, 413] width 8 height 5
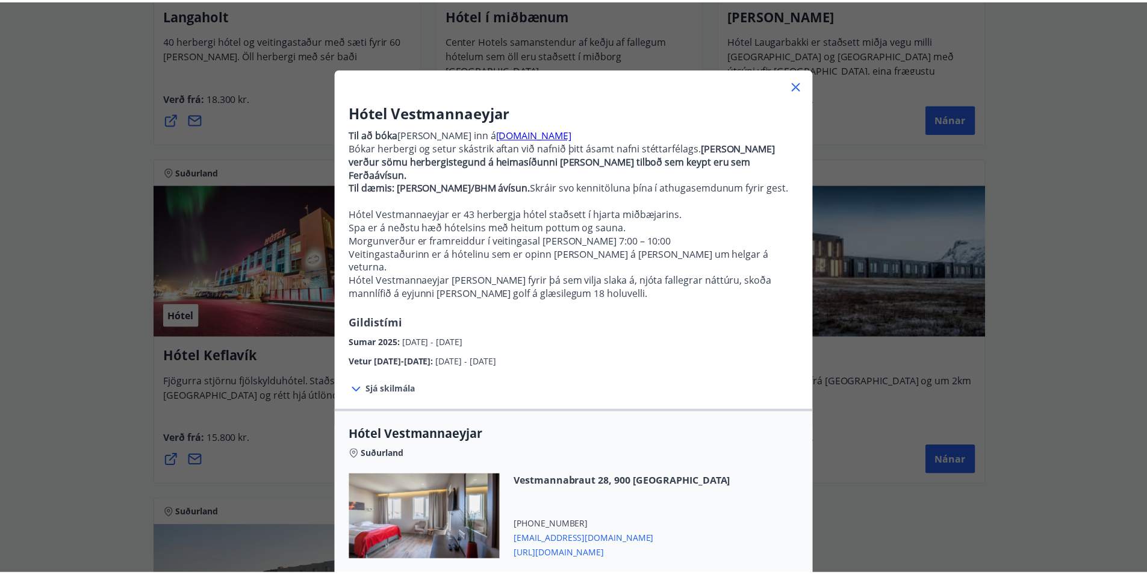
scroll to position [0, 0]
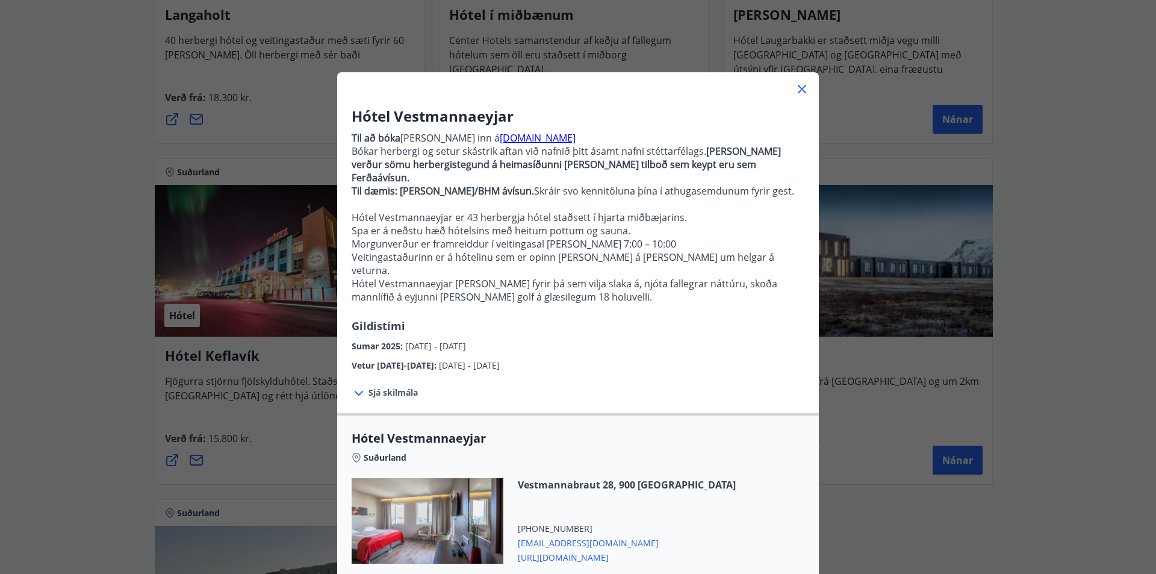
click at [802, 84] on icon at bounding box center [802, 89] width 14 height 14
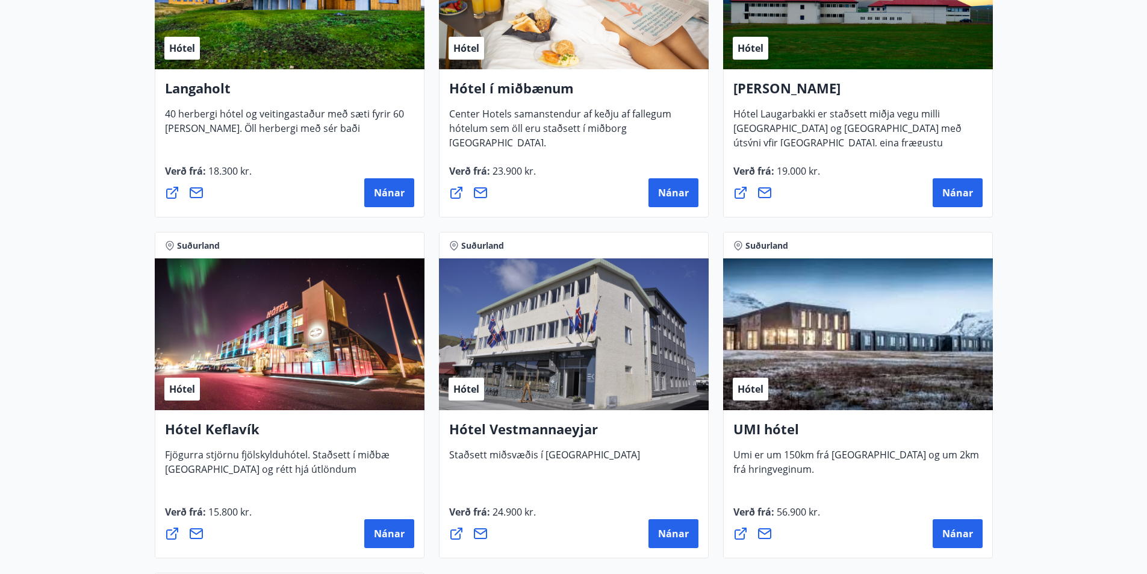
scroll to position [2801, 0]
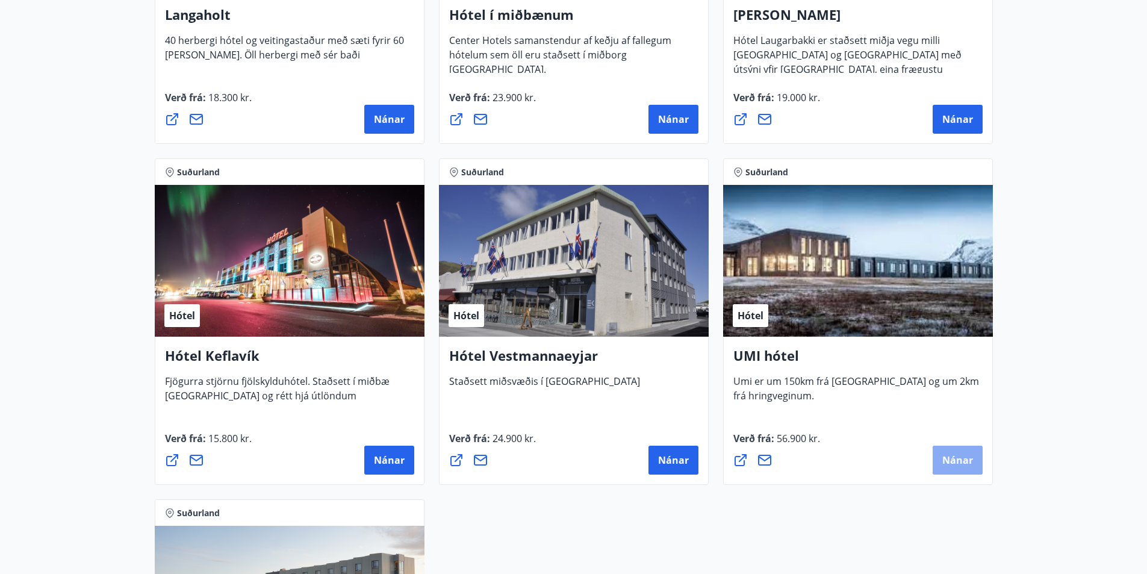
click at [958, 470] on button "Nánar" at bounding box center [958, 460] width 50 height 29
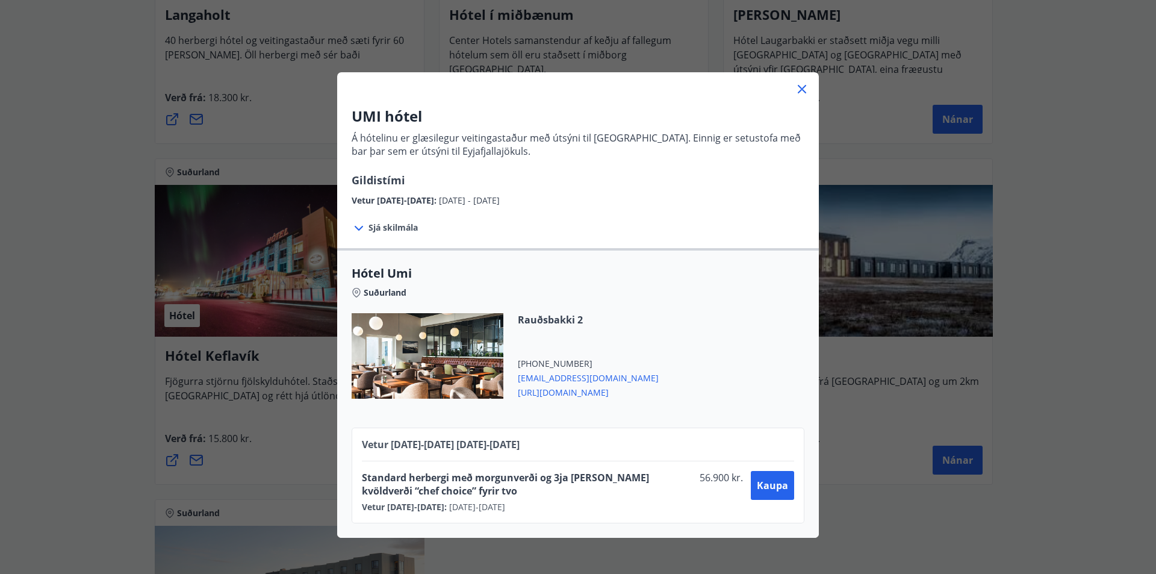
click at [803, 89] on icon at bounding box center [802, 89] width 14 height 14
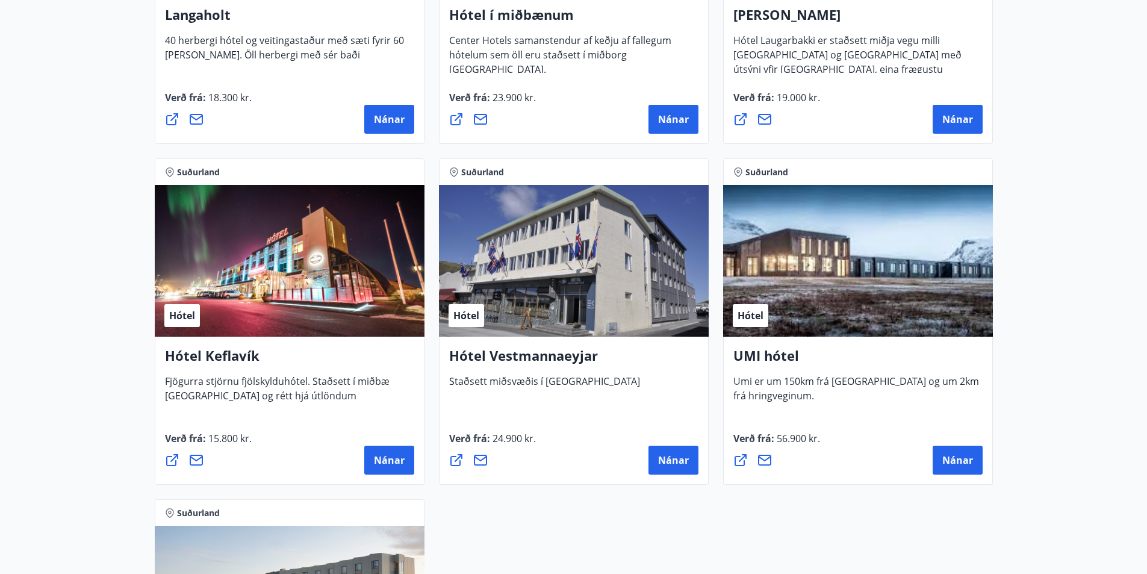
click at [740, 460] on icon at bounding box center [741, 460] width 12 height 12
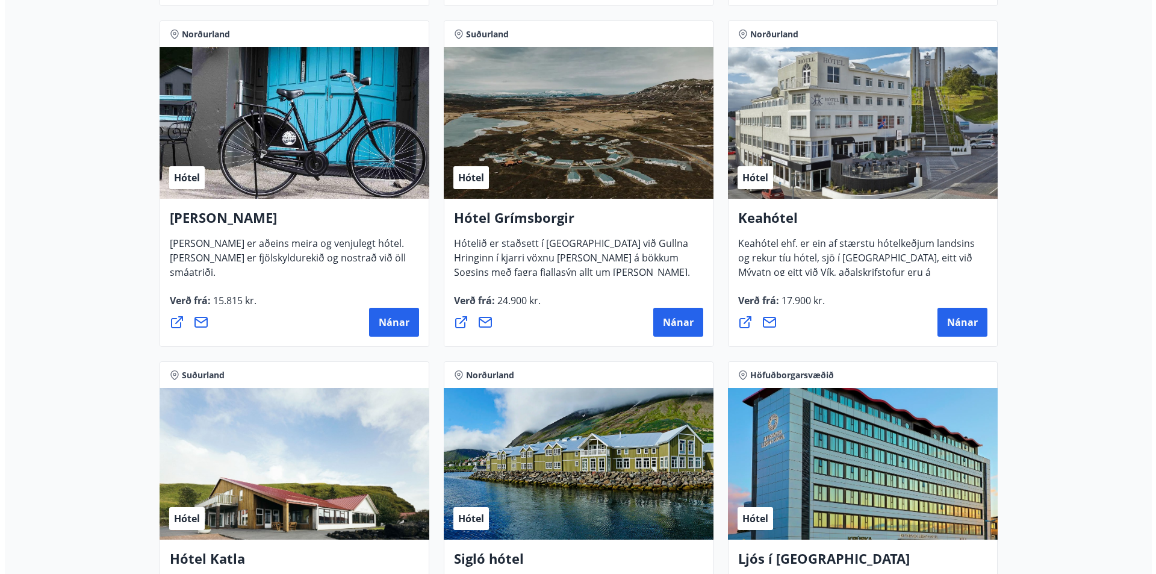
scroll to position [472, 0]
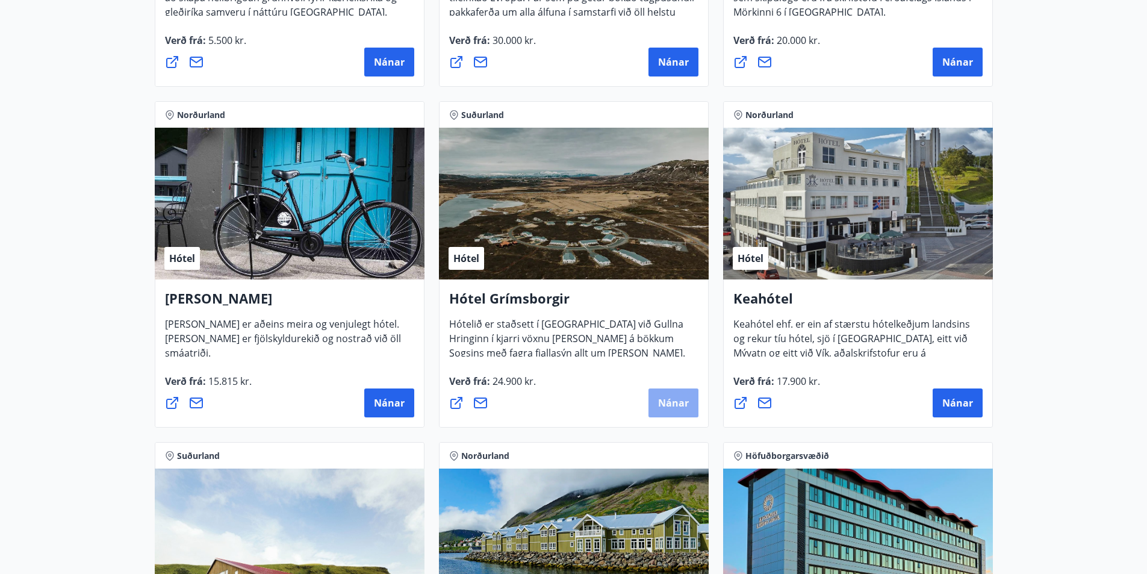
click at [686, 408] on font "Nánar" at bounding box center [673, 402] width 31 height 13
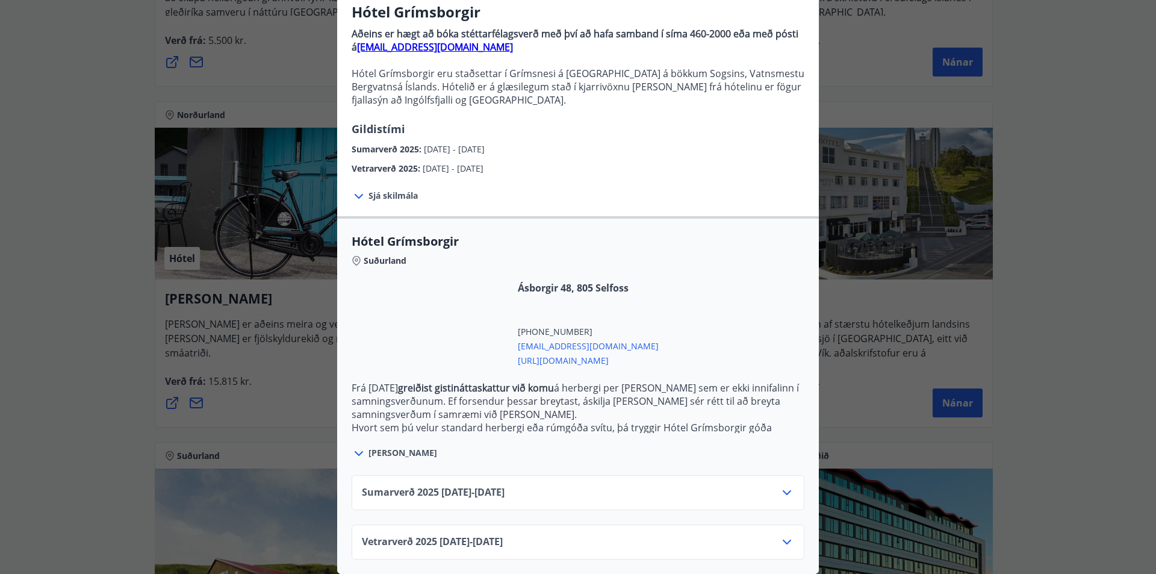
scroll to position [113, 0]
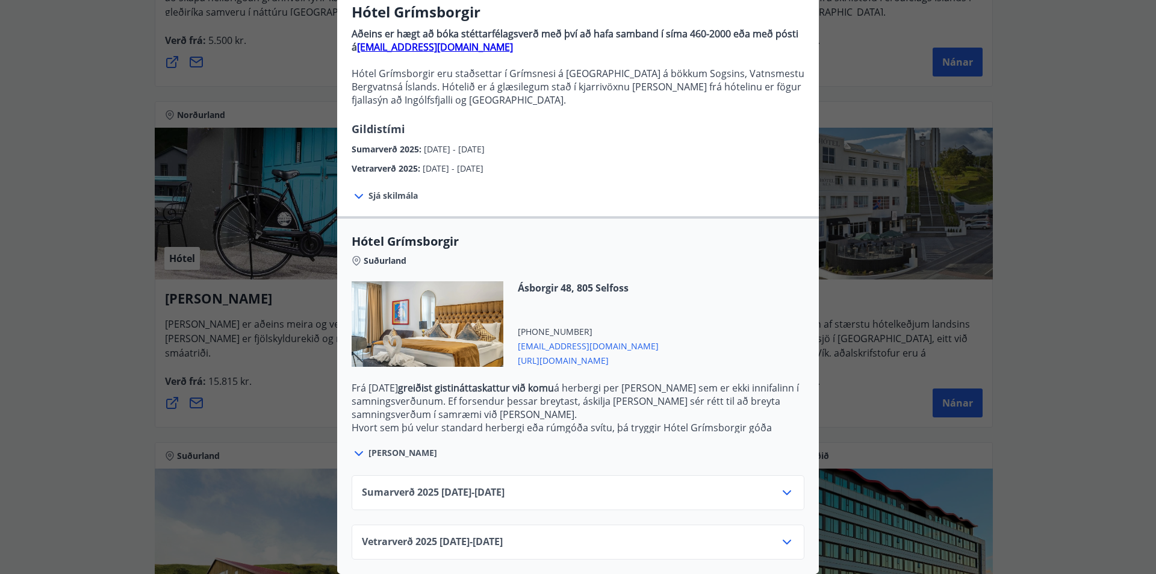
click at [781, 535] on icon at bounding box center [787, 542] width 14 height 14
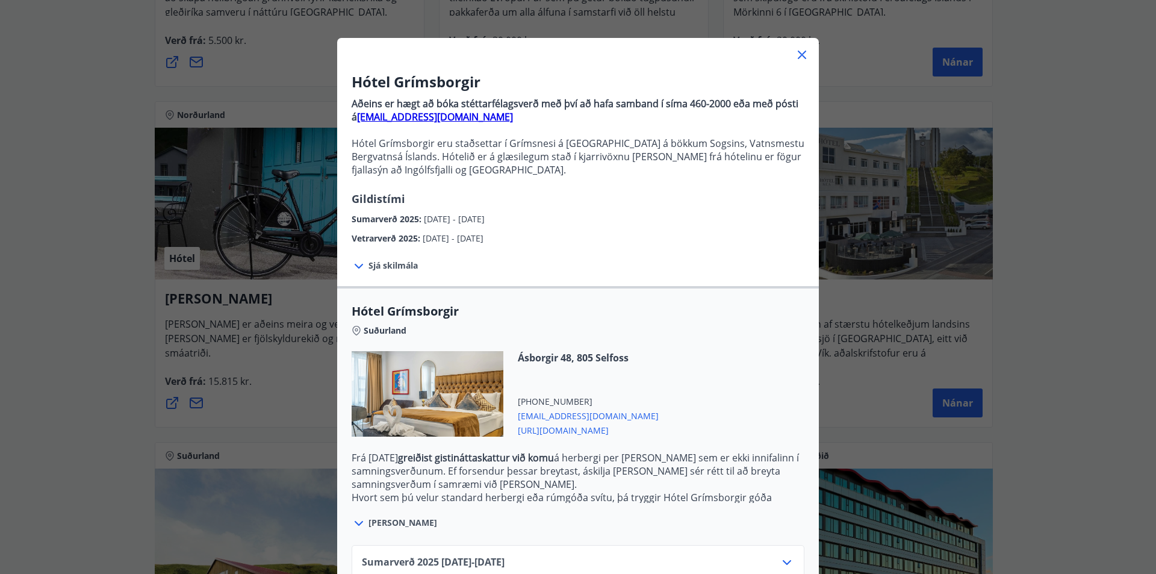
scroll to position [0, 0]
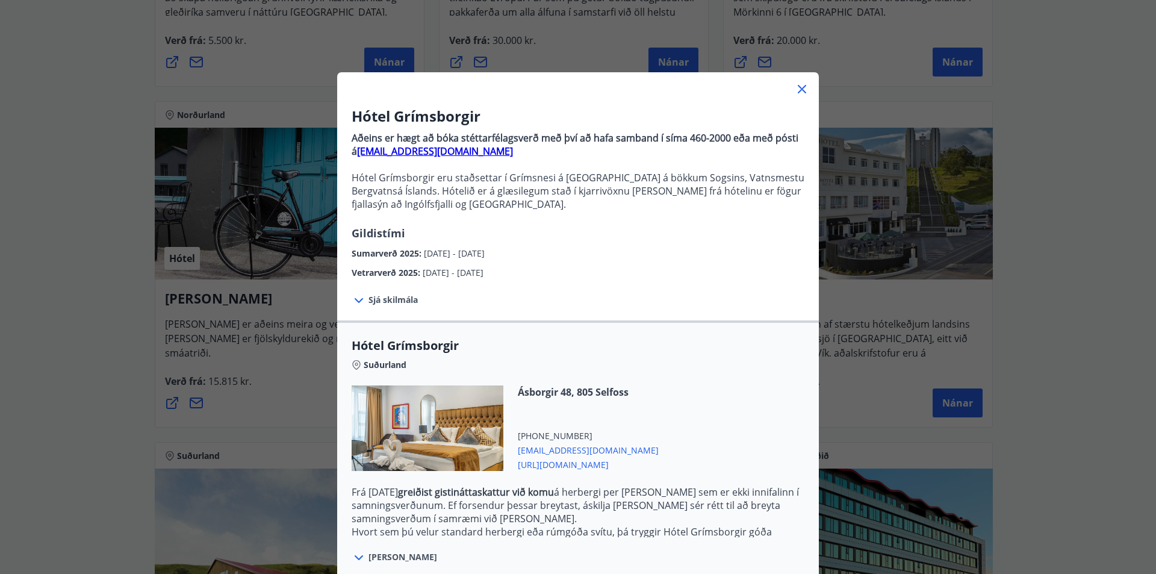
click at [795, 88] on icon at bounding box center [802, 89] width 14 height 14
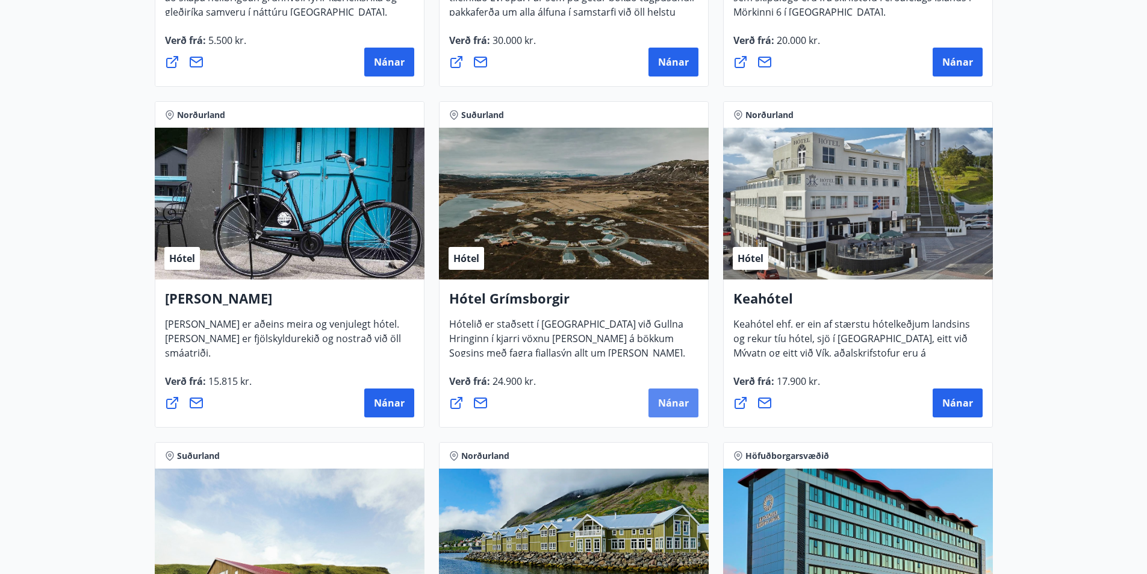
click at [674, 396] on button "Nánar" at bounding box center [674, 402] width 50 height 29
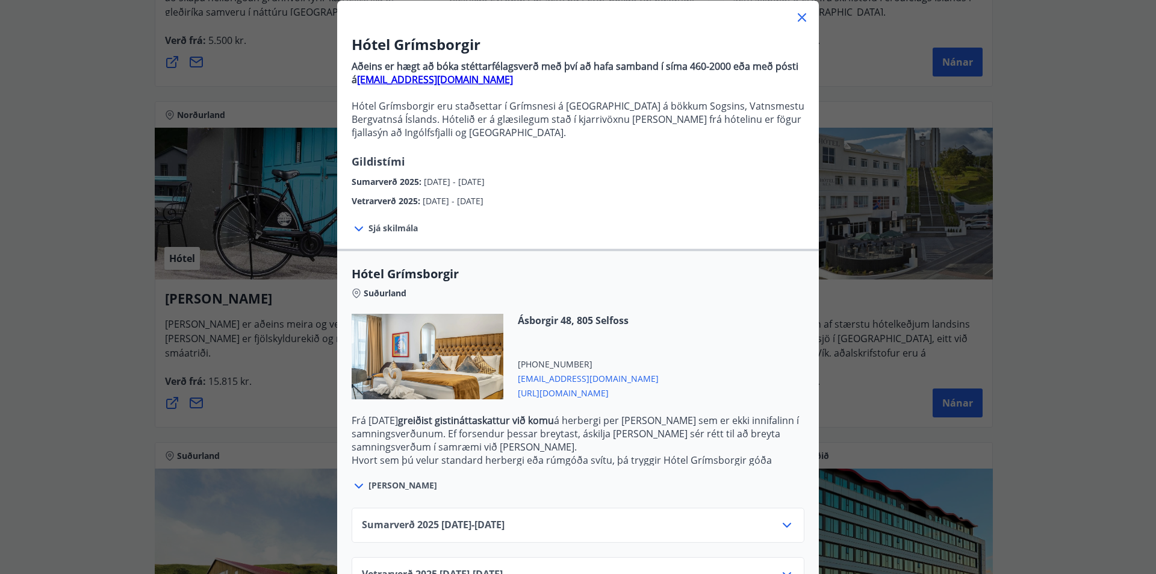
scroll to position [113, 0]
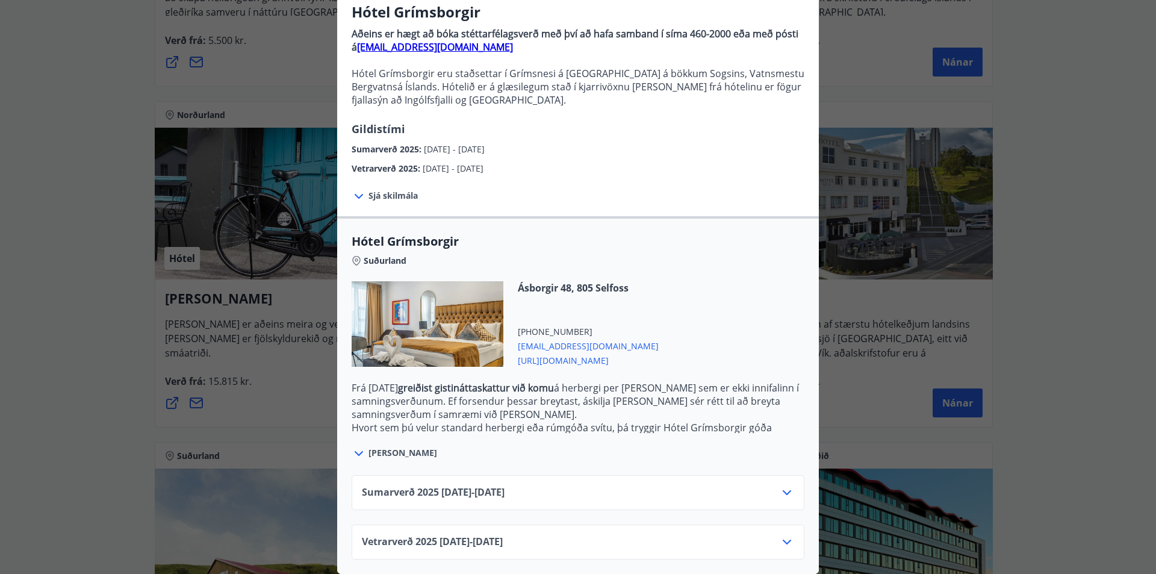
click at [428, 304] on div at bounding box center [428, 324] width 152 height 86
click at [355, 446] on icon at bounding box center [359, 453] width 14 height 14
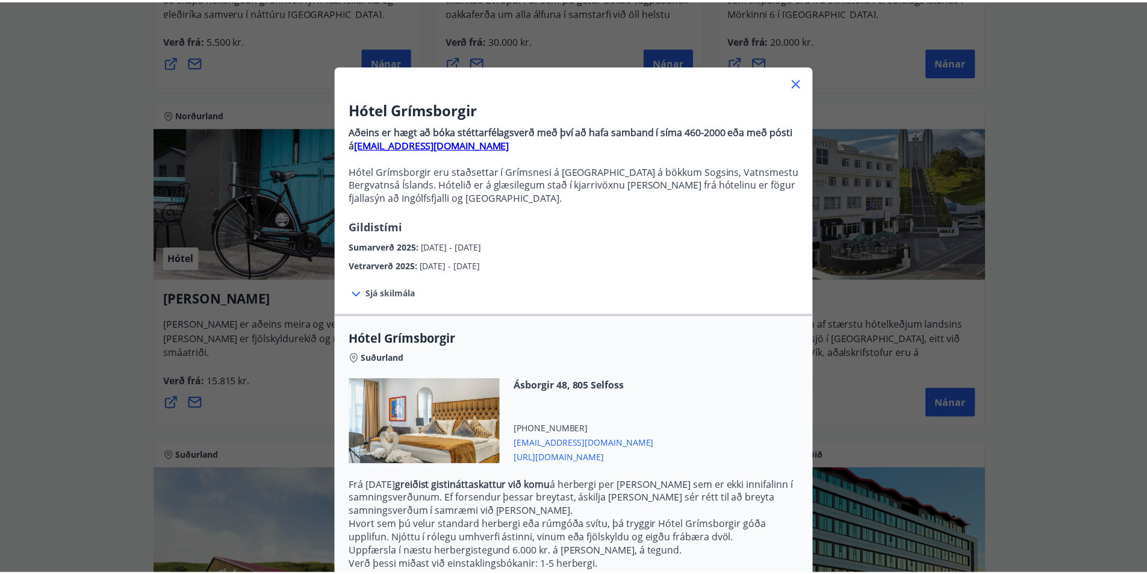
scroll to position [0, 0]
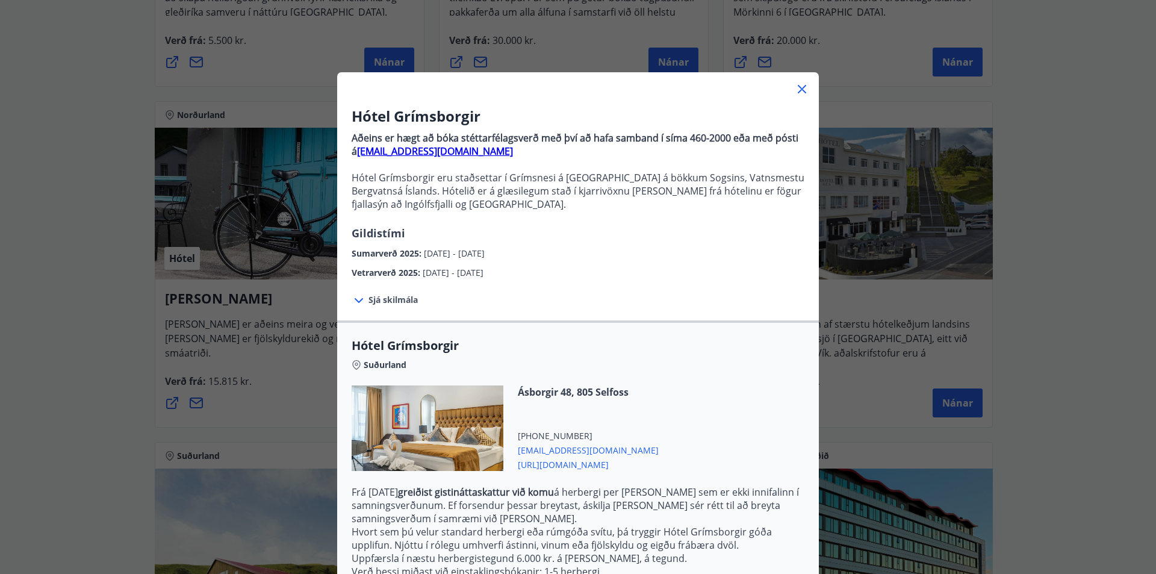
click at [563, 467] on font "https://www.keahotels.is/is/hotel-grimsborgir" at bounding box center [563, 464] width 91 height 11
click at [802, 87] on icon at bounding box center [802, 89] width 14 height 14
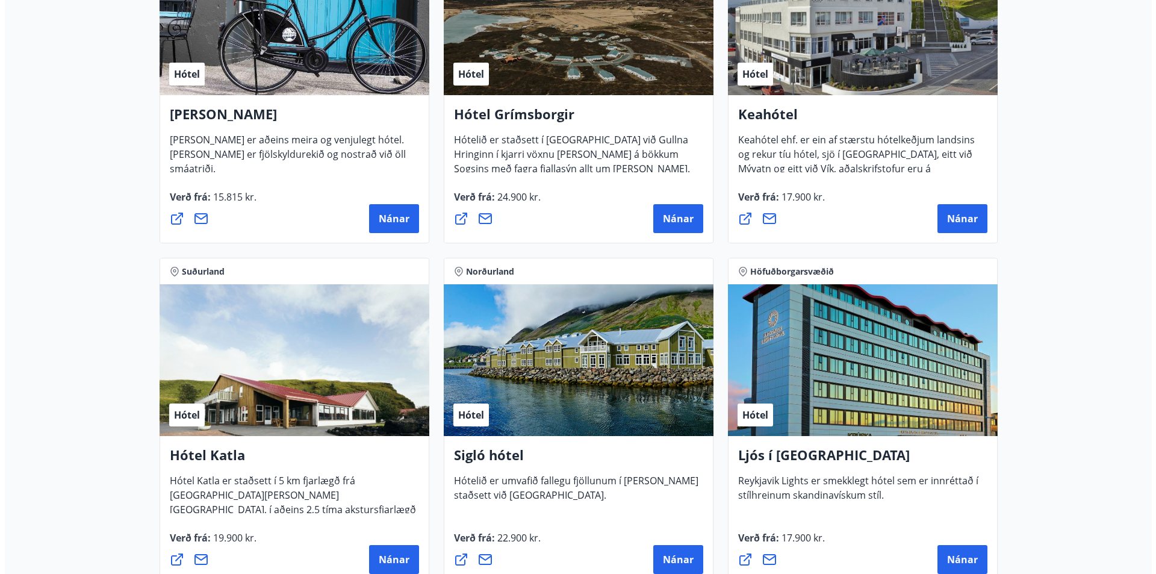
scroll to position [553, 0]
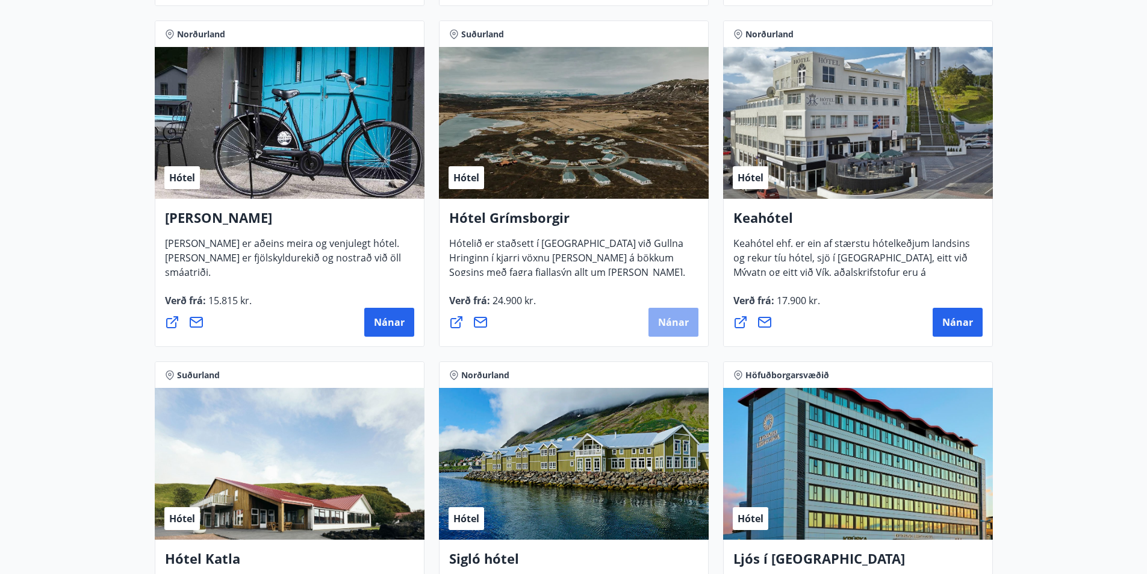
click at [680, 320] on font "Nánar" at bounding box center [673, 322] width 31 height 13
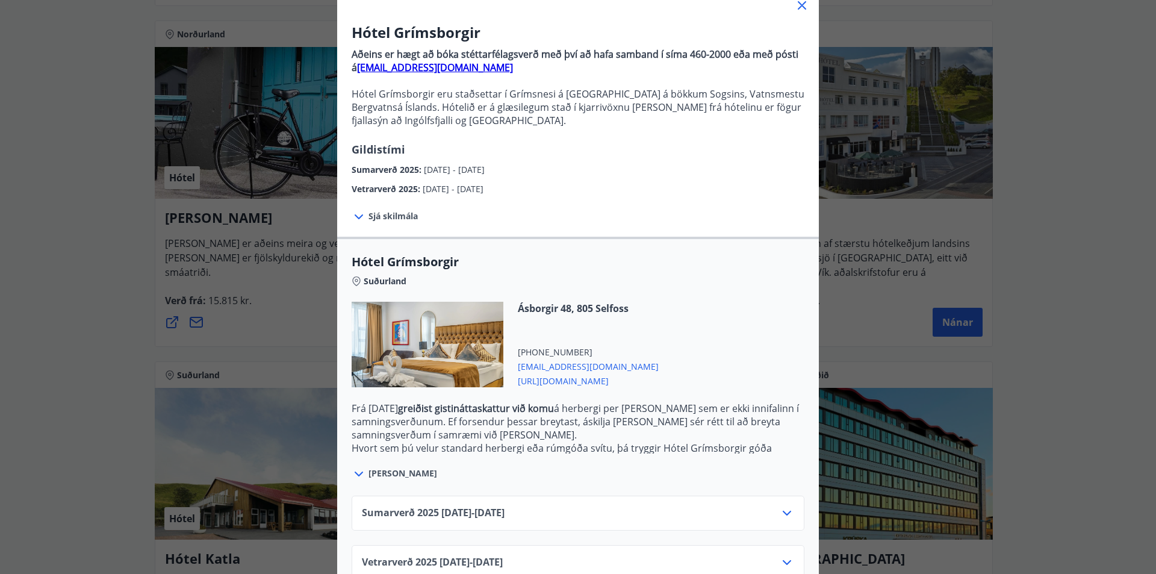
scroll to position [113, 0]
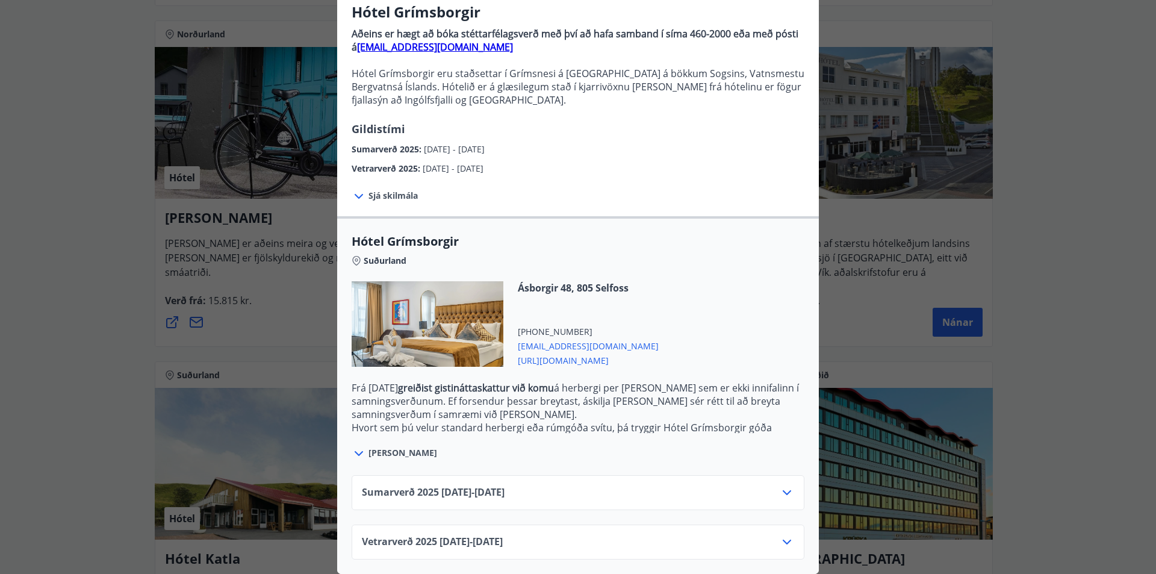
click at [605, 355] on font "https://www.keahotels.is/is/hotel-grimsborgir" at bounding box center [563, 360] width 91 height 11
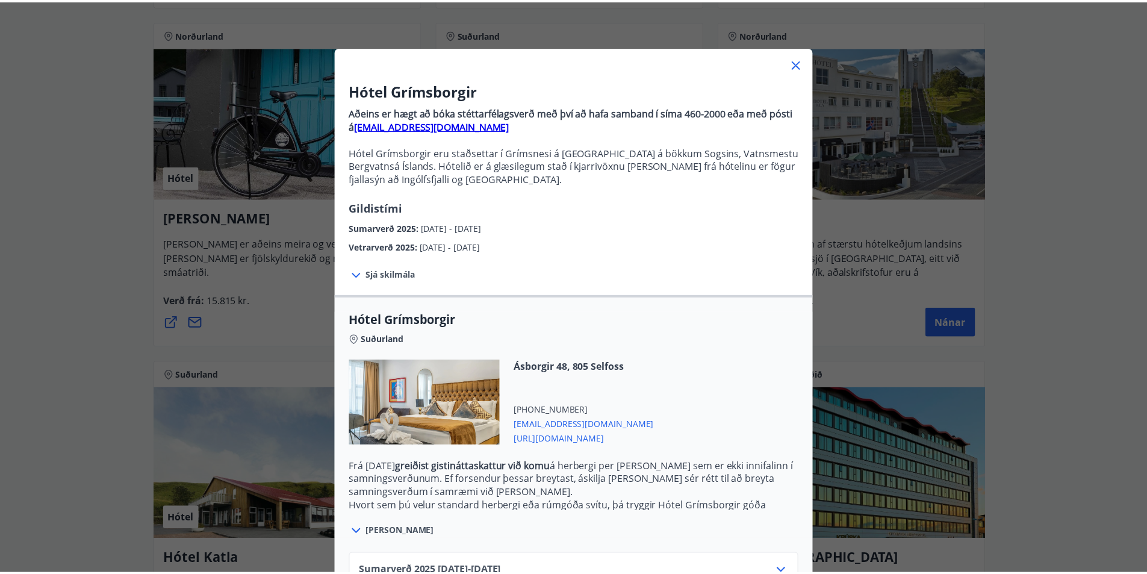
scroll to position [0, 0]
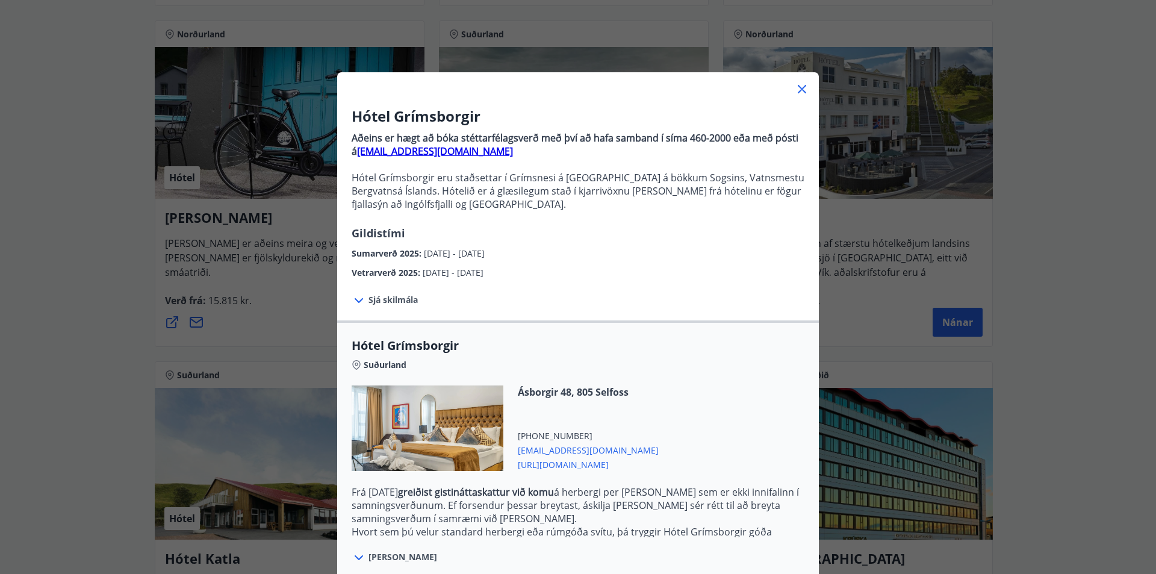
click at [803, 90] on icon at bounding box center [802, 89] width 14 height 14
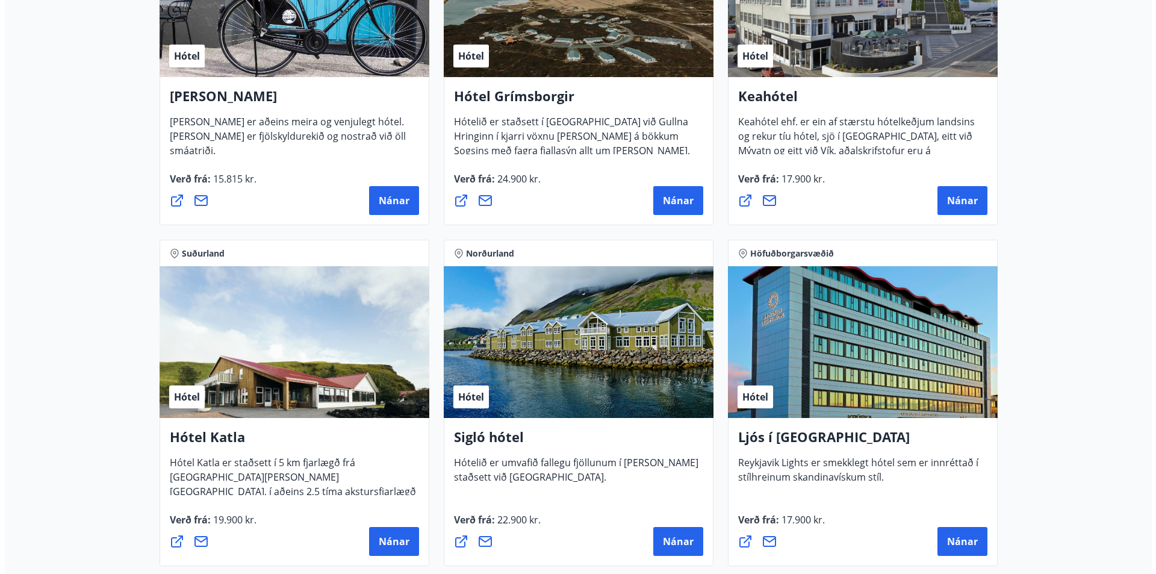
scroll to position [479, 0]
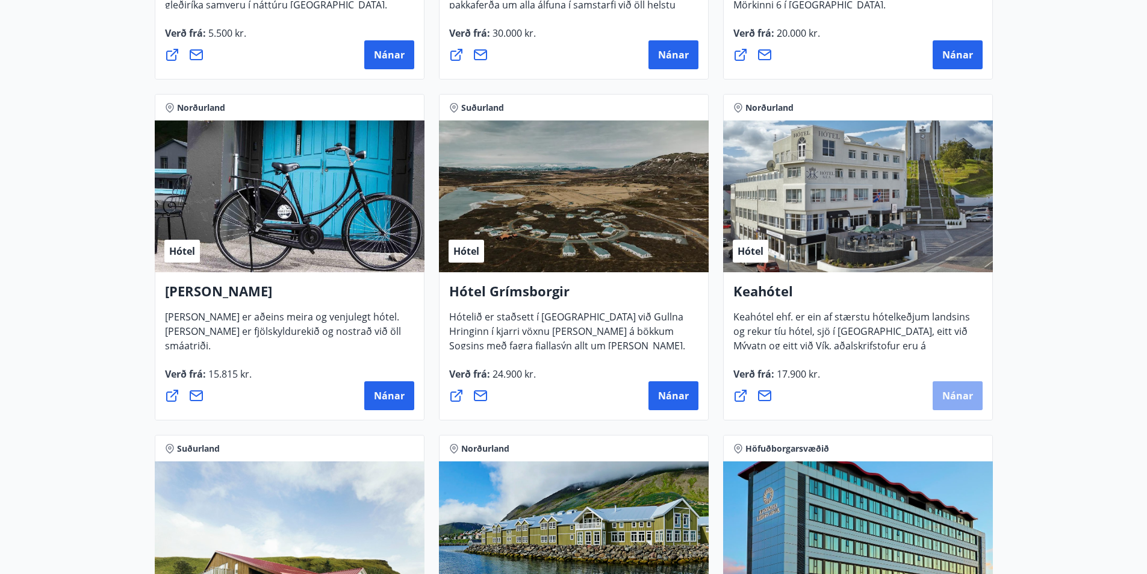
click at [965, 402] on font "Nánar" at bounding box center [957, 395] width 31 height 13
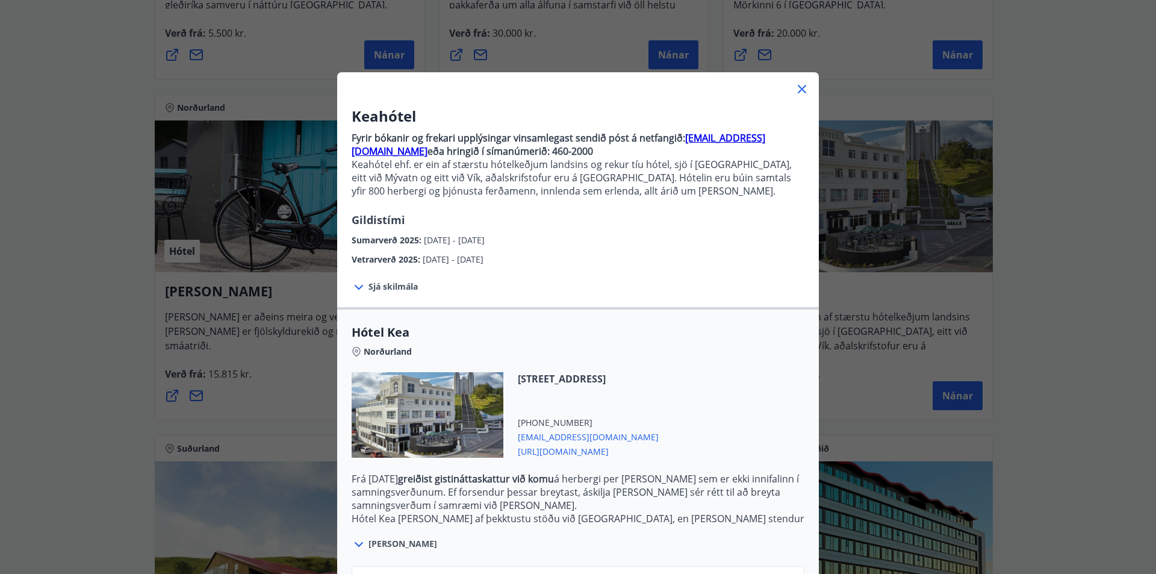
scroll to position [100, 0]
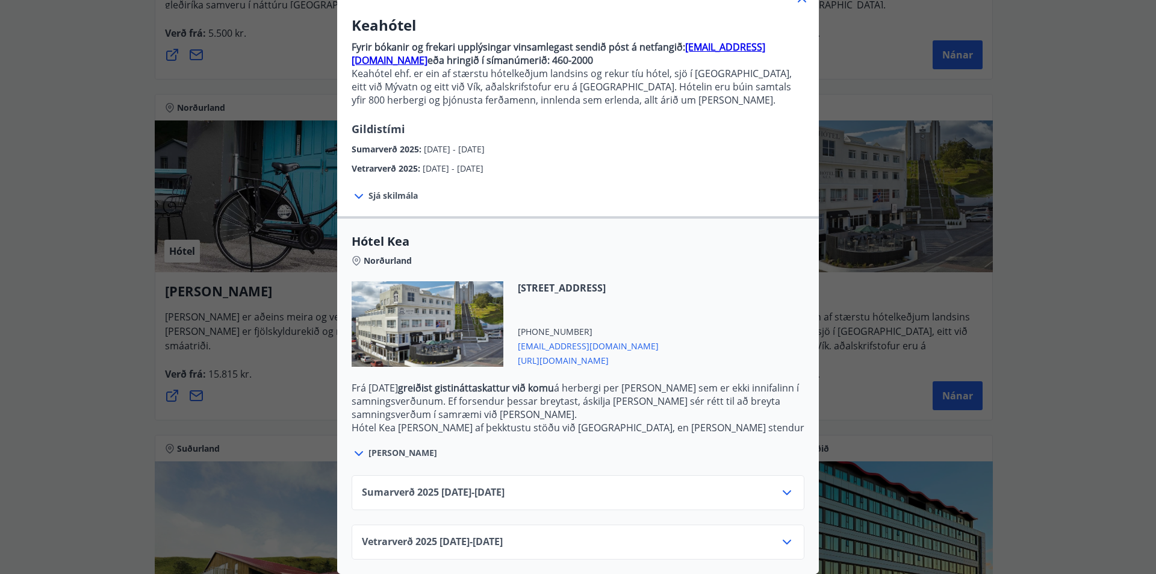
click at [785, 535] on icon at bounding box center [787, 542] width 14 height 14
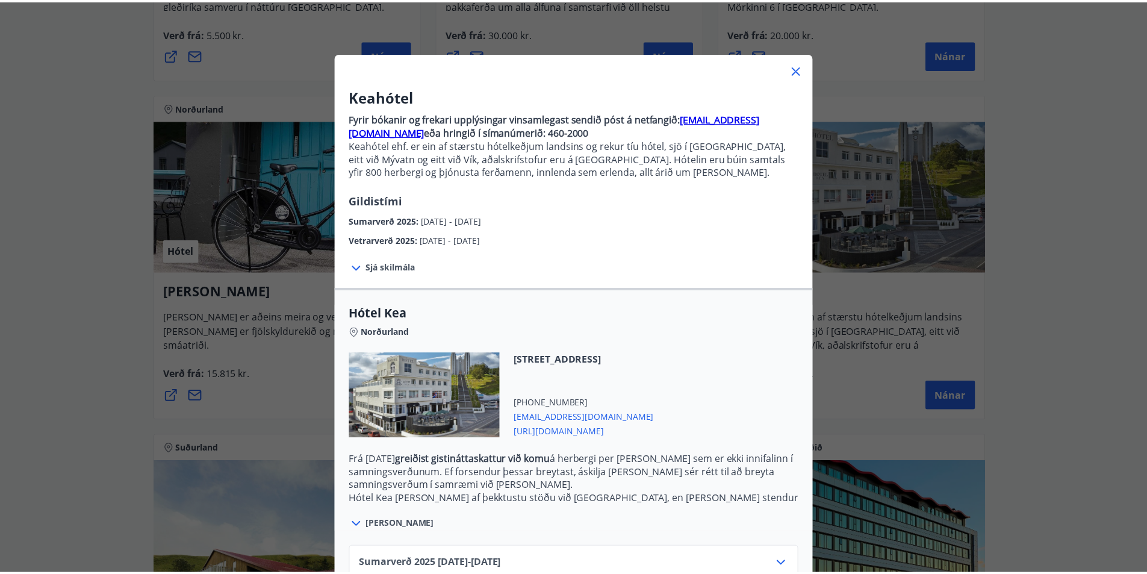
scroll to position [0, 0]
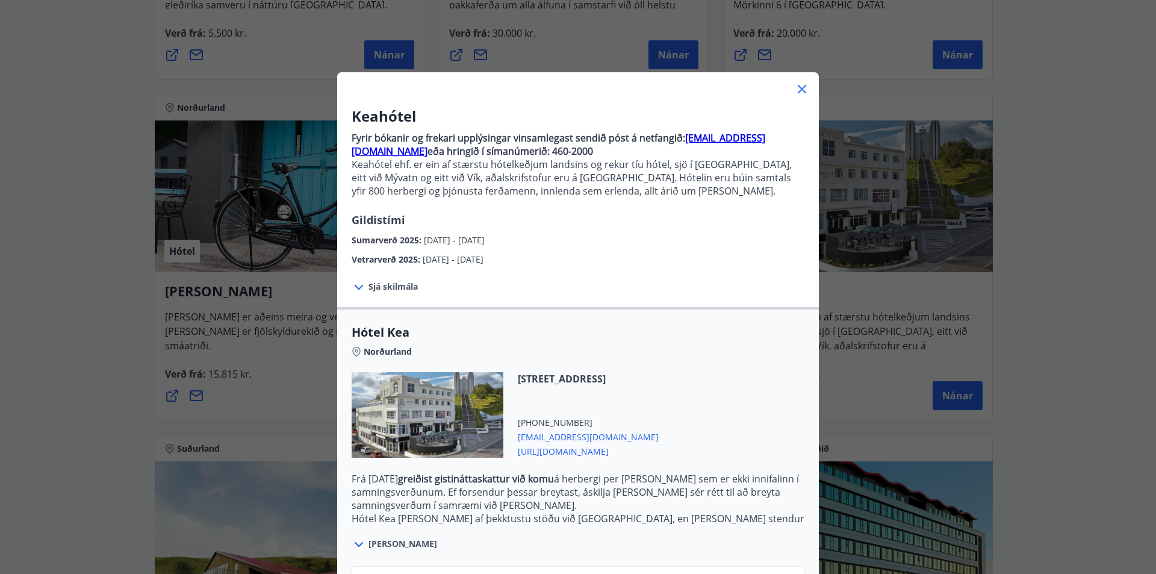
click at [799, 91] on icon at bounding box center [802, 89] width 8 height 8
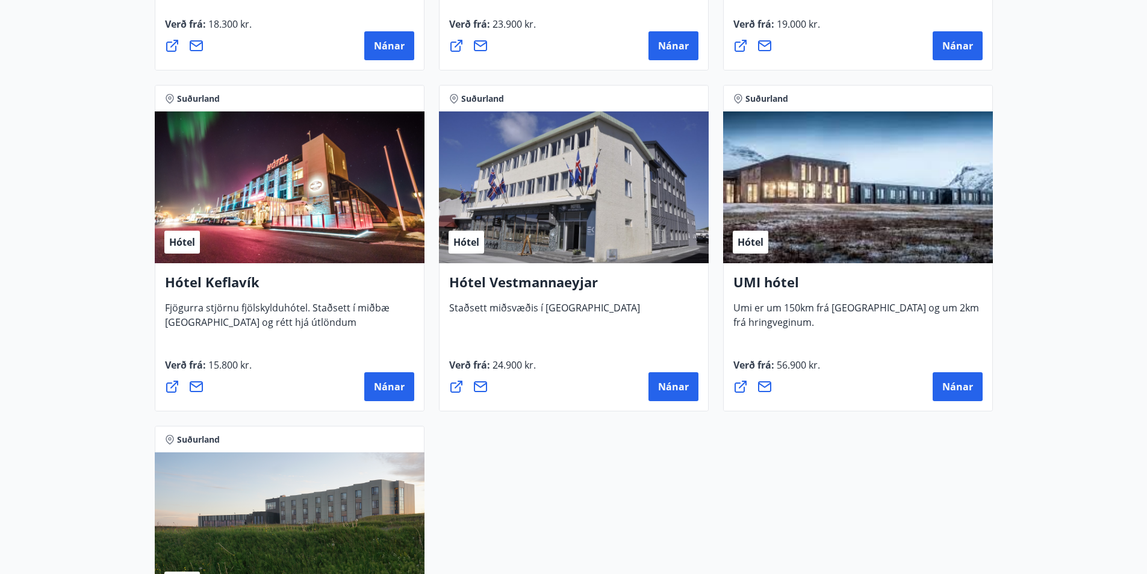
scroll to position [2888, 0]
